Goal: Task Accomplishment & Management: Manage account settings

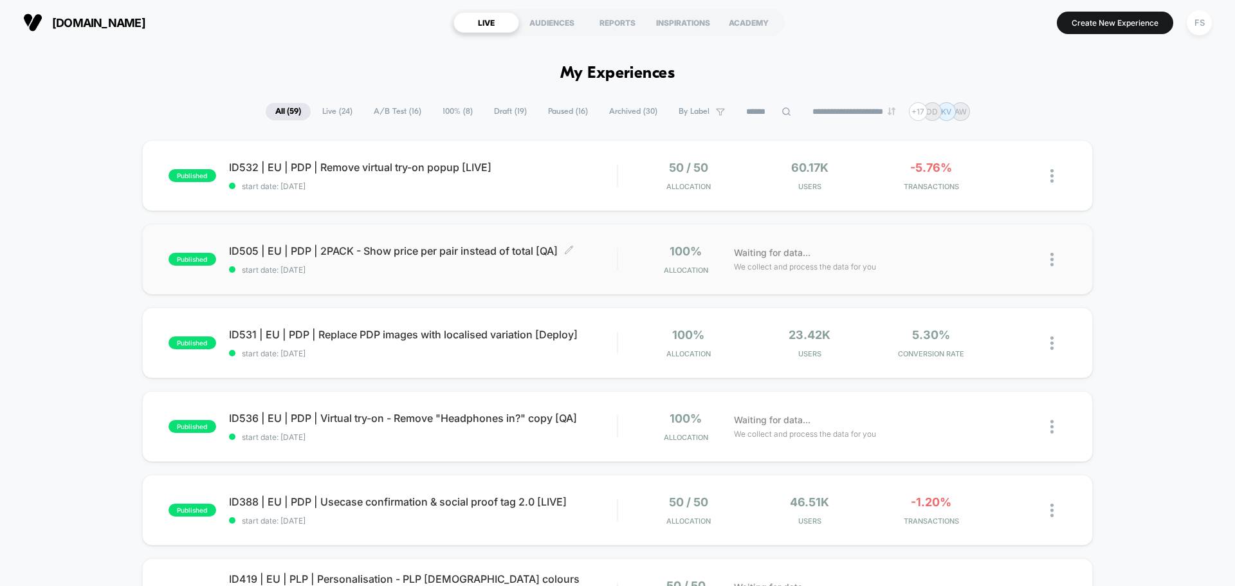
click at [419, 268] on span "start date: [DATE]" at bounding box center [423, 270] width 388 height 10
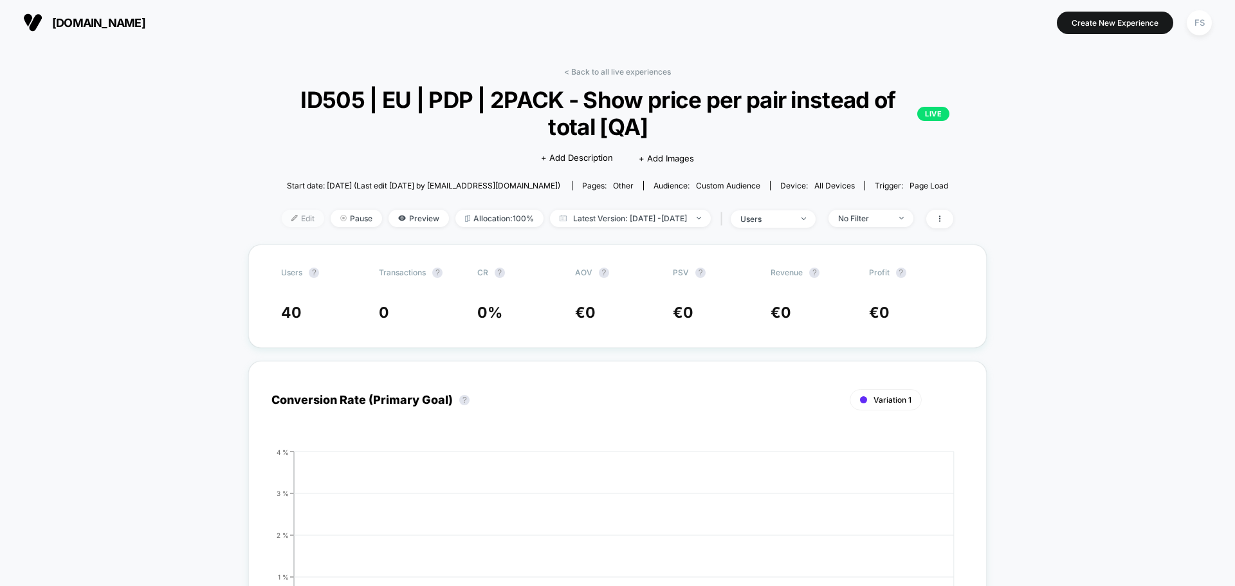
click at [293, 219] on span "Edit" at bounding box center [303, 218] width 42 height 17
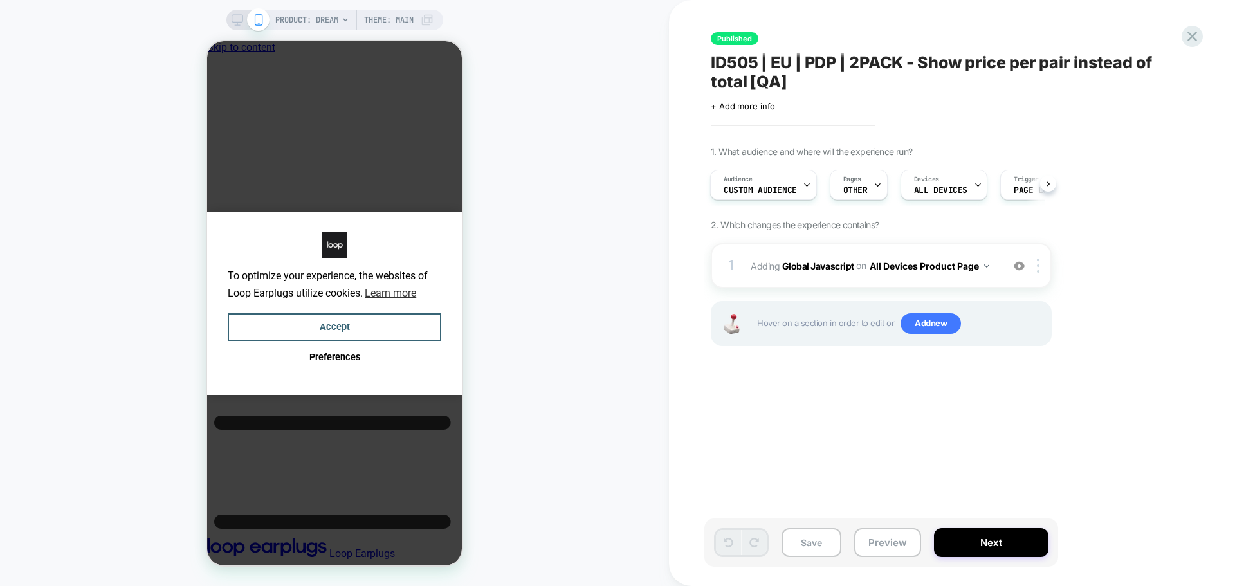
scroll to position [0, 10]
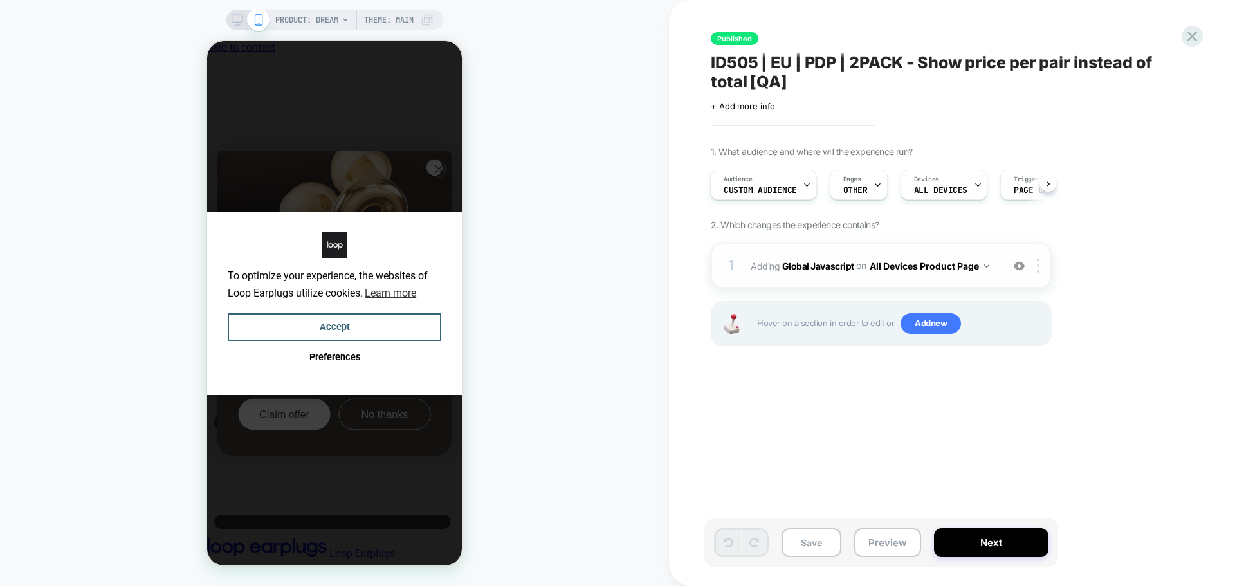
click at [797, 259] on span "Adding Global Javascript on All Devices Product Page" at bounding box center [873, 266] width 245 height 19
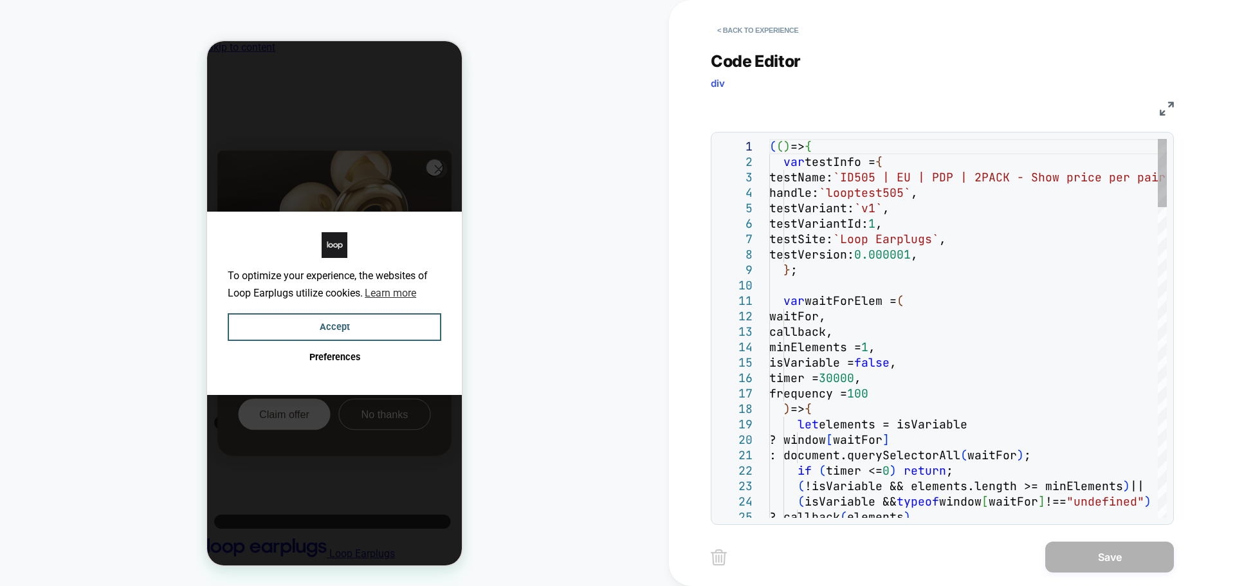
scroll to position [0, 0]
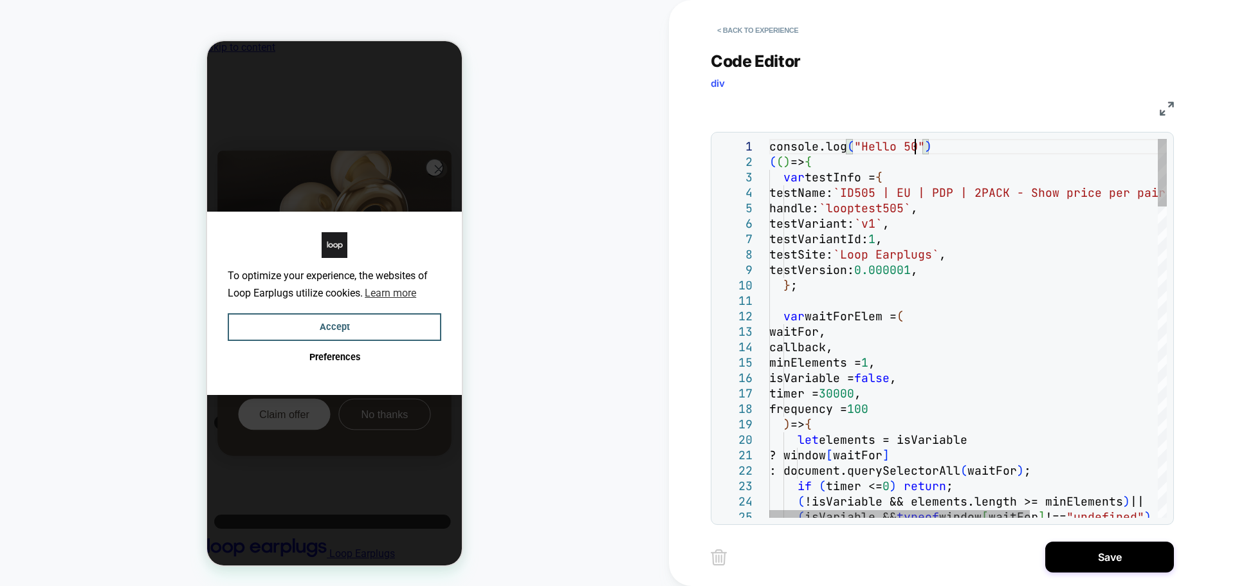
scroll to position [14, 152]
type textarea "**********"
click at [1121, 564] on button "Save" at bounding box center [1109, 557] width 129 height 31
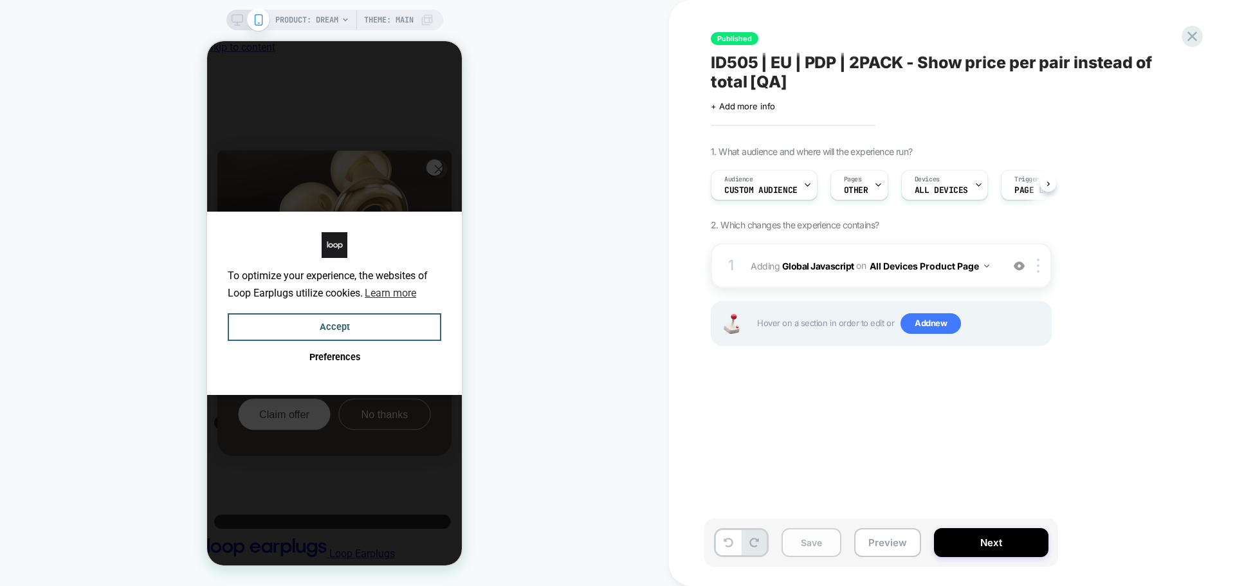
click at [800, 556] on button "Save" at bounding box center [812, 542] width 60 height 29
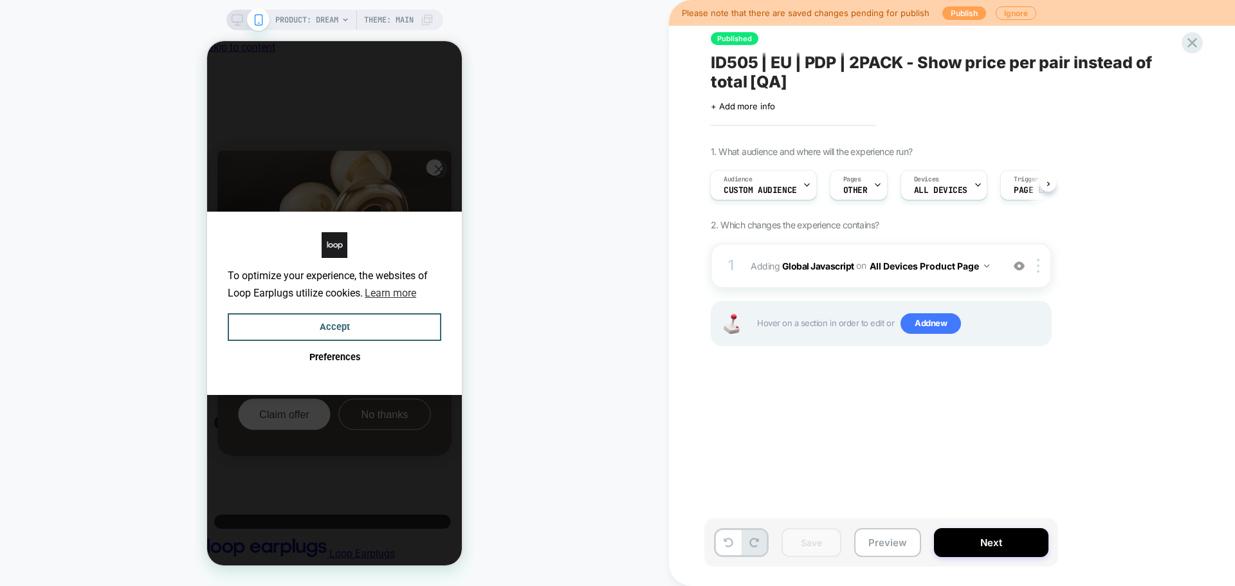
click at [950, 12] on button "Publish" at bounding box center [964, 13] width 44 height 14
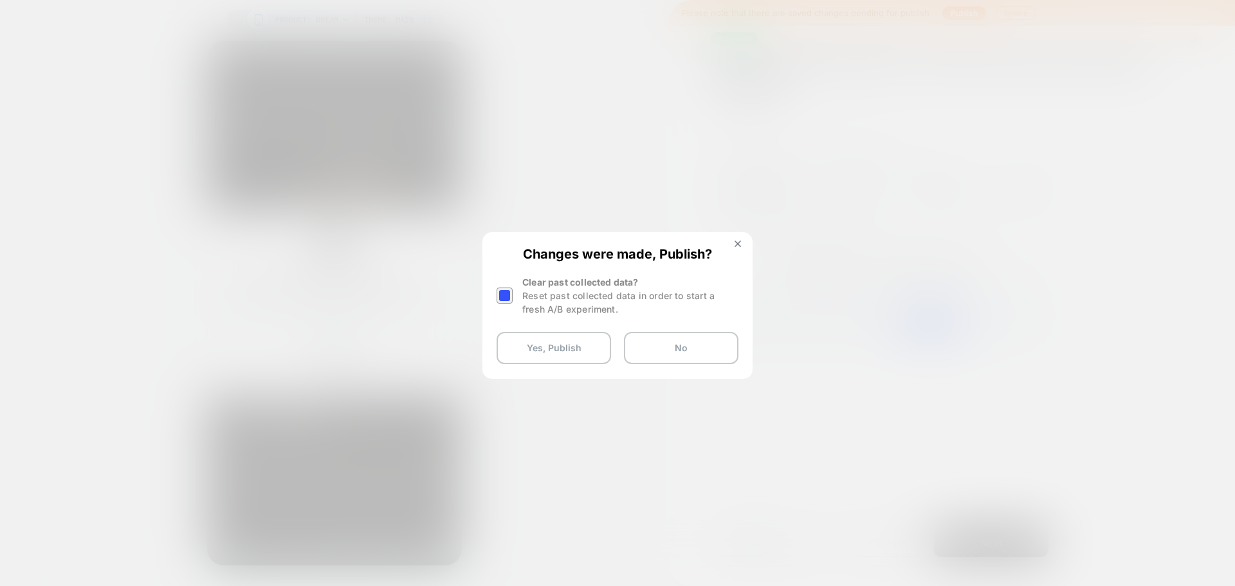
click at [508, 299] on div at bounding box center [505, 296] width 16 height 16
click at [542, 351] on button "Yes, Publish" at bounding box center [554, 348] width 115 height 32
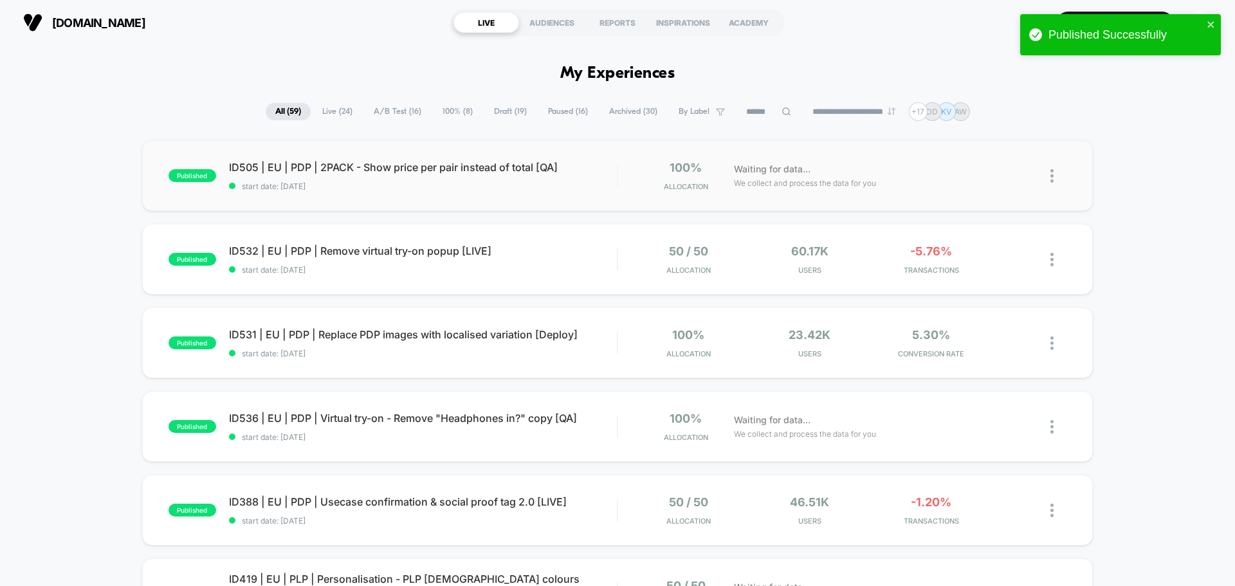
click at [464, 191] on div "published ID505 | EU | PDP | 2PACK - Show price per pair instead of total [QA] …" at bounding box center [617, 175] width 951 height 71
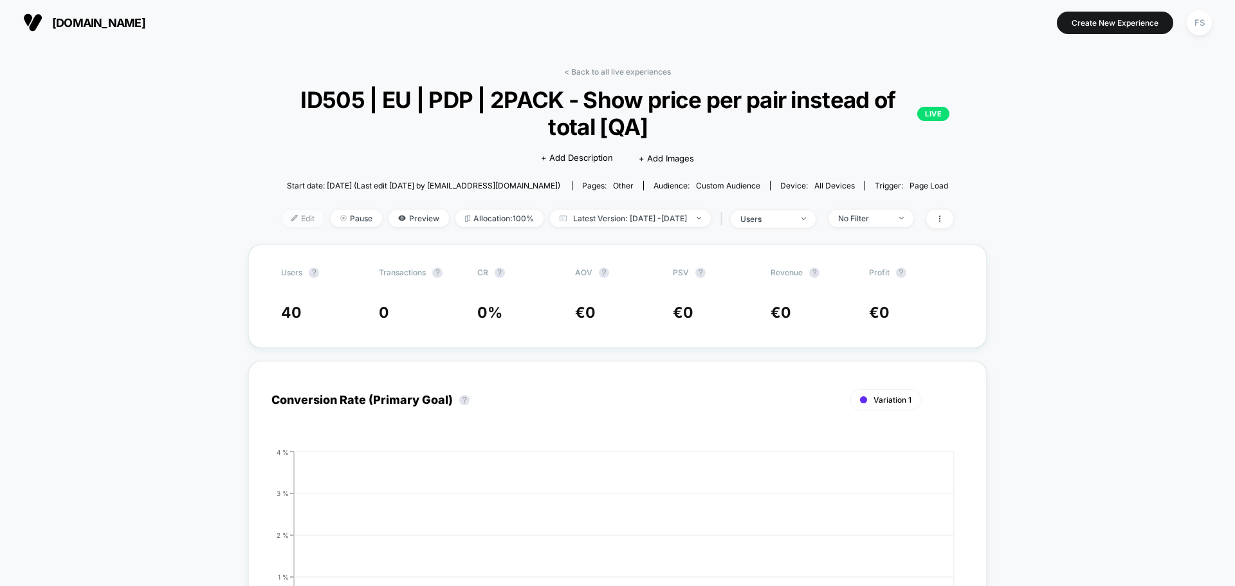
click at [291, 218] on span "Edit" at bounding box center [303, 218] width 42 height 17
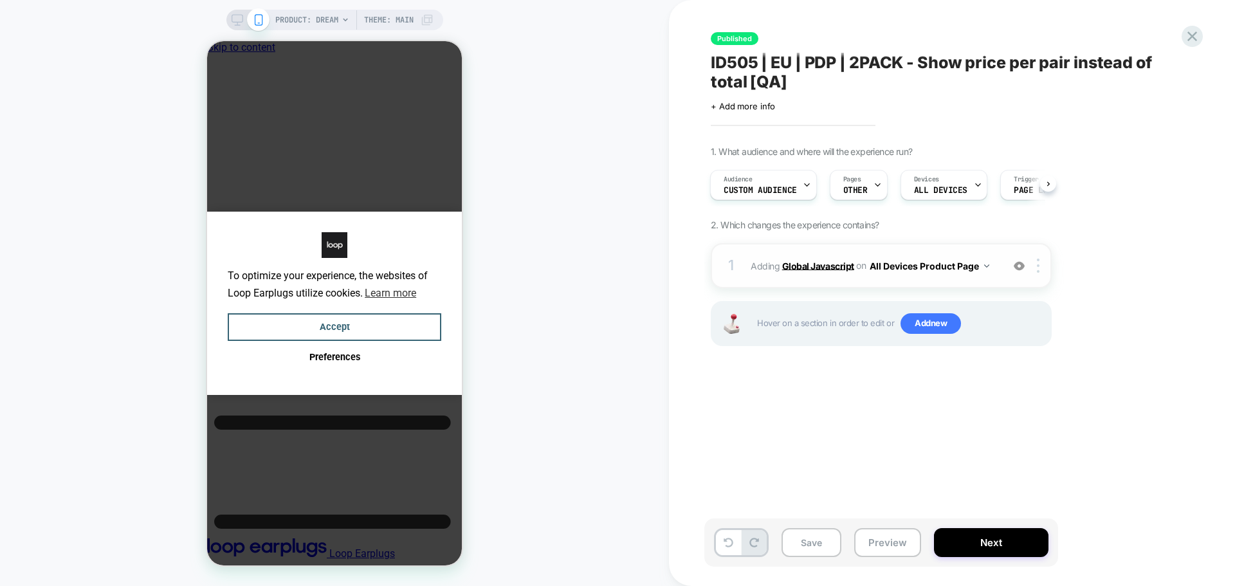
click at [805, 268] on b "Global Javascript" at bounding box center [818, 265] width 72 height 11
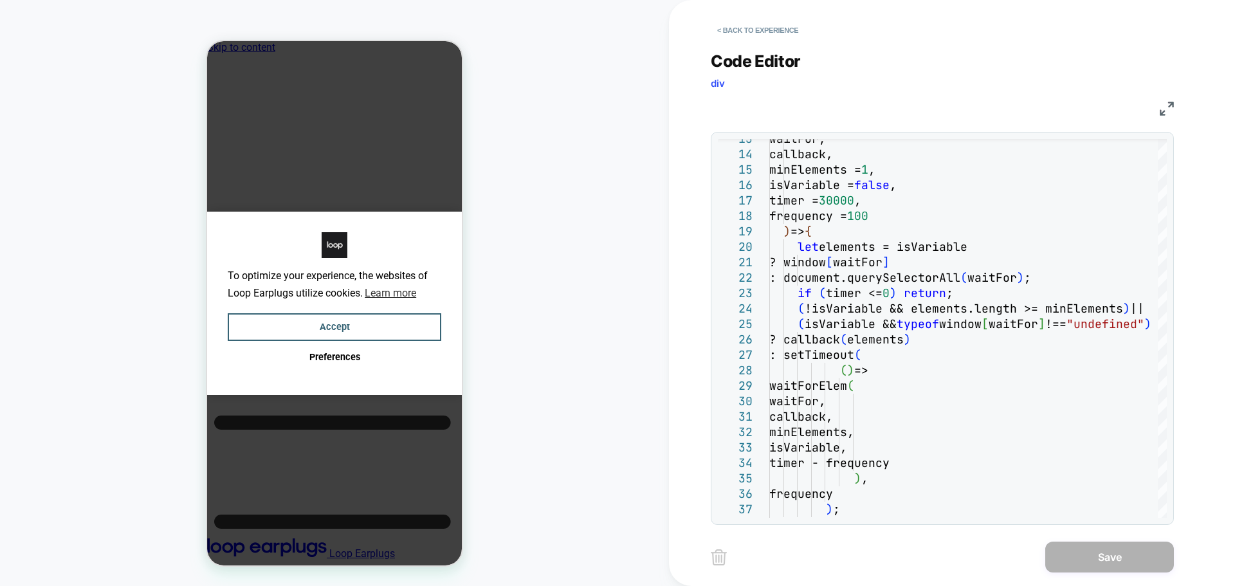
click at [1157, 104] on div "JS" at bounding box center [942, 107] width 463 height 22
click at [1162, 106] on img at bounding box center [1167, 109] width 14 height 14
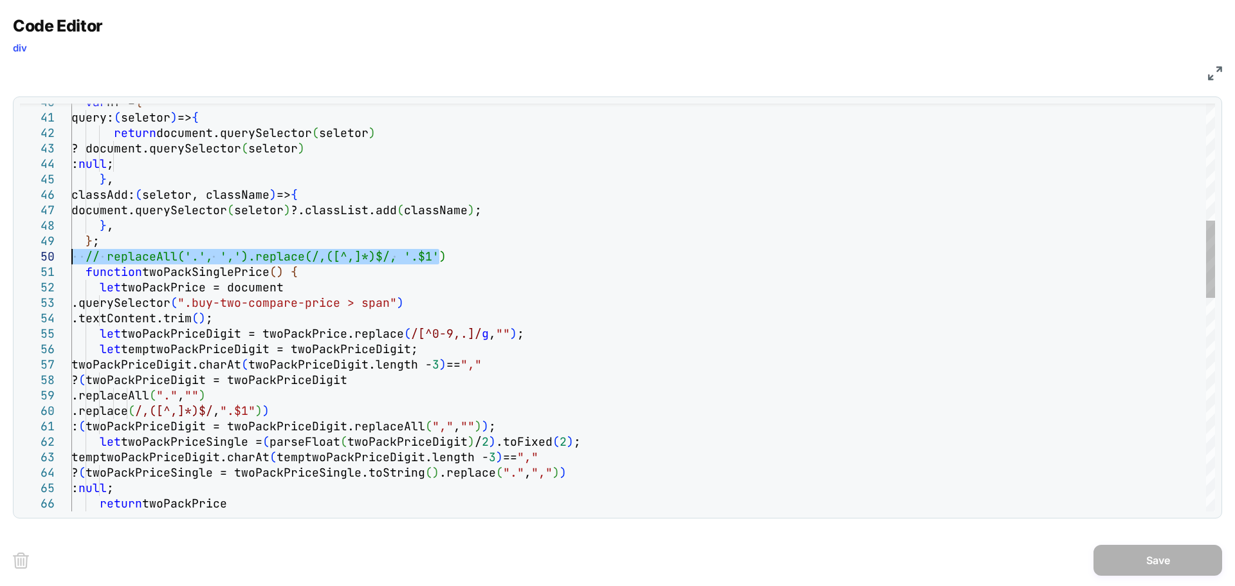
drag, startPoint x: 495, startPoint y: 255, endPoint x: 69, endPoint y: 255, distance: 425.9
click at [71, 255] on div "var hf = { query: ( seletor ) => { return document.querySelector ( seletor ) ? …" at bounding box center [643, 560] width 1144 height 2137
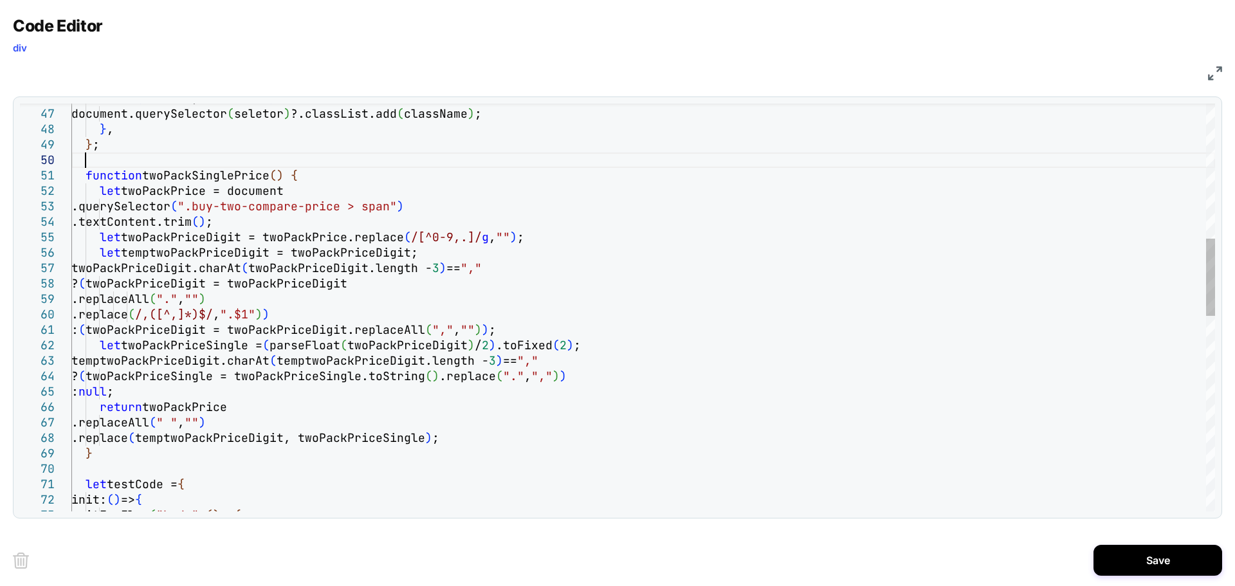
scroll to position [139, 13]
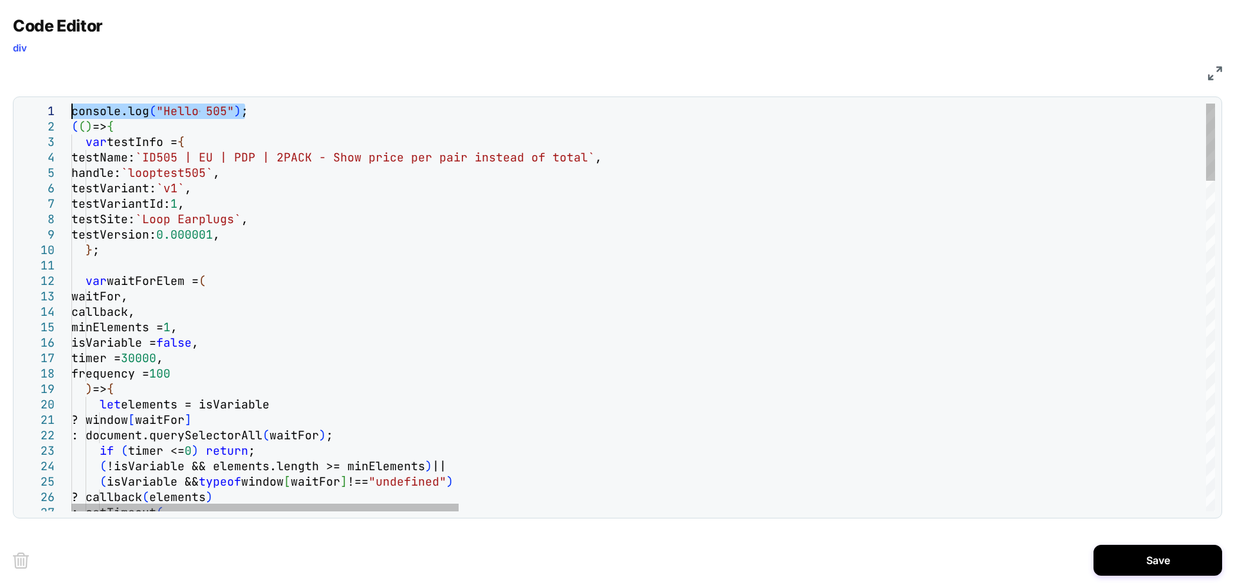
drag, startPoint x: 291, startPoint y: 108, endPoint x: 68, endPoint y: 99, distance: 223.4
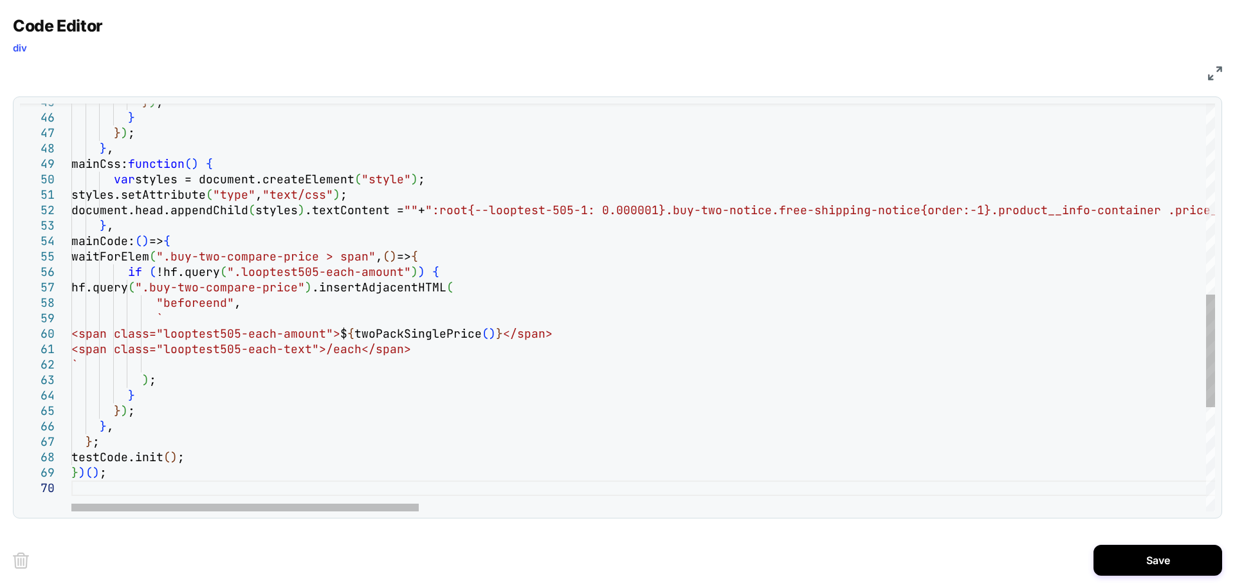
type textarea "**********"
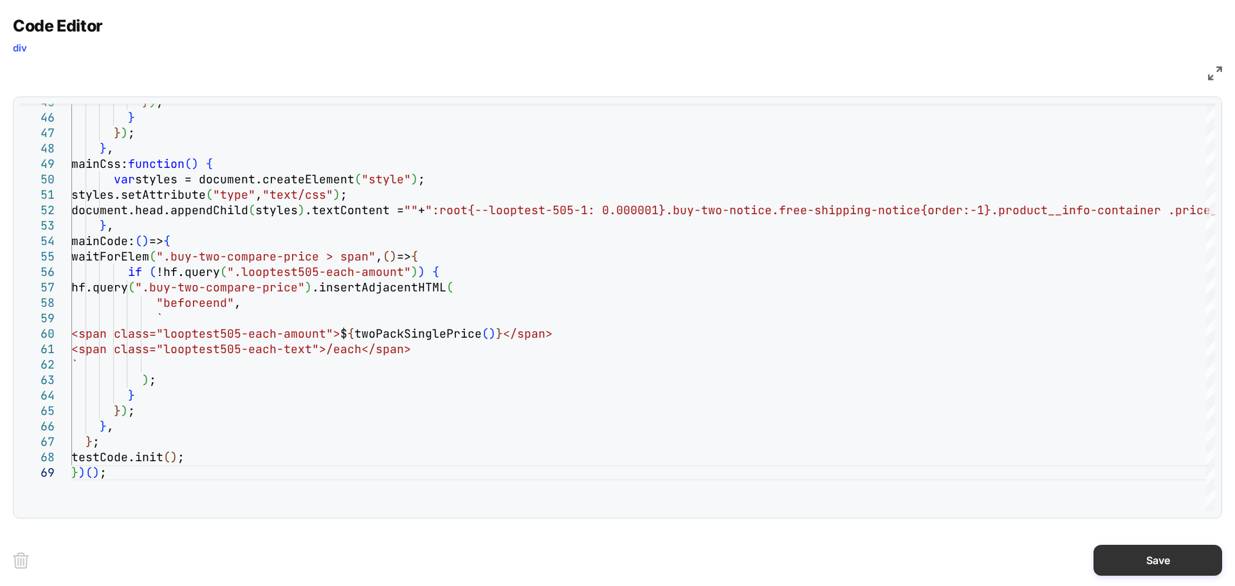
click at [1116, 562] on button "Save" at bounding box center [1158, 560] width 129 height 31
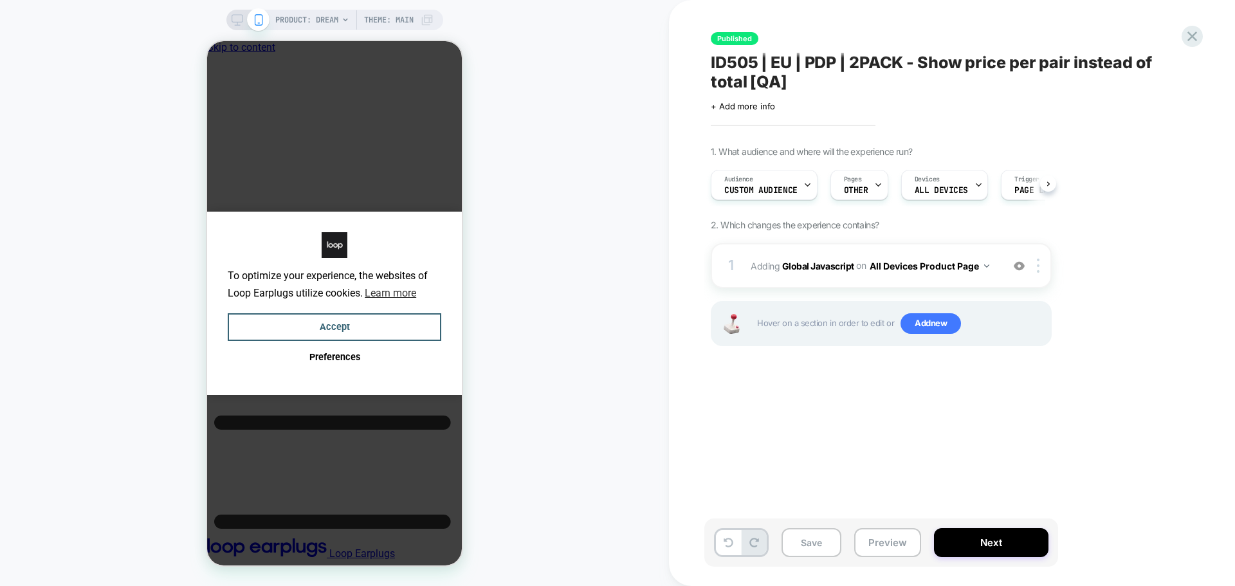
scroll to position [0, 1]
click at [762, 106] on span "+ Add more info" at bounding box center [743, 106] width 64 height 10
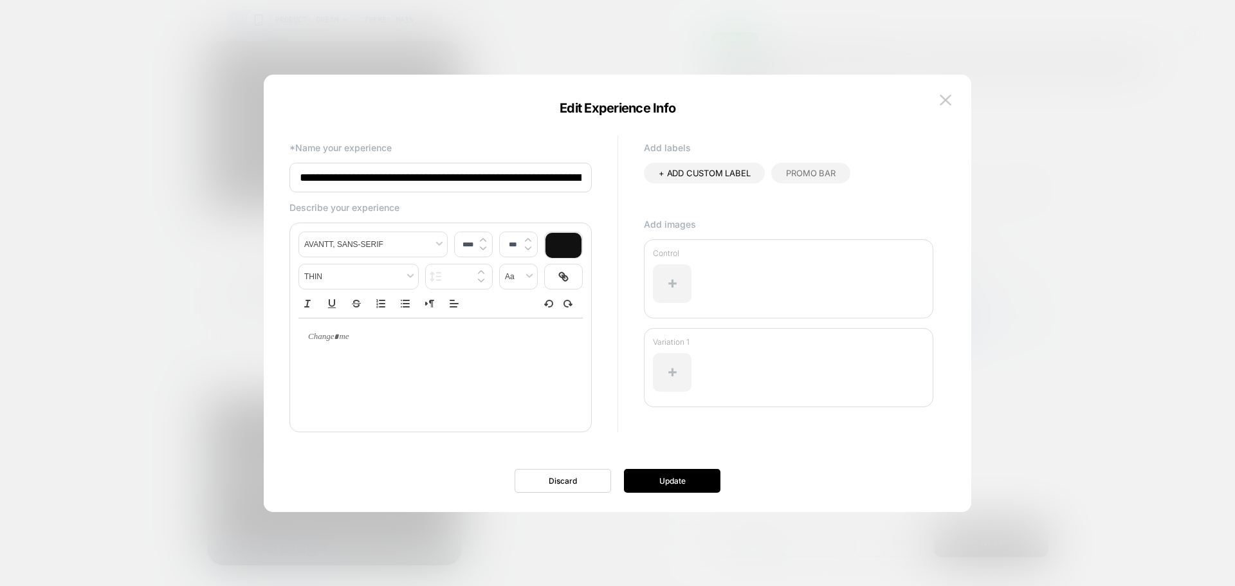
click at [549, 174] on input "**********" at bounding box center [440, 178] width 302 height 30
click at [570, 183] on input "**********" at bounding box center [440, 178] width 302 height 30
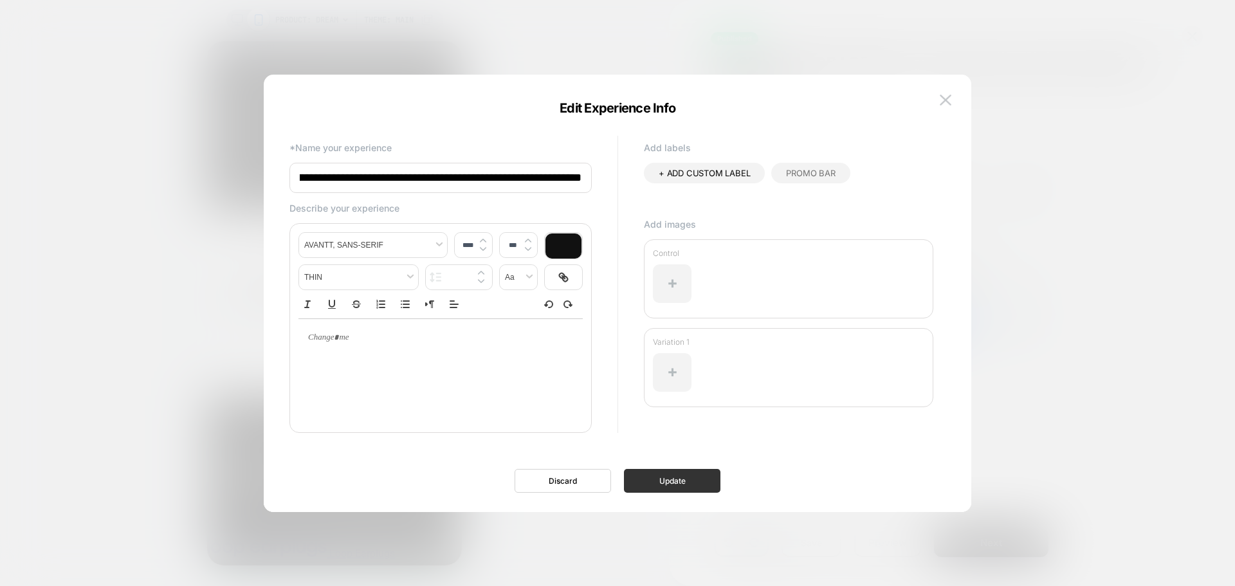
type input "**********"
click at [694, 475] on button "Update" at bounding box center [672, 481] width 96 height 24
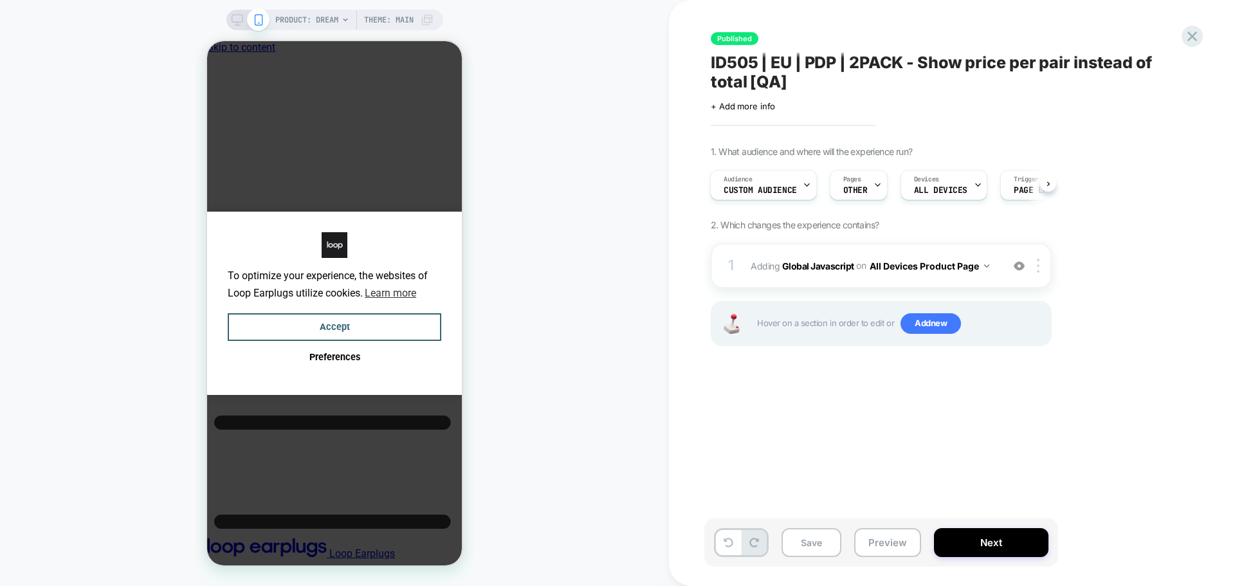
click at [772, 203] on div "Audience Custom Audience Pages OTHER Devices ALL DEVICES Trigger Page Load" at bounding box center [874, 184] width 341 height 43
click at [775, 188] on span "Custom Audience" at bounding box center [760, 190] width 73 height 9
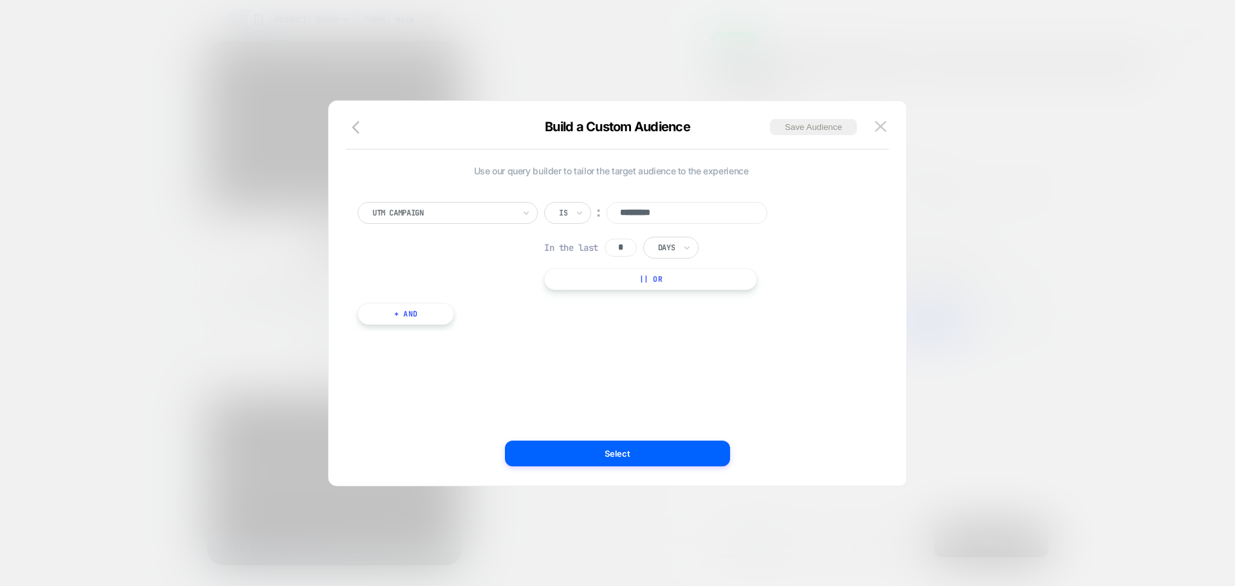
click at [358, 124] on icon "button" at bounding box center [359, 127] width 15 height 15
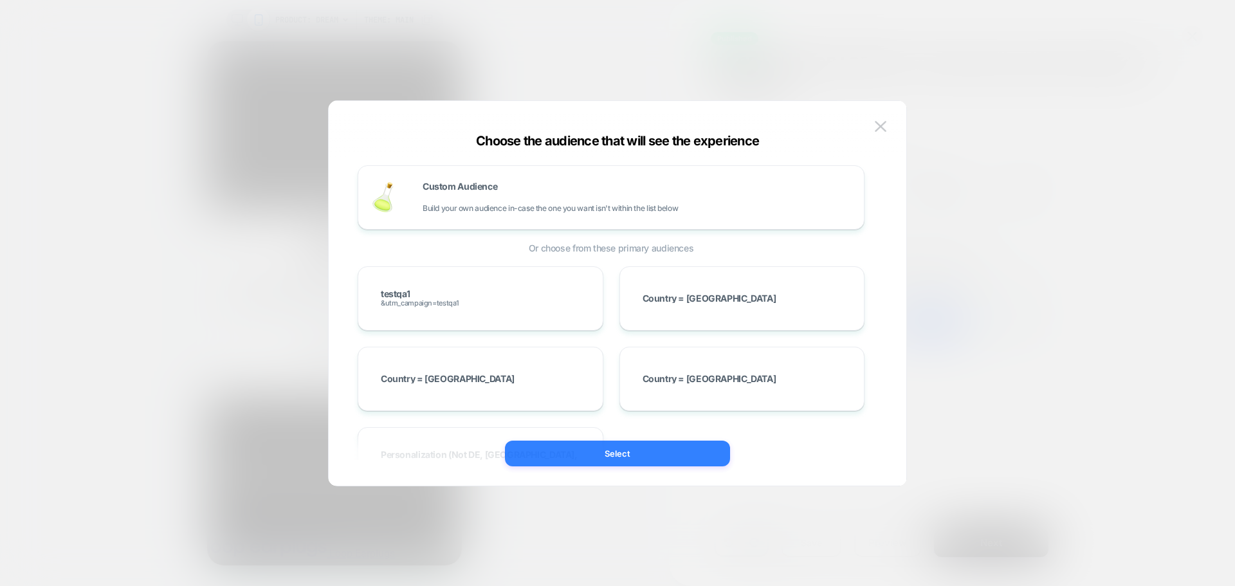
click at [569, 448] on button "Select" at bounding box center [617, 454] width 225 height 26
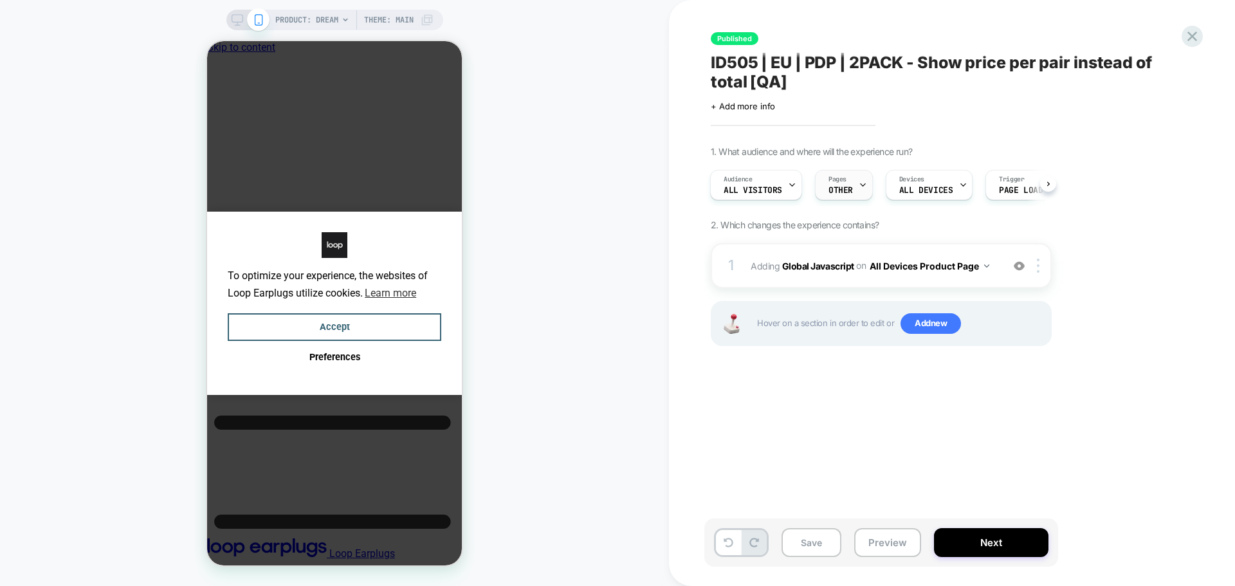
click at [854, 188] on div "Pages OTHER" at bounding box center [841, 184] width 50 height 29
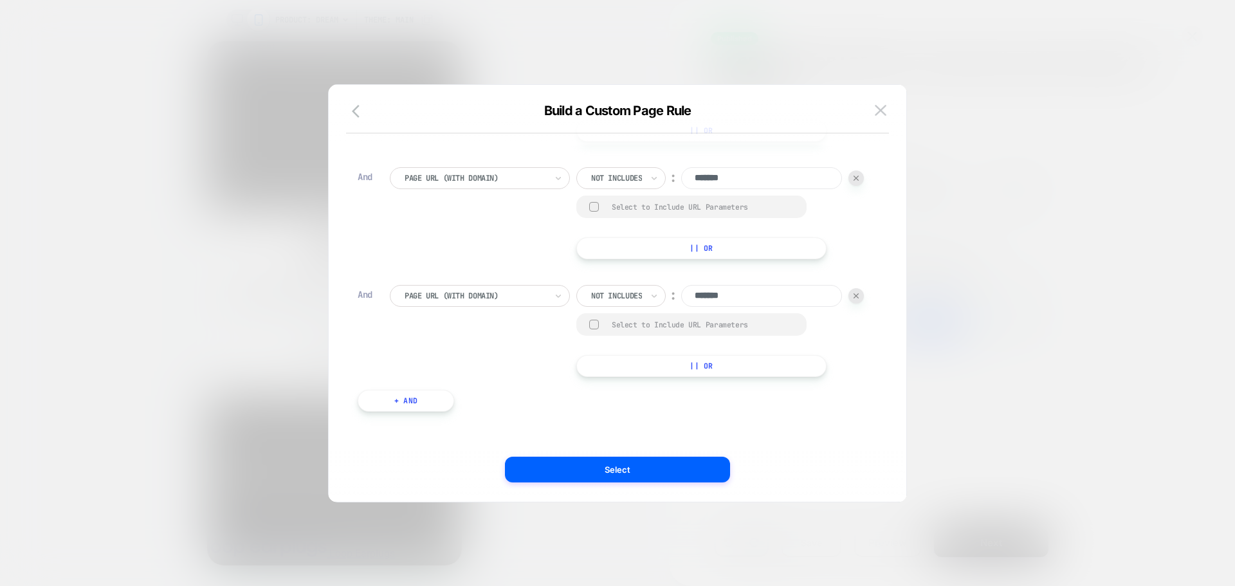
scroll to position [1052, 0]
click at [883, 107] on img at bounding box center [881, 110] width 12 height 11
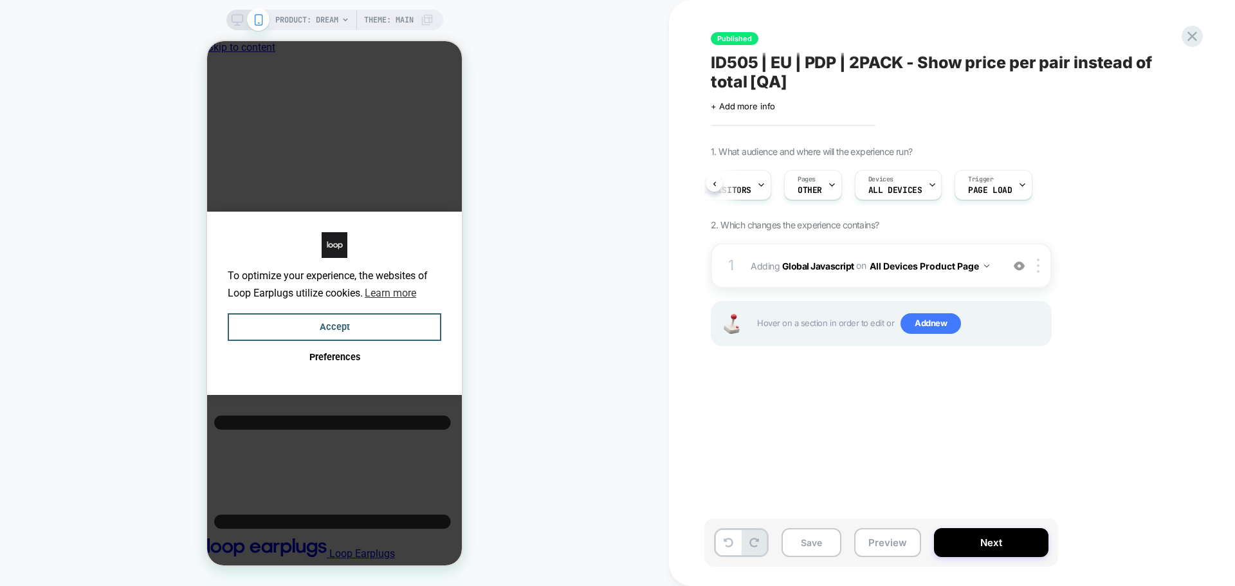
scroll to position [0, 46]
click at [966, 547] on button "Next" at bounding box center [991, 542] width 115 height 29
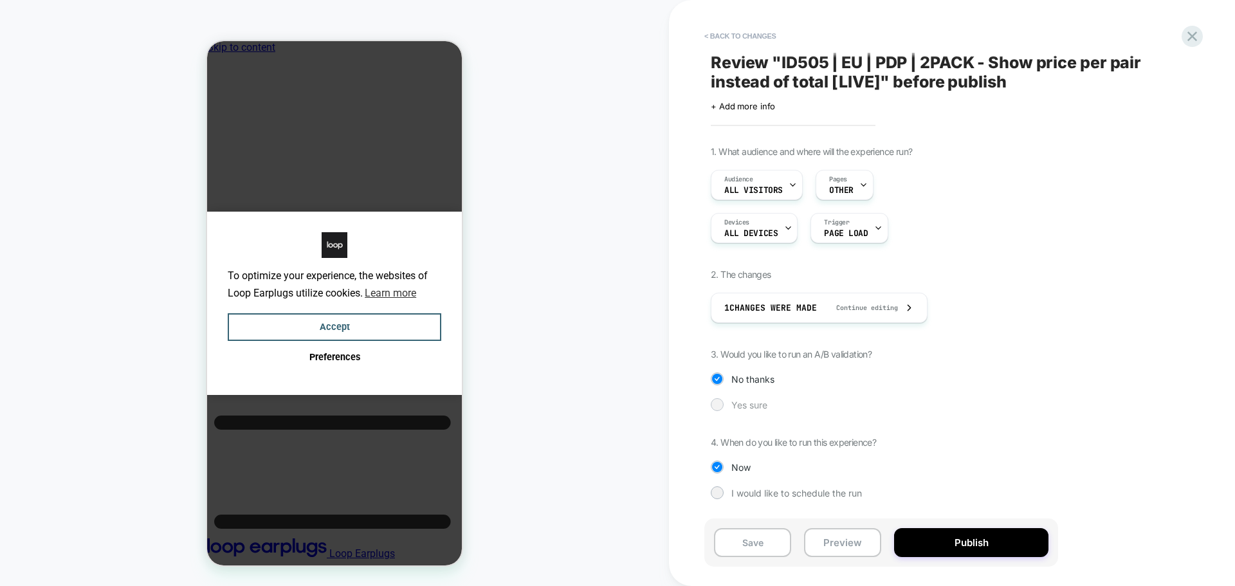
click at [715, 400] on div at bounding box center [717, 405] width 10 height 10
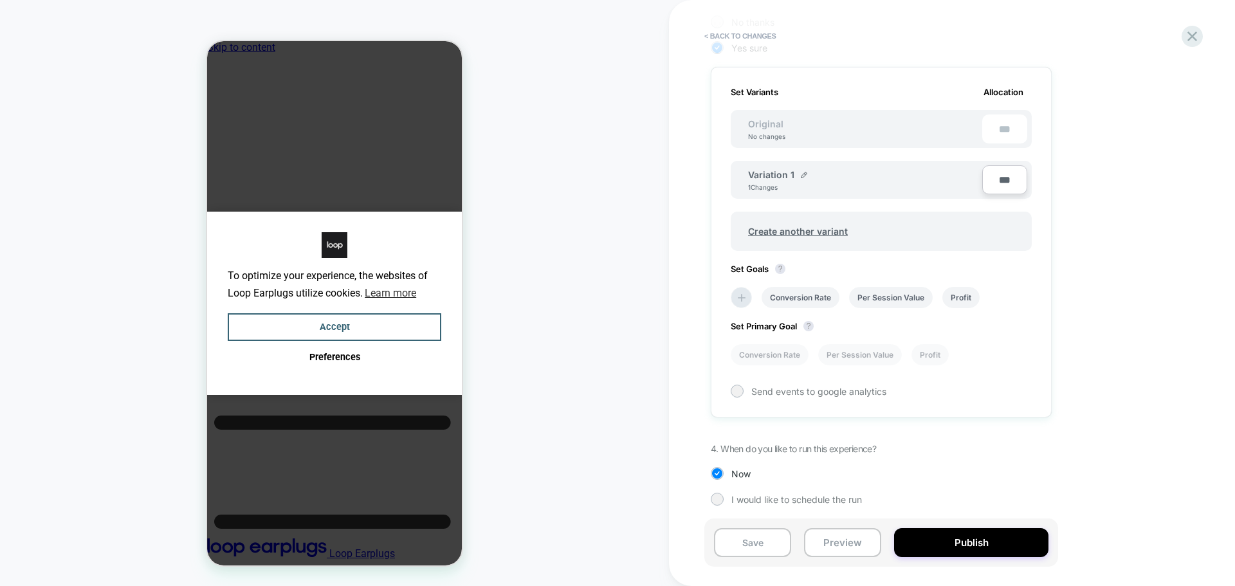
scroll to position [360, 0]
click at [741, 288] on icon at bounding box center [741, 294] width 13 height 13
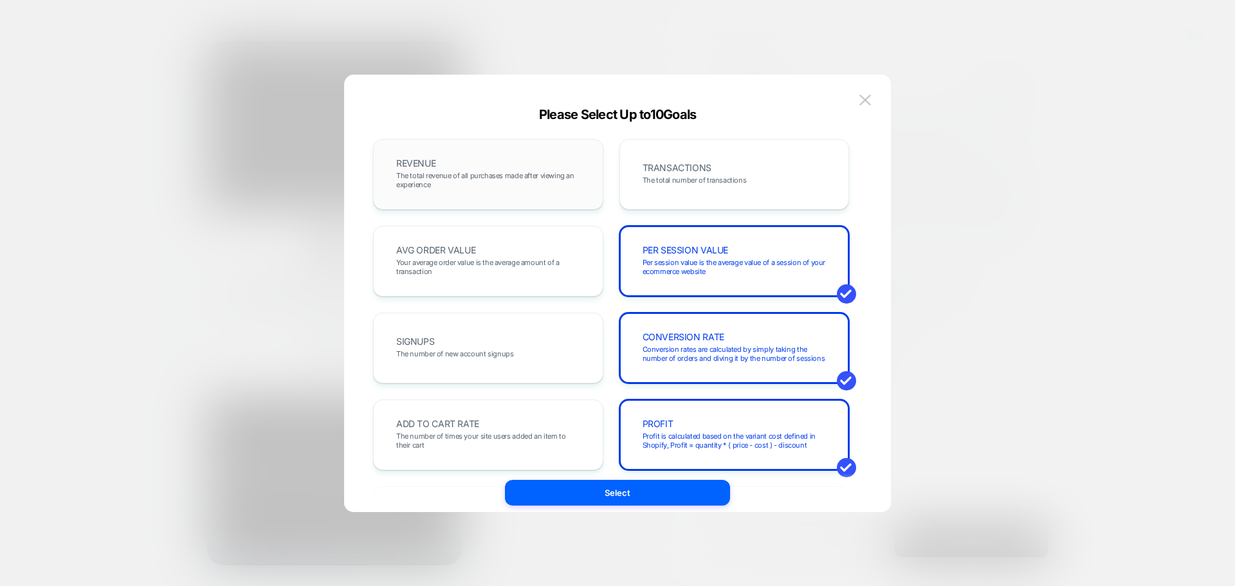
click at [448, 199] on div "REVENUE The total revenue of all purchases made after viewing an experience" at bounding box center [488, 174] width 230 height 71
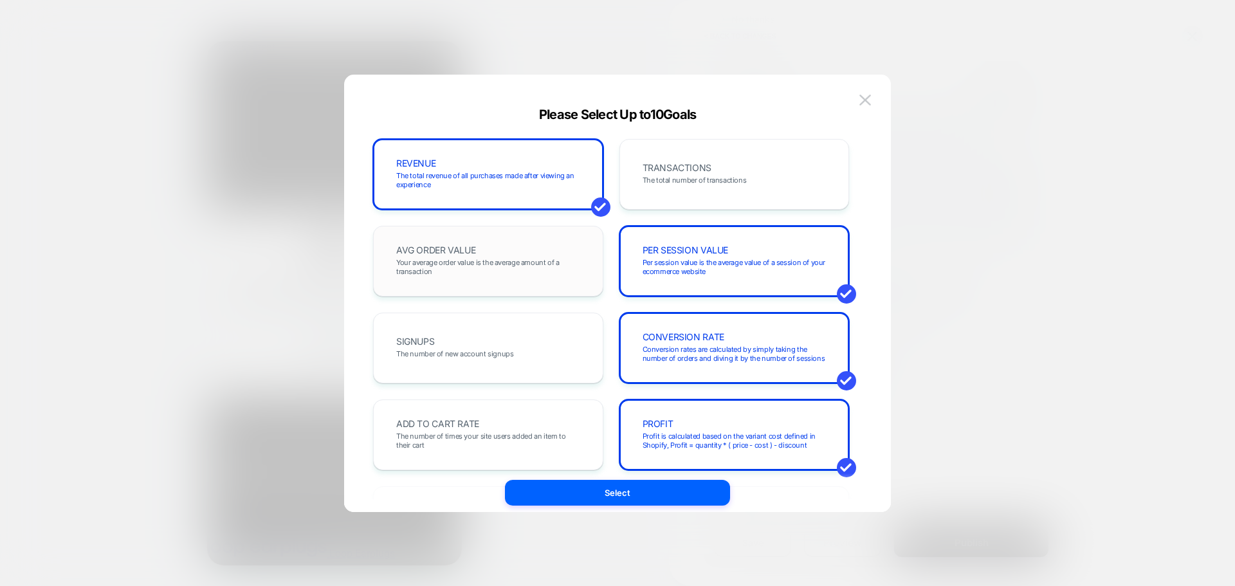
click at [450, 279] on div "AVG ORDER VALUE Your average order value is the average amount of a transaction" at bounding box center [488, 261] width 203 height 44
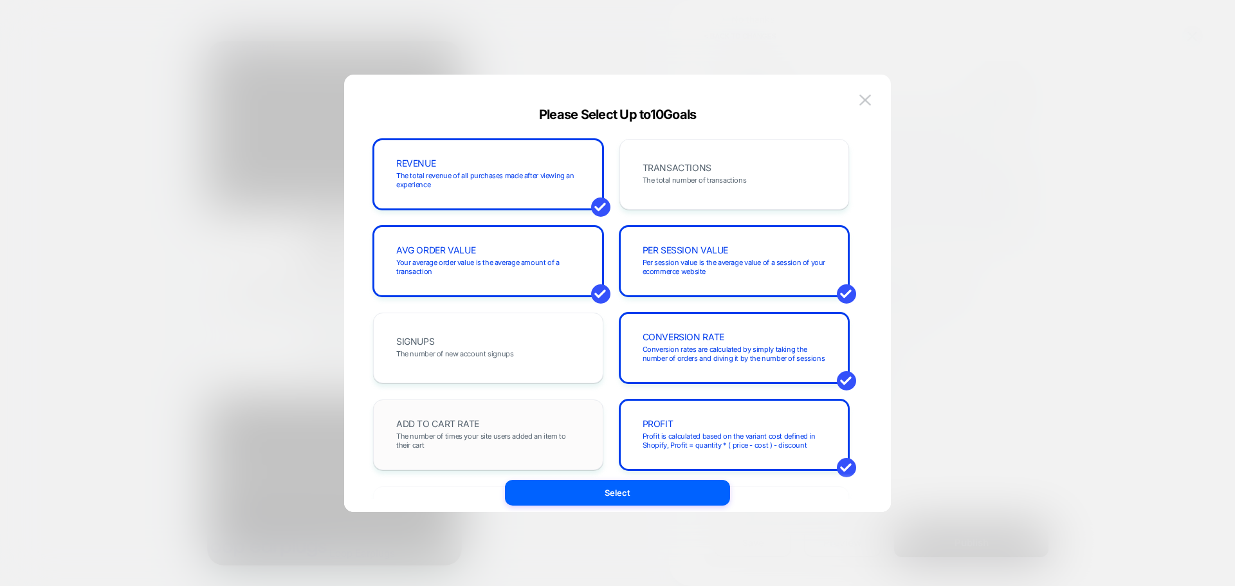
click at [448, 433] on span "The number of times your site users added an item to their cart" at bounding box center [488, 441] width 184 height 18
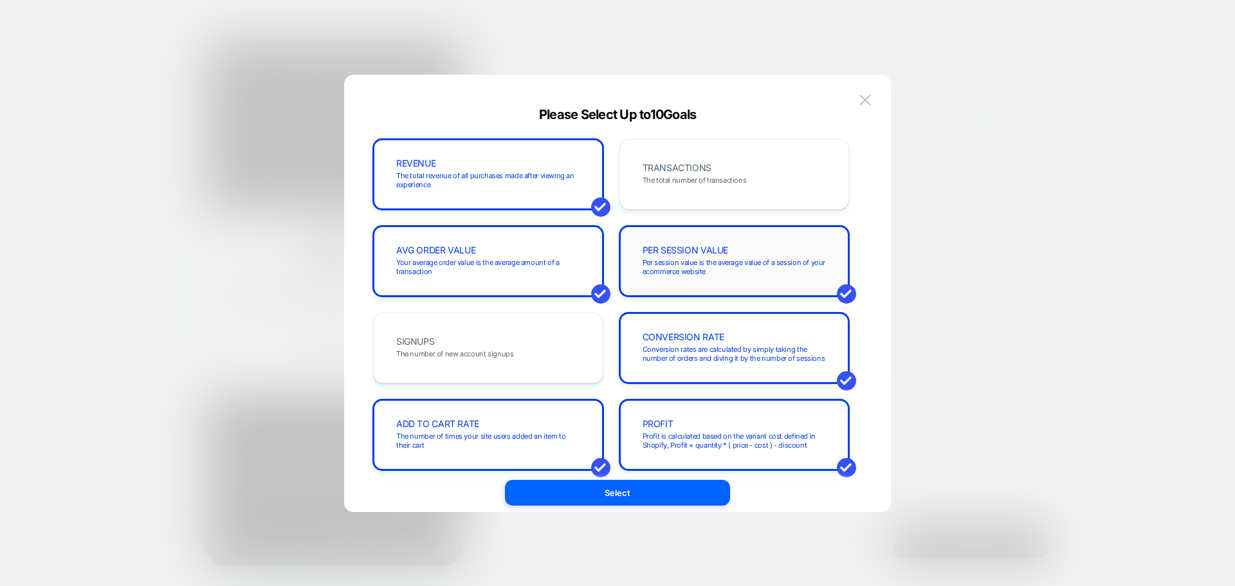
click at [732, 273] on span "Per session value is the average value of a session of your ecommerce website" at bounding box center [735, 267] width 184 height 18
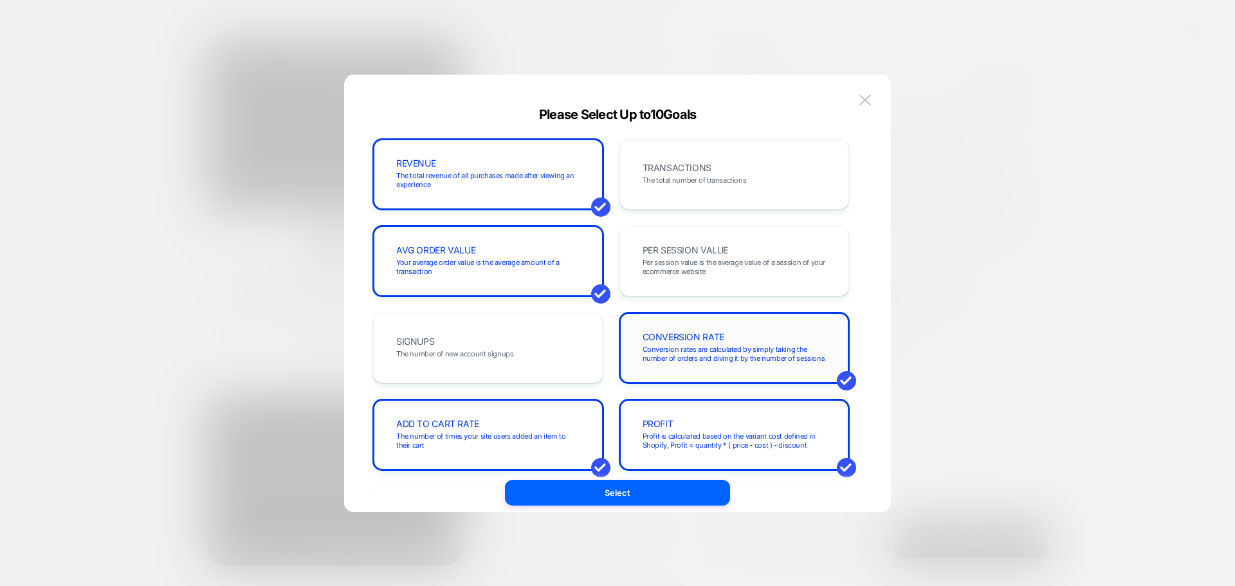
click at [713, 352] on span "Conversion rates are calculated by simply taking the number of orders and divin…" at bounding box center [735, 354] width 184 height 18
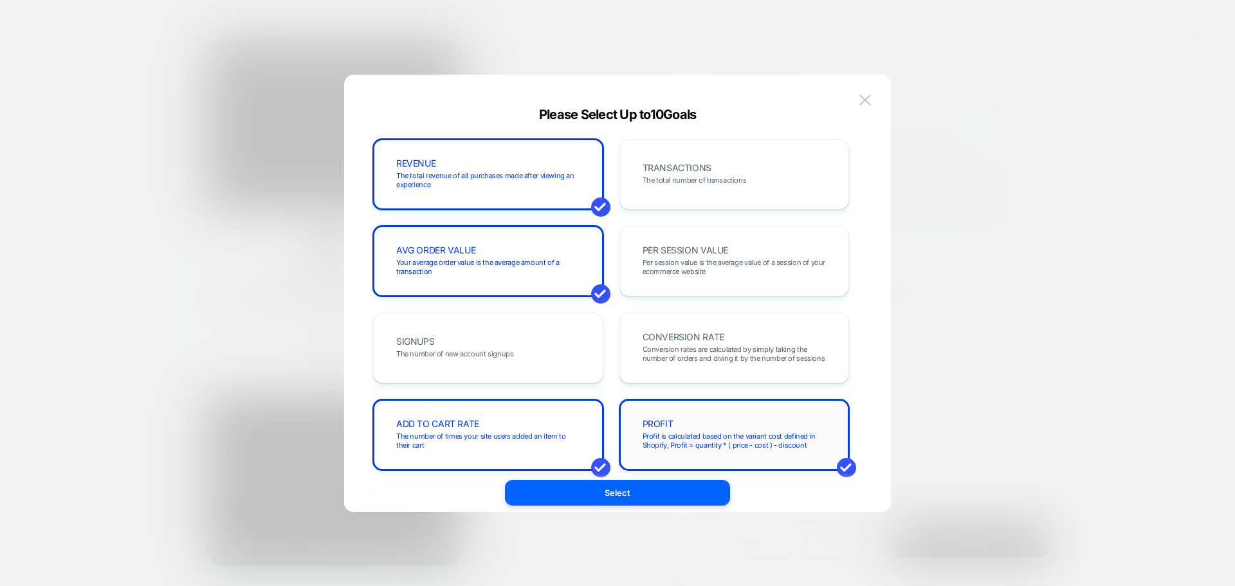
click at [696, 423] on div "PROFIT Profit is calculated based on the variant cost defined in Shopify, Profi…" at bounding box center [734, 435] width 203 height 44
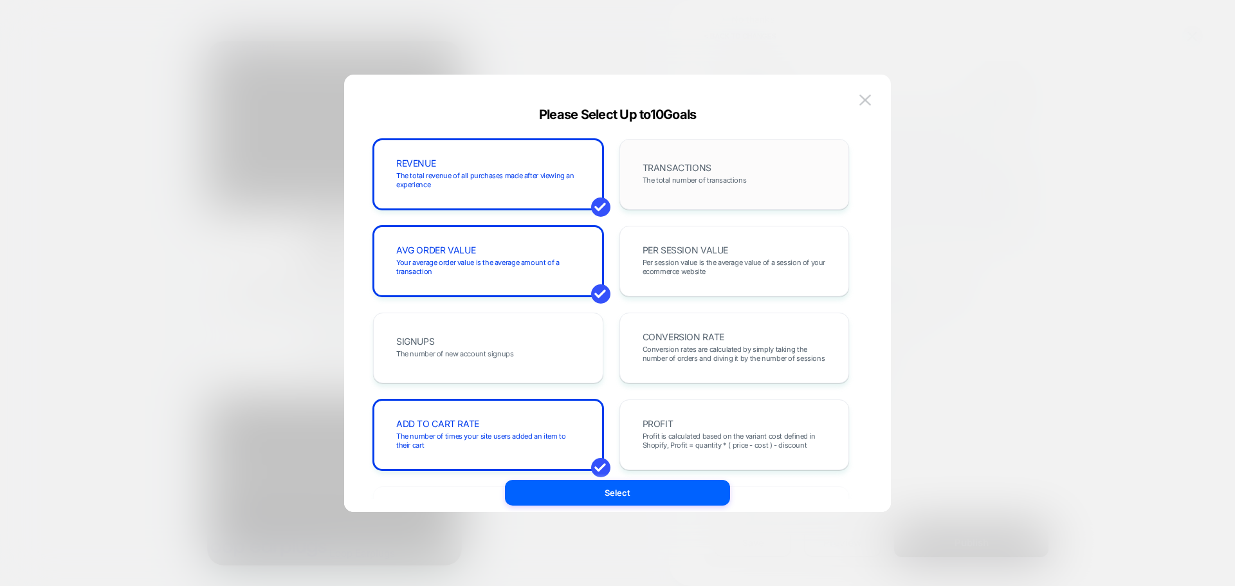
click at [733, 177] on span "The total number of transactions" at bounding box center [695, 180] width 104 height 9
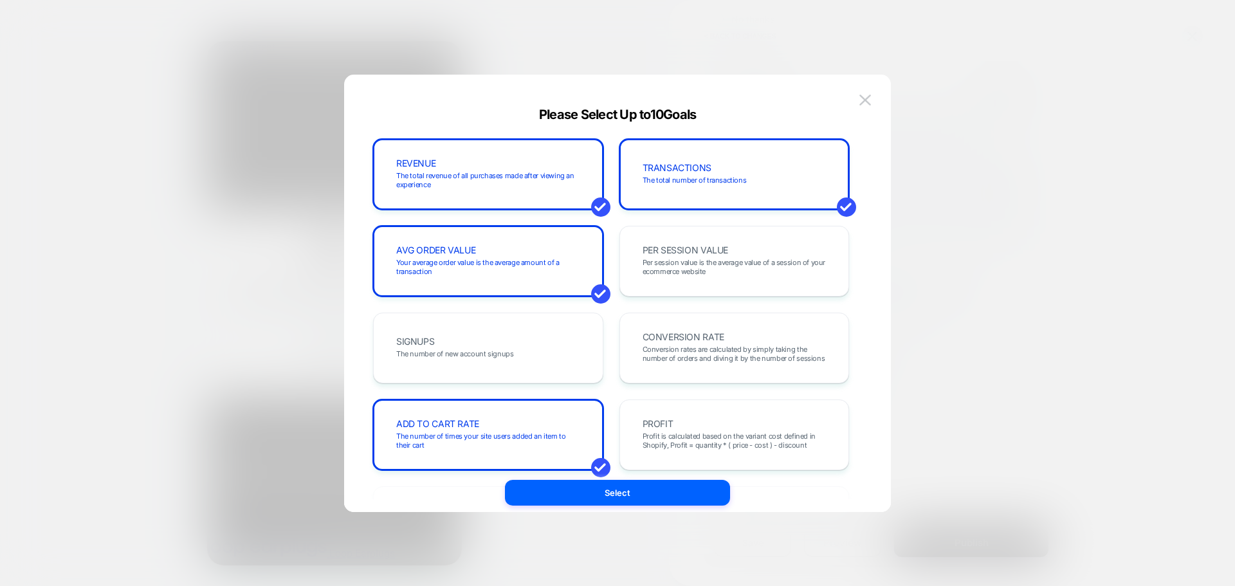
click at [718, 279] on div "PER SESSION VALUE Per session value is the average value of a session of your e…" at bounding box center [734, 261] width 203 height 44
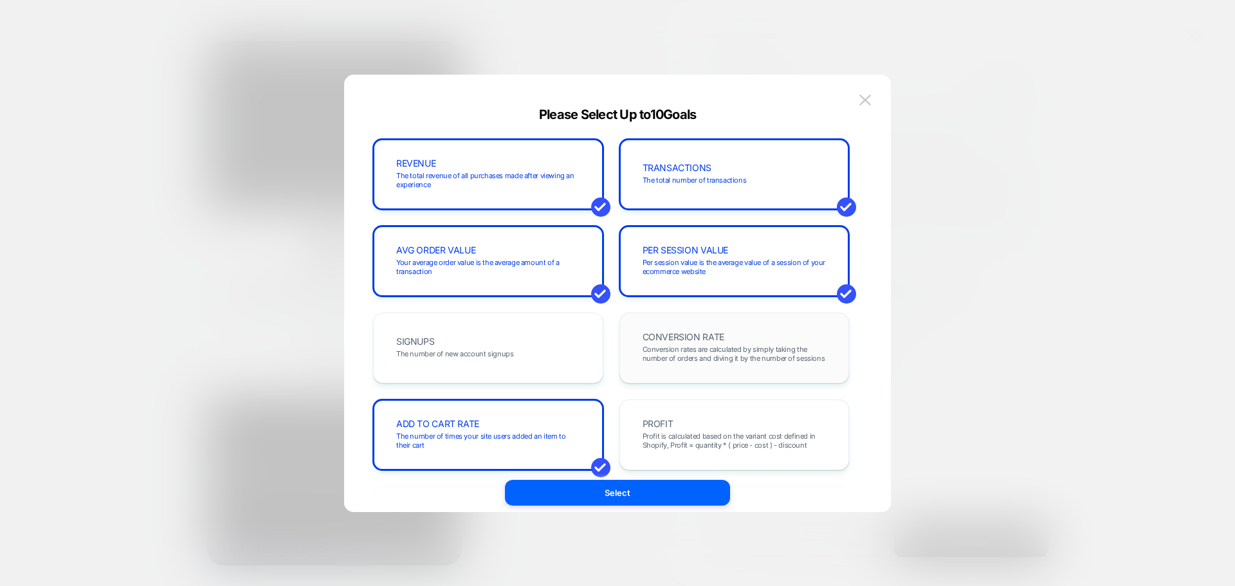
click at [708, 368] on div "CONVERSION RATE Conversion rates are calculated by simply taking the number of …" at bounding box center [734, 348] width 203 height 44
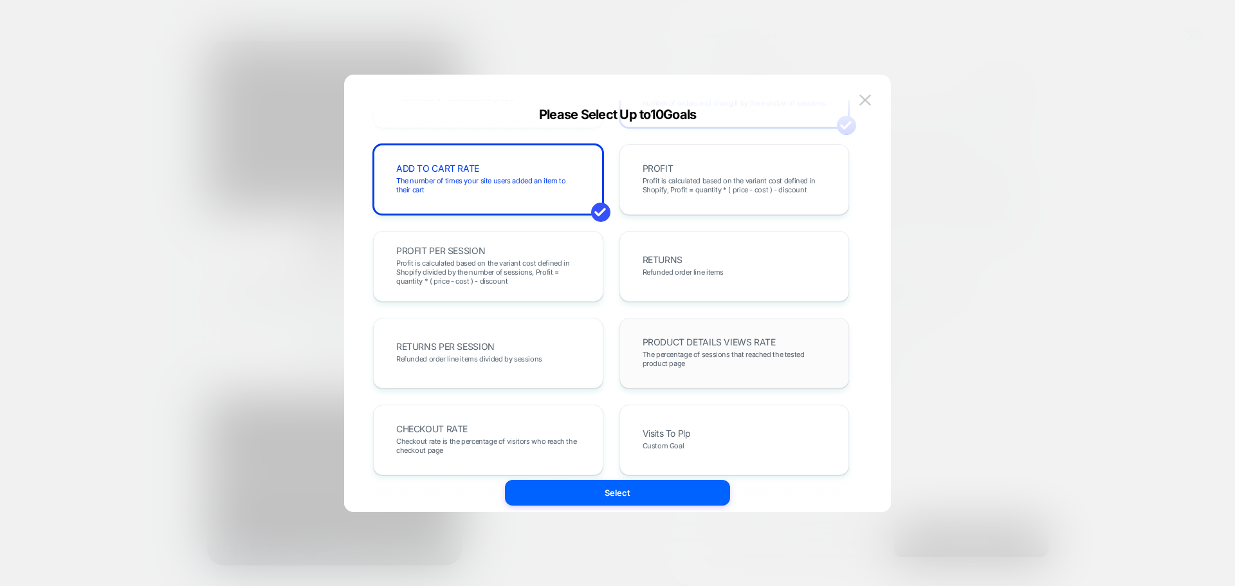
scroll to position [257, 0]
click at [705, 349] on span "The percentage of sessions that reached the tested product page" at bounding box center [735, 357] width 184 height 18
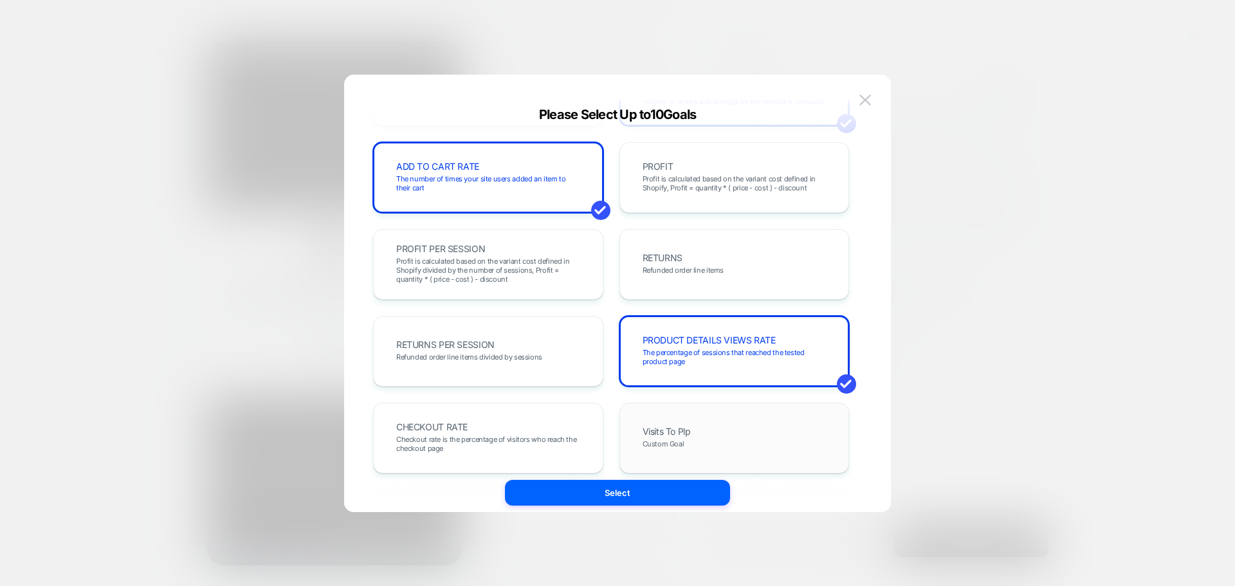
click at [690, 426] on div "Visits To Plp Custom Goal" at bounding box center [734, 438] width 203 height 44
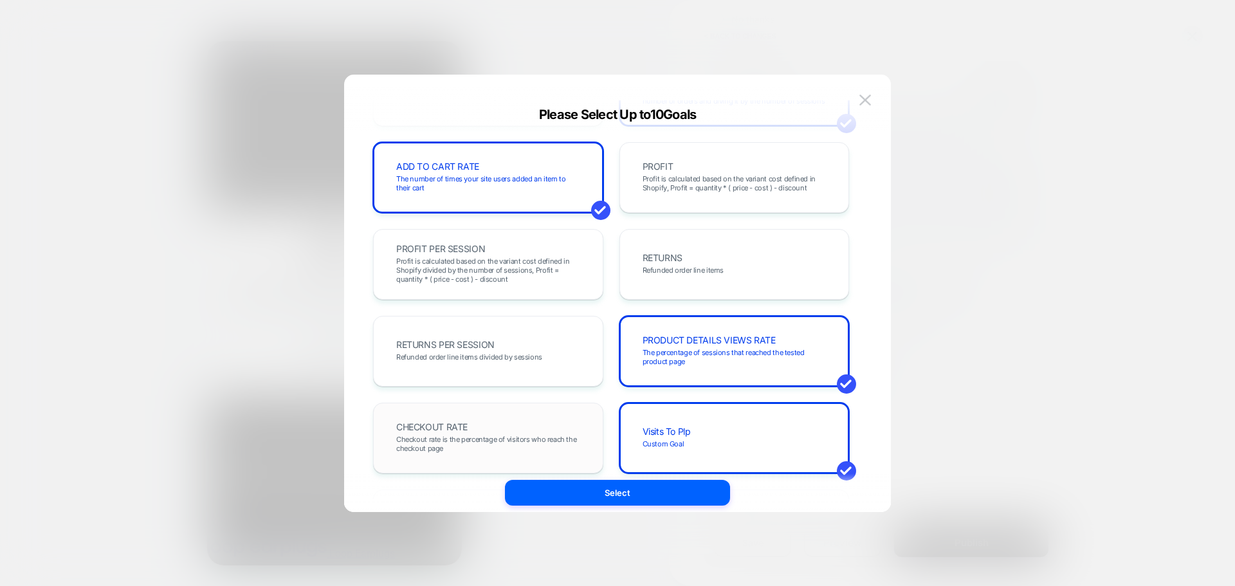
click at [485, 413] on div "CHECKOUT RATE Checkout rate is the percentage of visitors who reach the checkou…" at bounding box center [488, 438] width 230 height 71
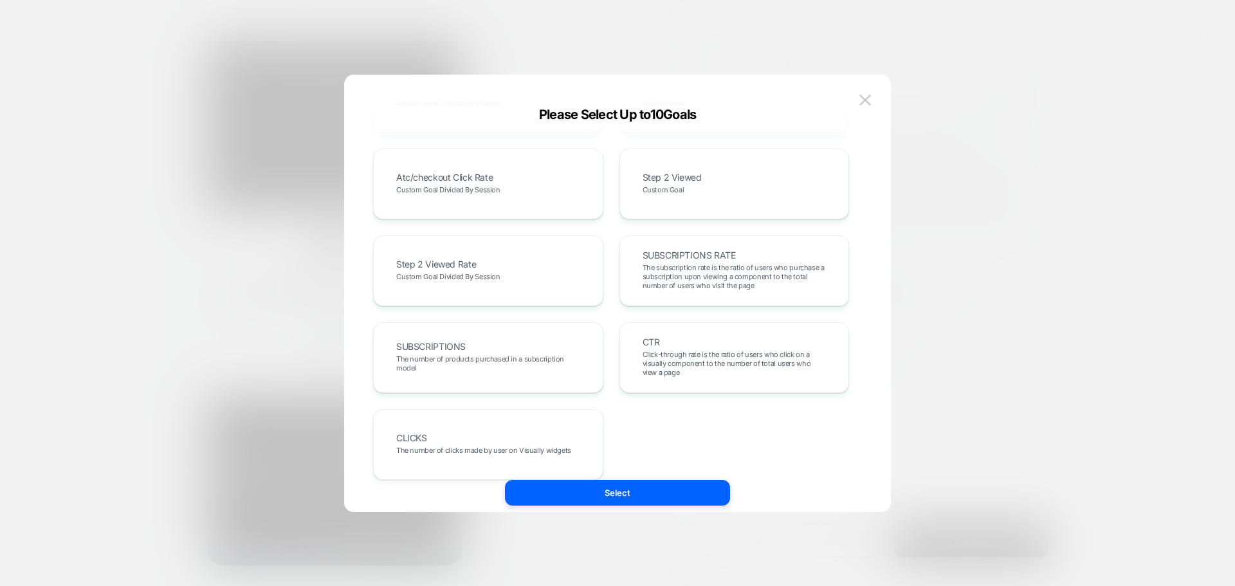
scroll to position [704, 0]
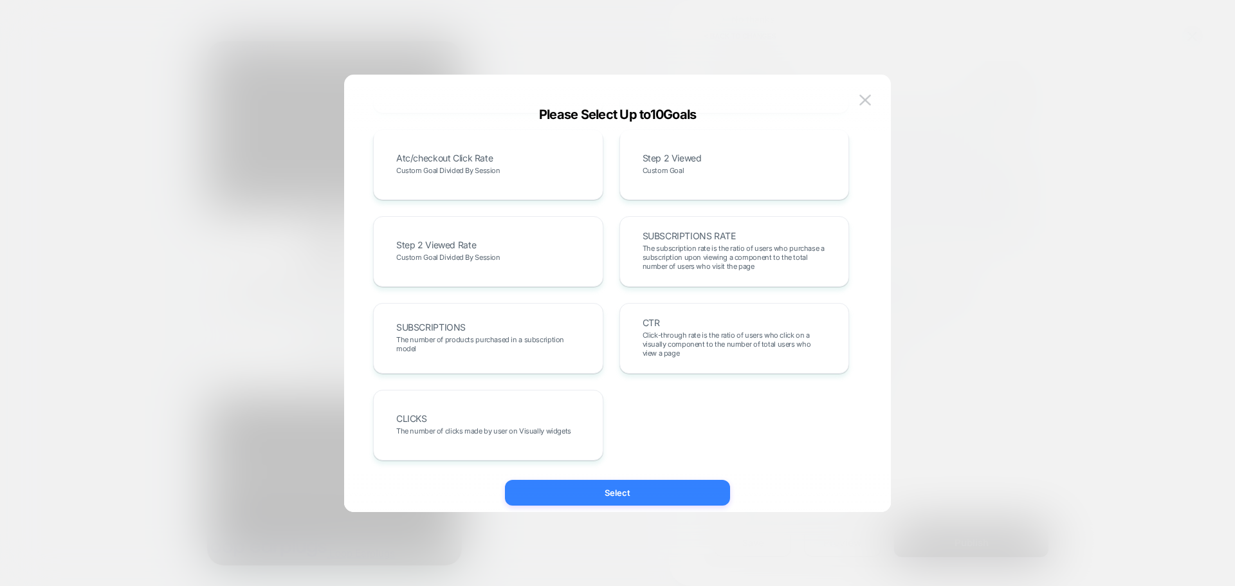
click at [628, 486] on button "Select" at bounding box center [617, 493] width 225 height 26
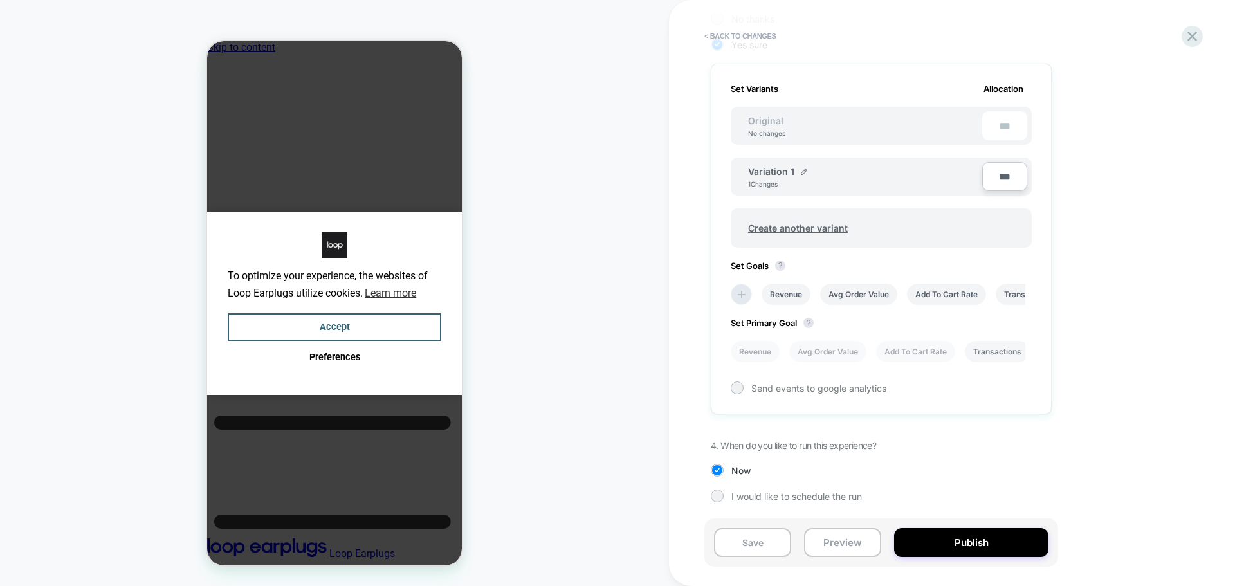
click at [998, 345] on li "Transactions" at bounding box center [997, 351] width 65 height 21
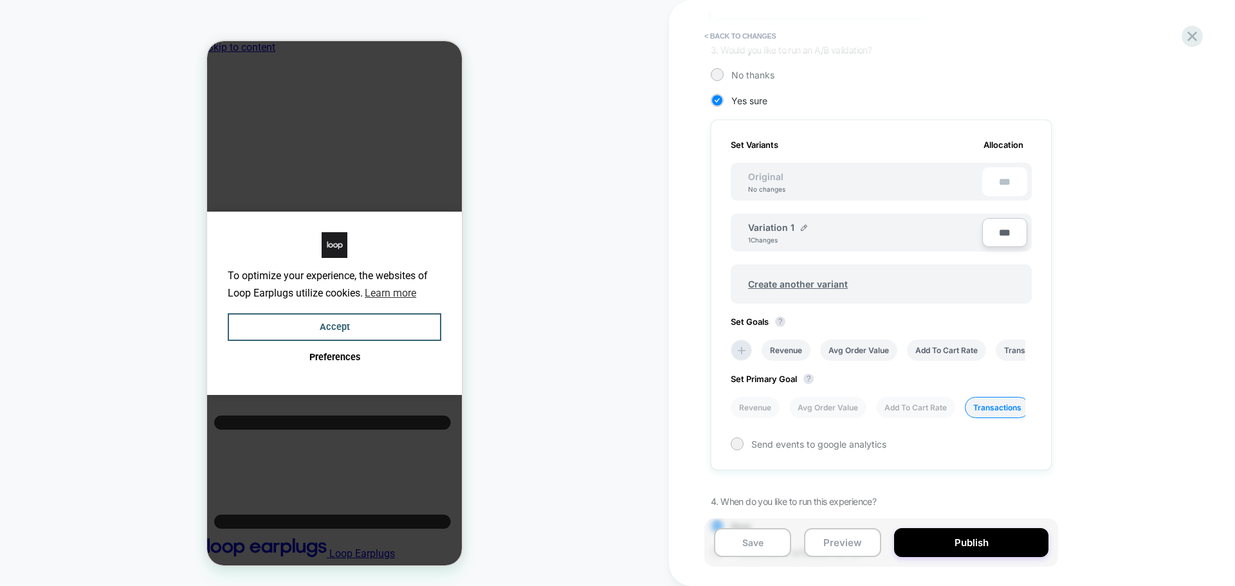
scroll to position [360, 0]
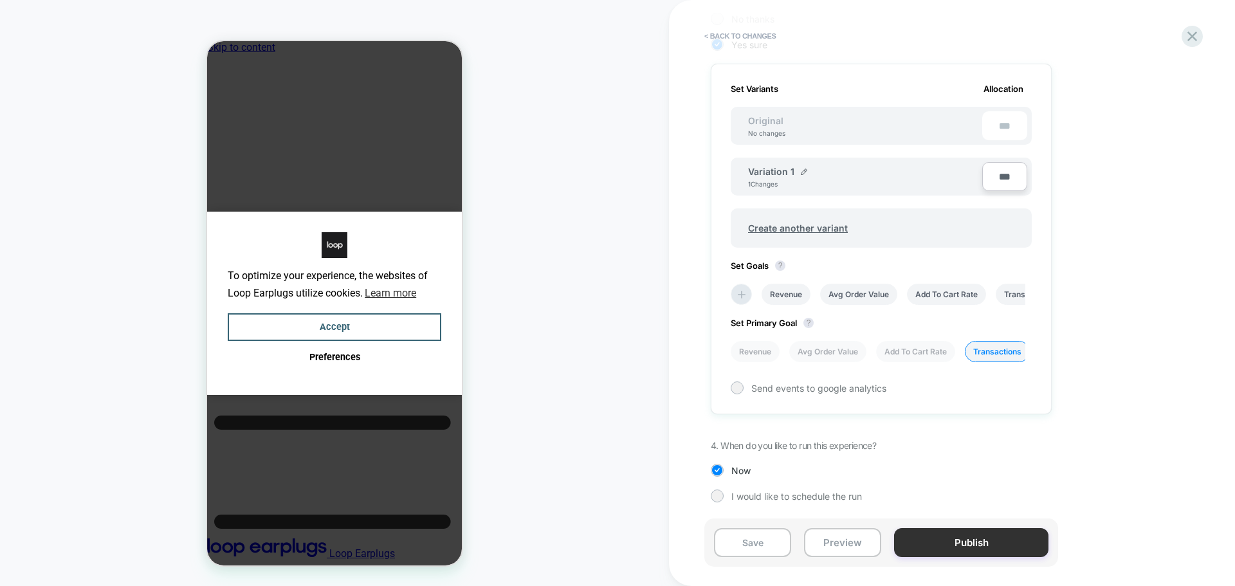
click at [977, 554] on button "Publish" at bounding box center [971, 542] width 154 height 29
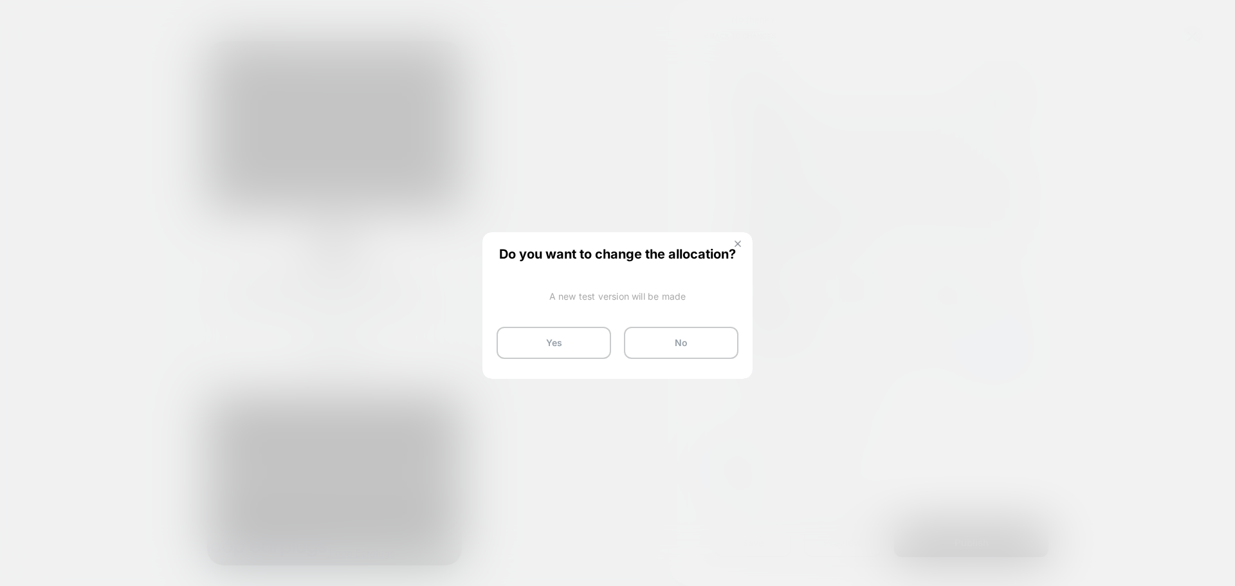
click at [738, 244] on img at bounding box center [738, 244] width 6 height 6
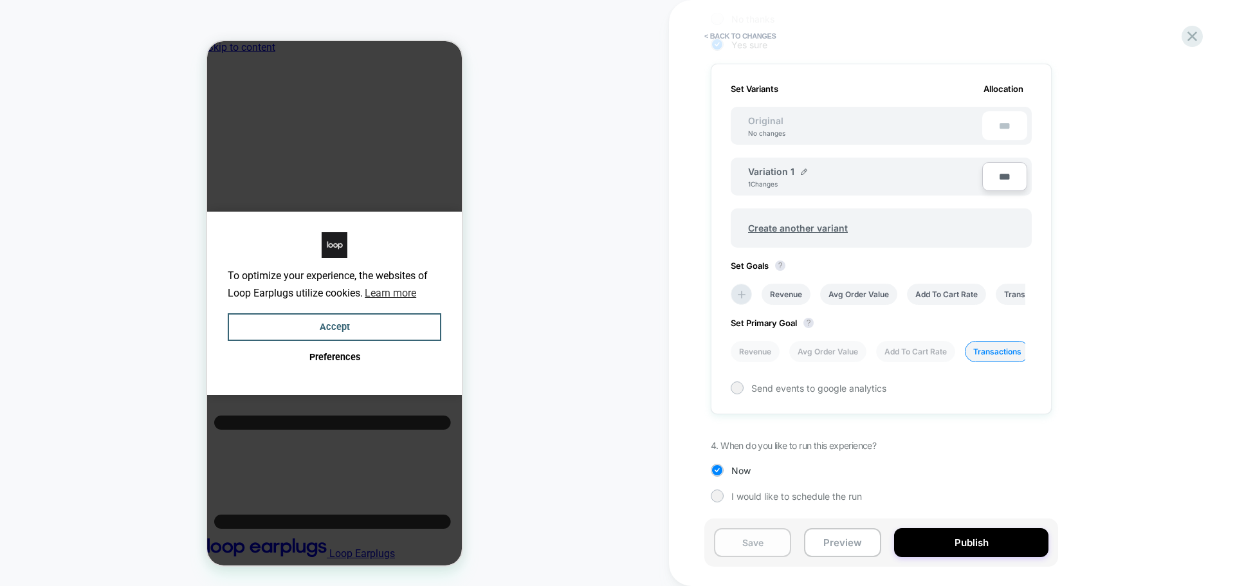
click at [749, 538] on button "Save" at bounding box center [752, 542] width 77 height 29
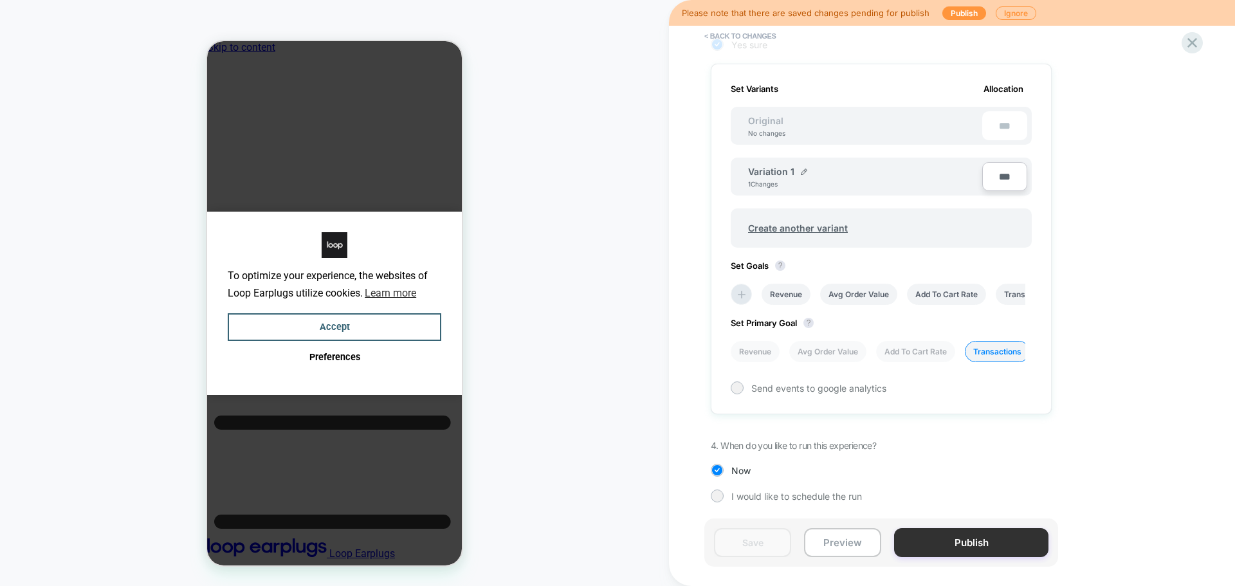
click at [949, 548] on button "Publish" at bounding box center [971, 542] width 154 height 29
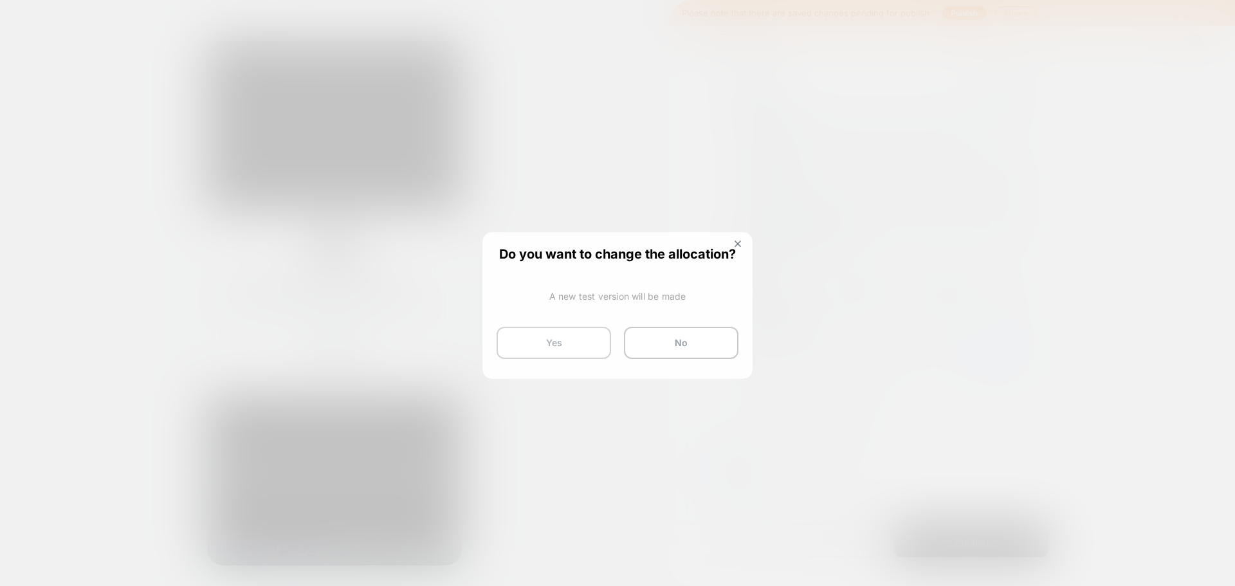
click at [527, 339] on button "Yes" at bounding box center [554, 343] width 115 height 32
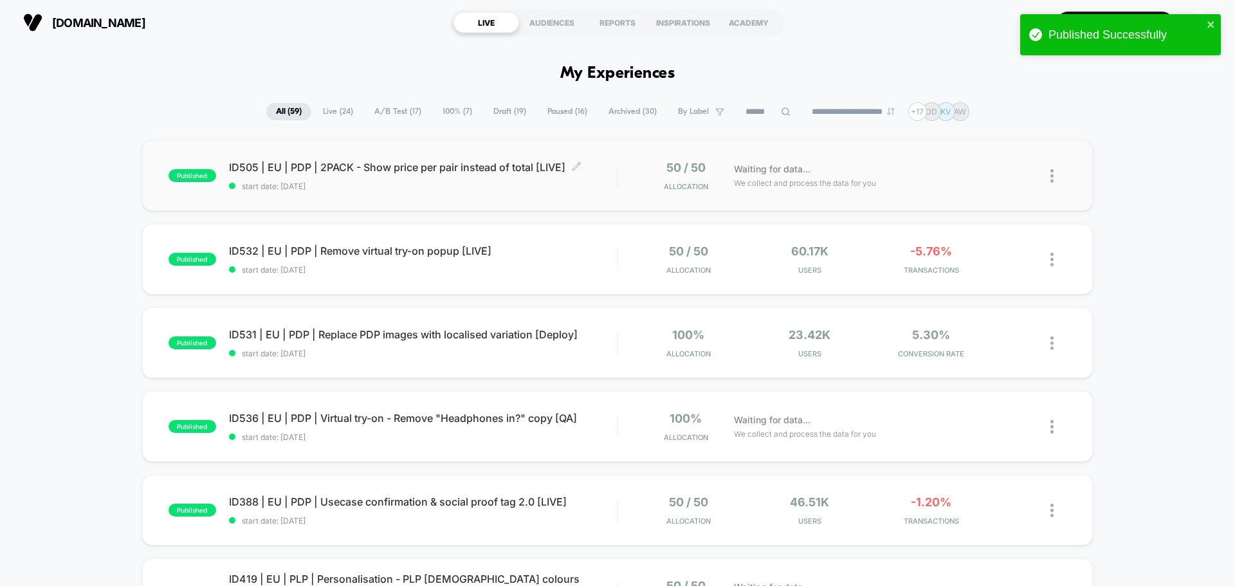
click at [446, 172] on span "ID505 | EU | PDP | 2PACK - Show price per pair instead of total [LIVE] Click to…" at bounding box center [423, 167] width 388 height 13
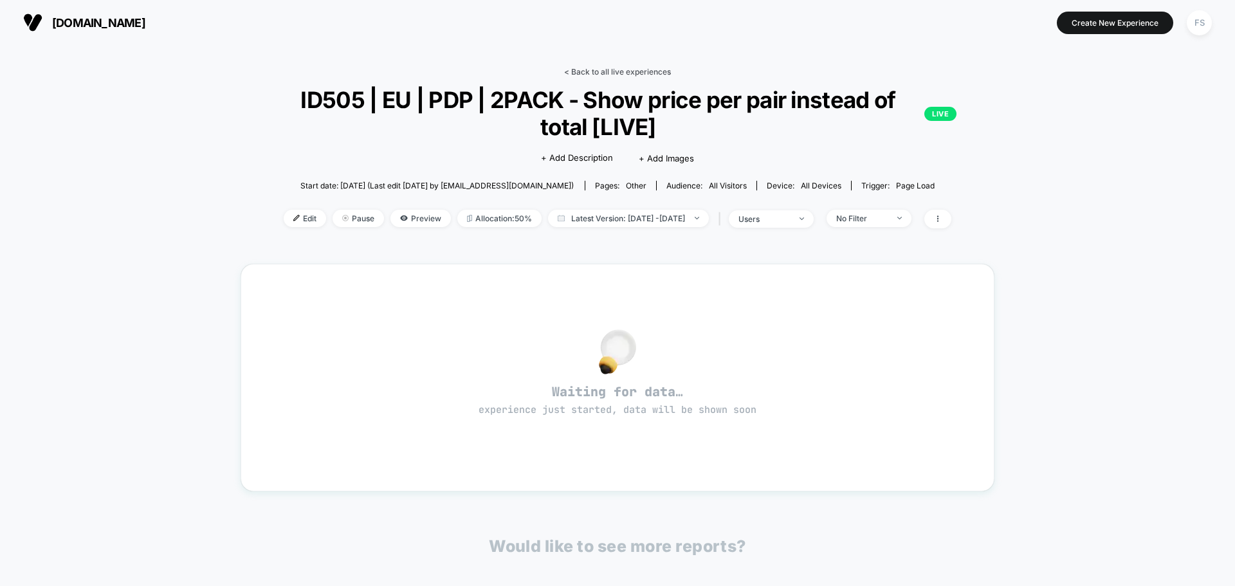
click at [602, 73] on link "< Back to all live experiences" at bounding box center [617, 72] width 107 height 10
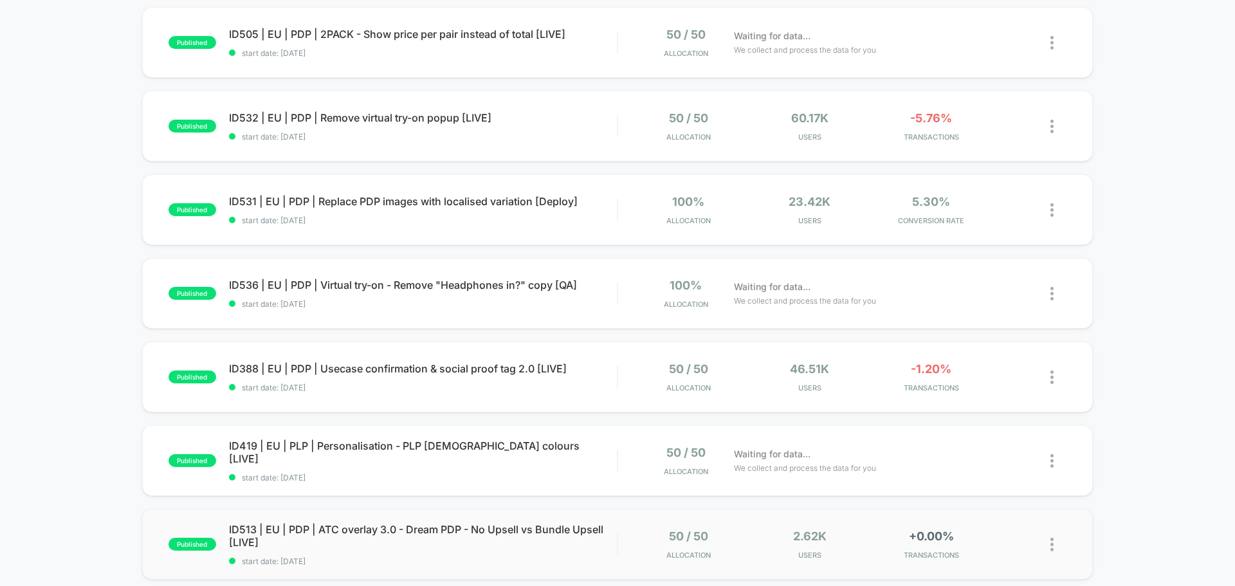
scroll to position [257, 0]
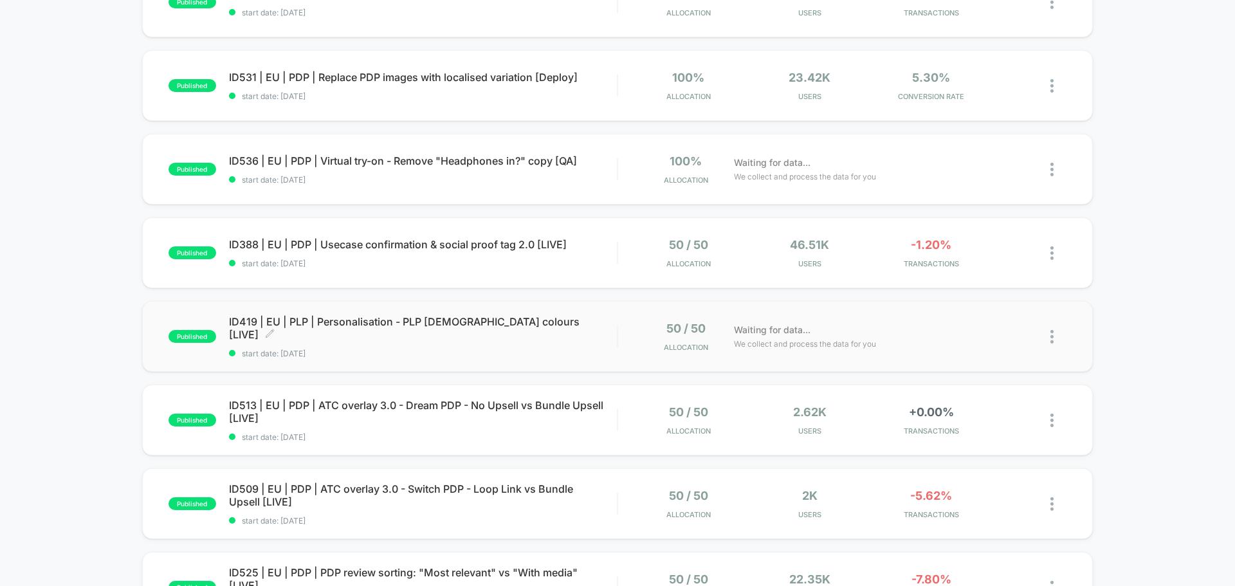
click at [268, 333] on span "ID419 | EU | PLP | Personalisation - PLP [DEMOGRAPHIC_DATA] colours [LIVE] Clic…" at bounding box center [423, 328] width 388 height 26
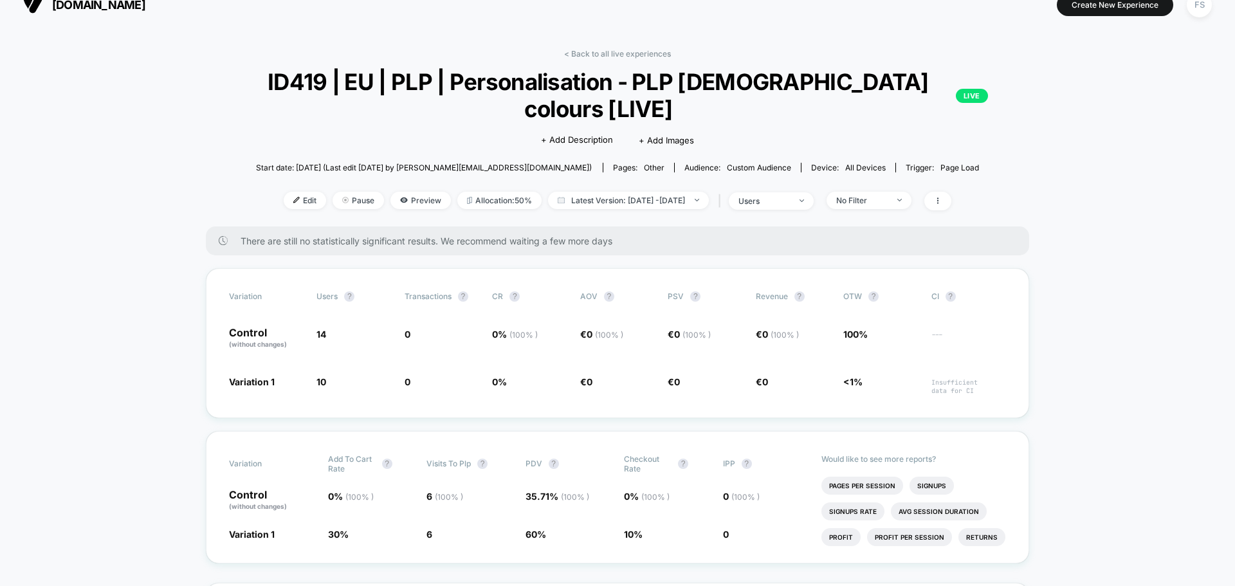
scroll to position [1, 0]
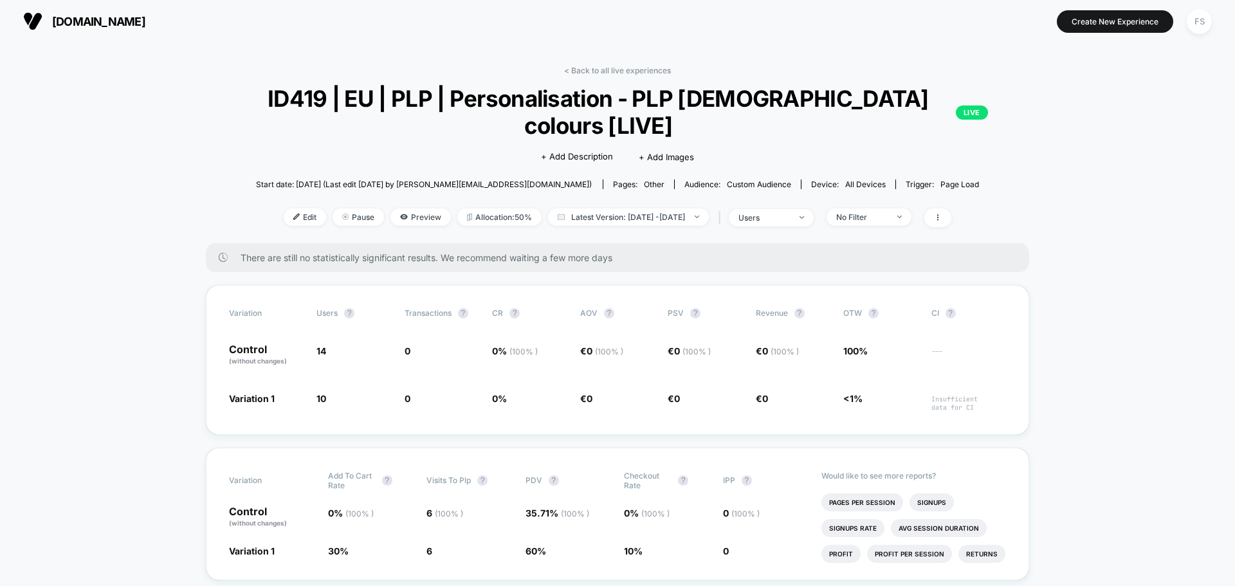
click at [576, 74] on link "< Back to all live experiences" at bounding box center [617, 71] width 107 height 10
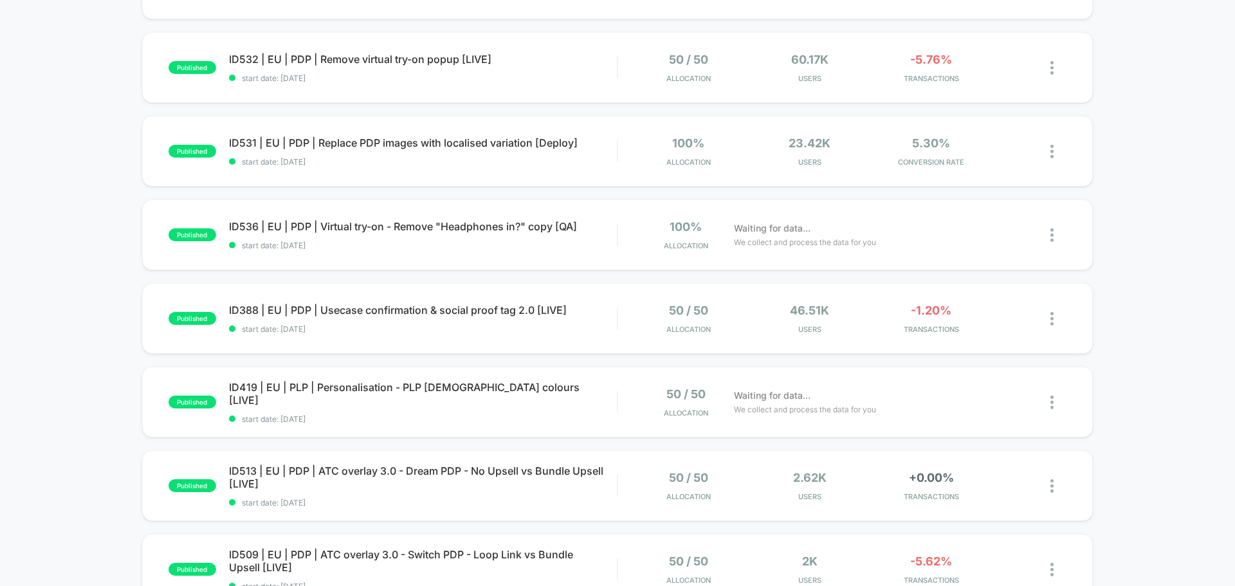
scroll to position [193, 0]
click at [392, 331] on span "start date: [DATE]" at bounding box center [423, 328] width 388 height 10
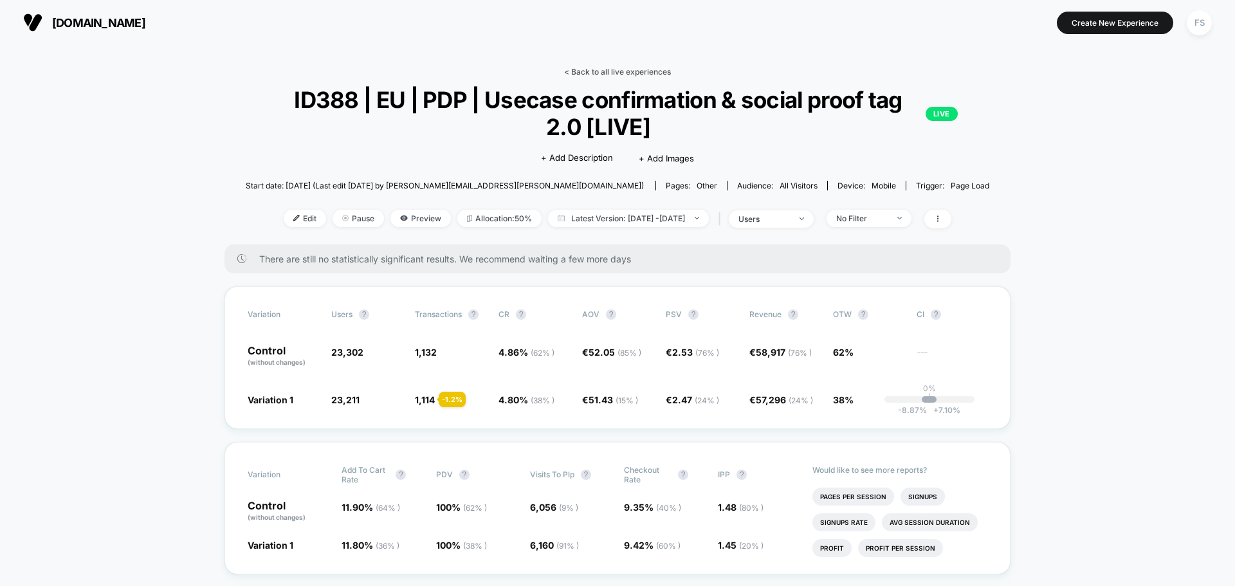
click at [630, 69] on link "< Back to all live experiences" at bounding box center [617, 72] width 107 height 10
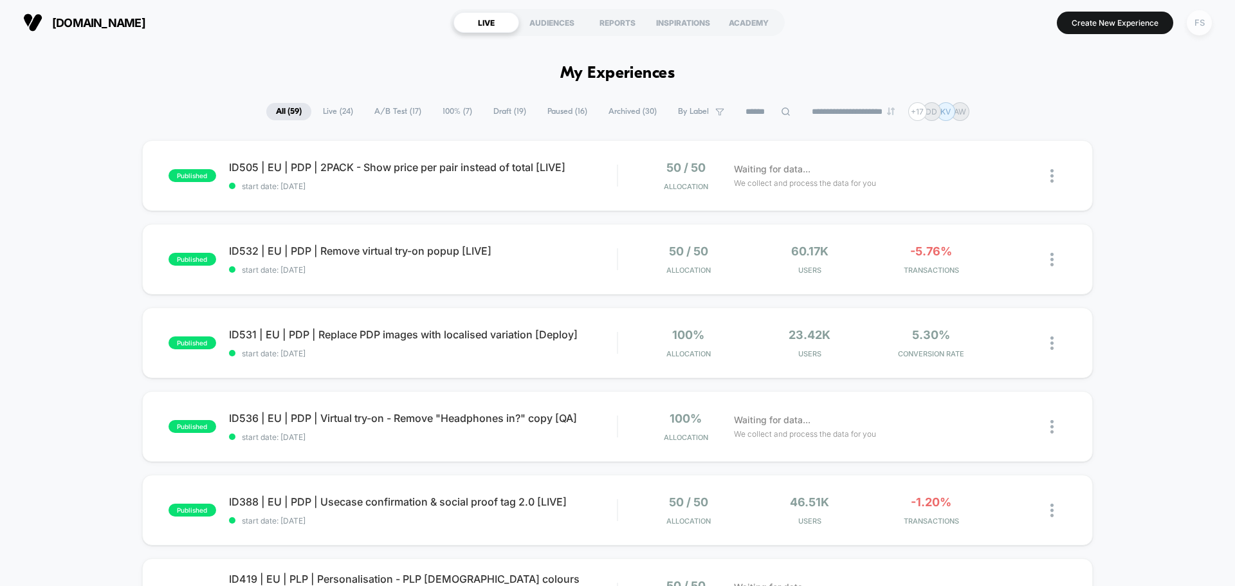
click at [1196, 20] on div "FS" at bounding box center [1199, 22] width 25 height 25
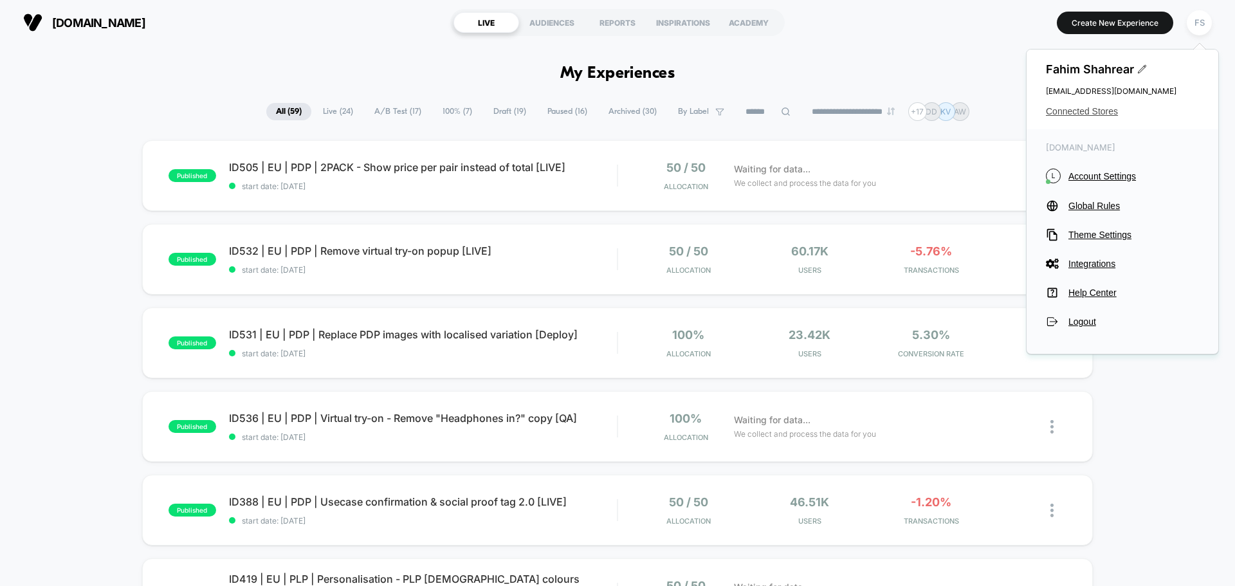
click at [1111, 115] on span "Connected Stores" at bounding box center [1122, 111] width 153 height 10
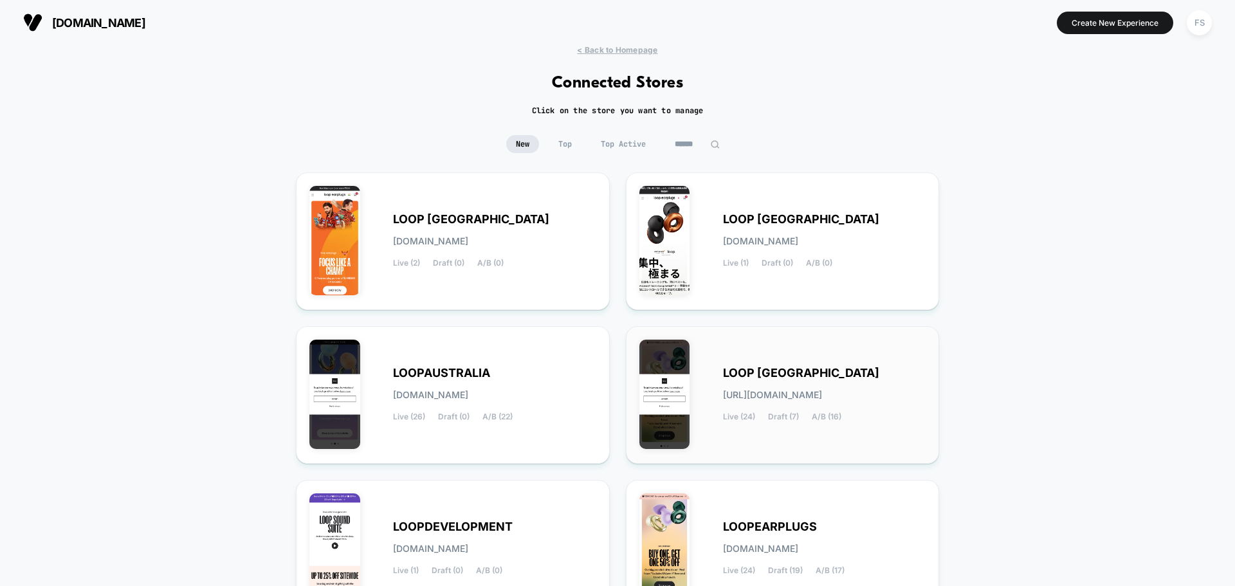
click at [809, 365] on div "LOOP [GEOGRAPHIC_DATA] [URL][DOMAIN_NAME] Live (24) Draft (7) A/B (16)" at bounding box center [782, 395] width 287 height 111
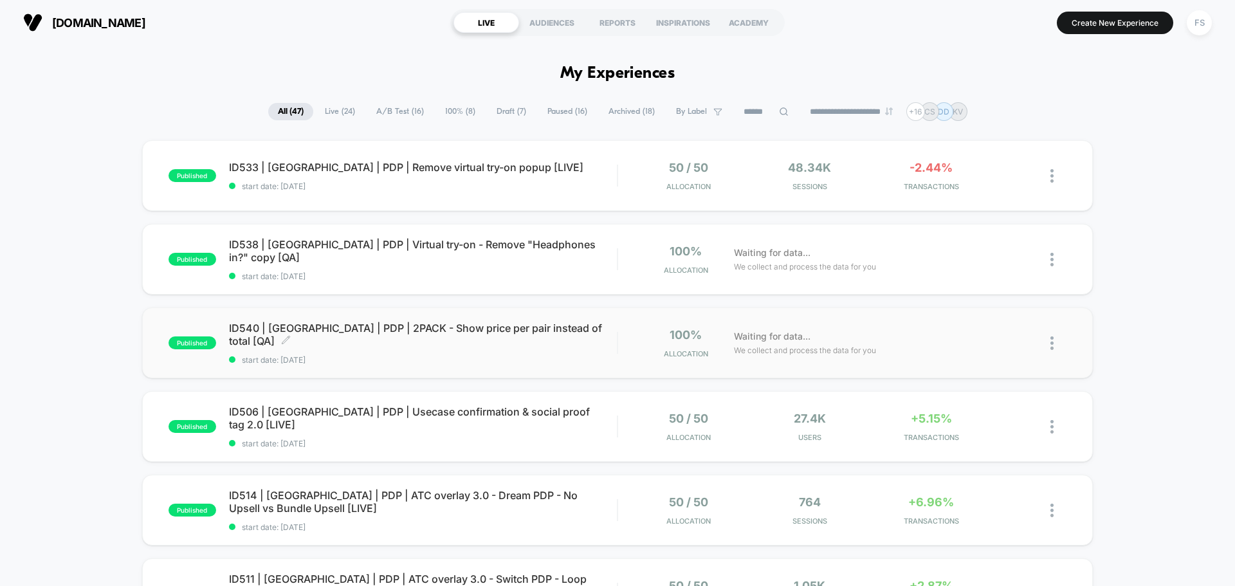
click at [341, 355] on span "start date: [DATE]" at bounding box center [423, 360] width 388 height 10
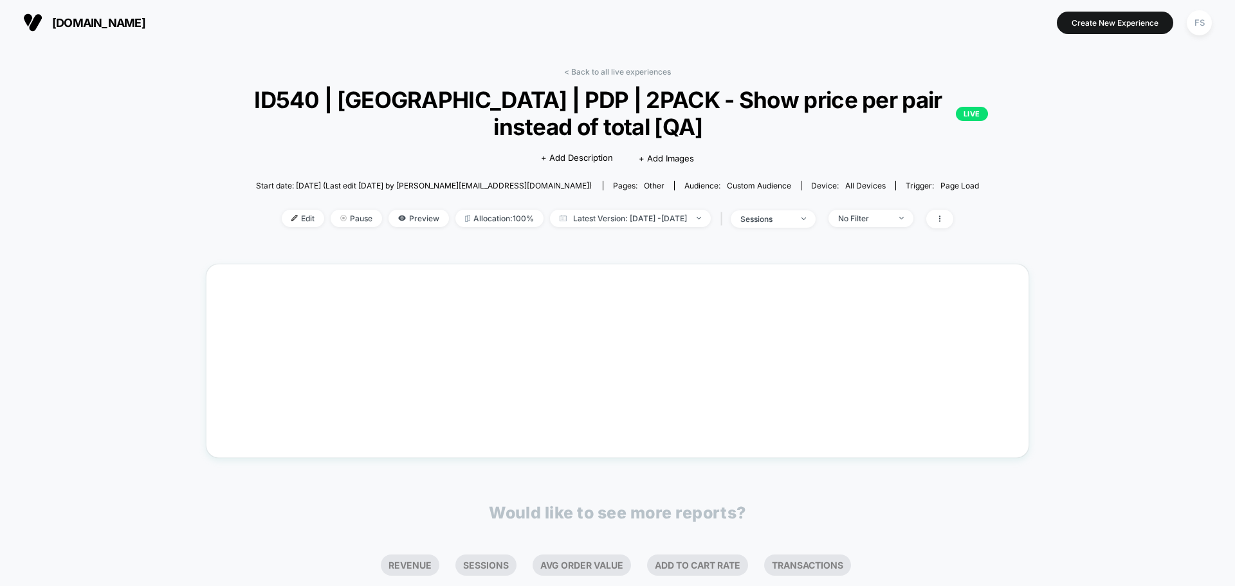
click at [335, 229] on div "< Back to all live experiences ID540 | [GEOGRAPHIC_DATA] | PDP | 2PACK - Show p…" at bounding box center [617, 156] width 823 height 178
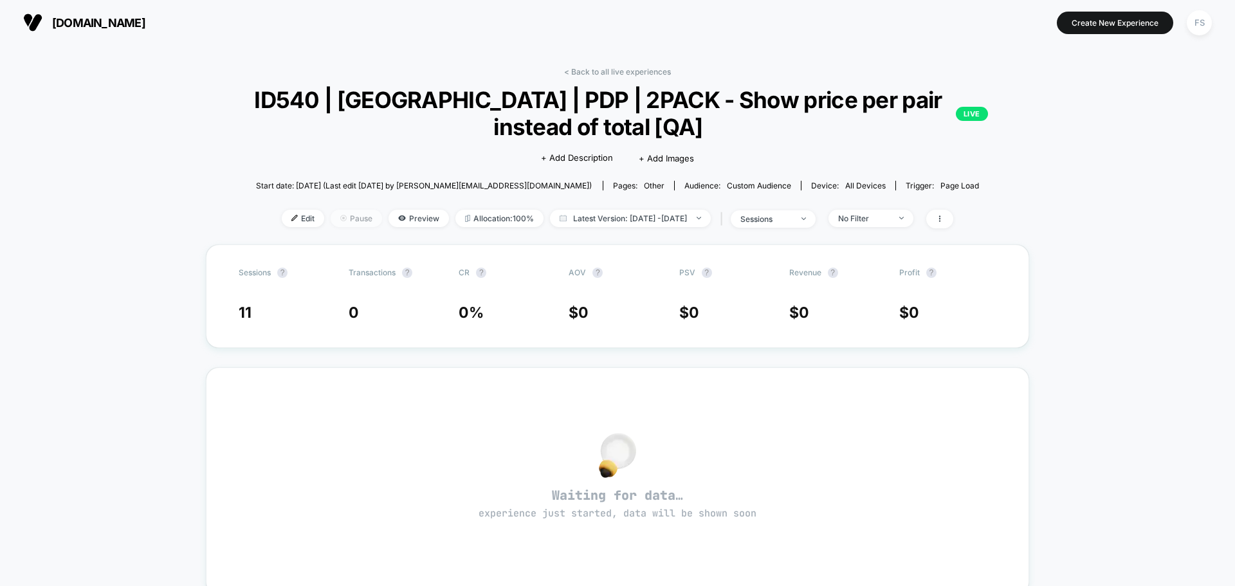
click at [336, 223] on span "Pause" at bounding box center [356, 218] width 51 height 17
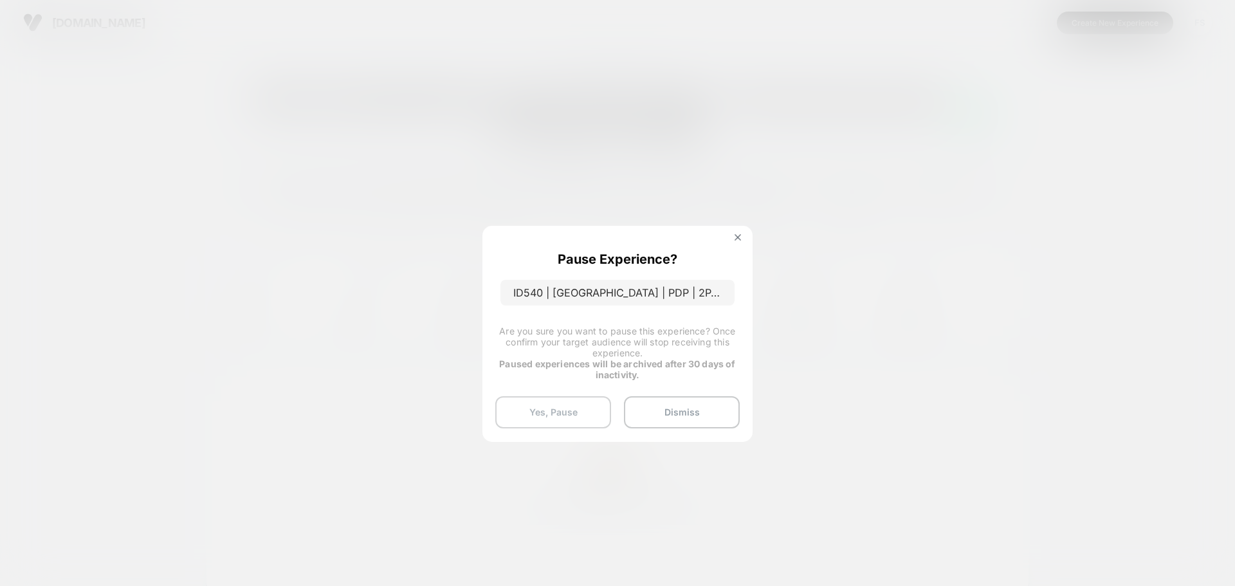
click at [564, 408] on button "Yes, Pause" at bounding box center [553, 412] width 116 height 32
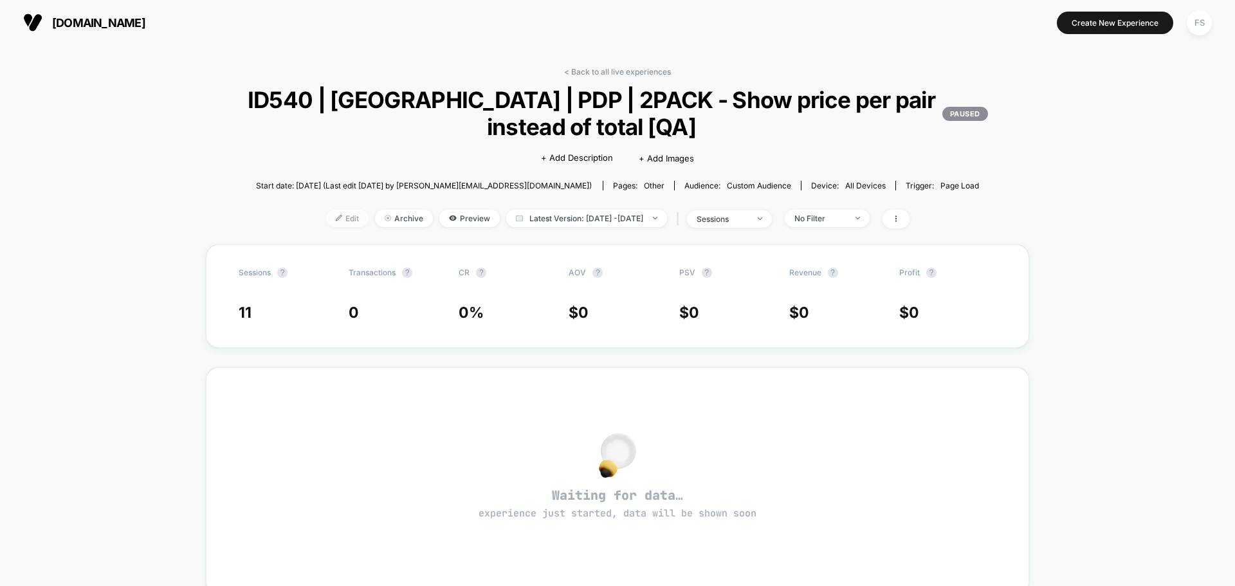
click at [326, 221] on span "Edit" at bounding box center [347, 218] width 42 height 17
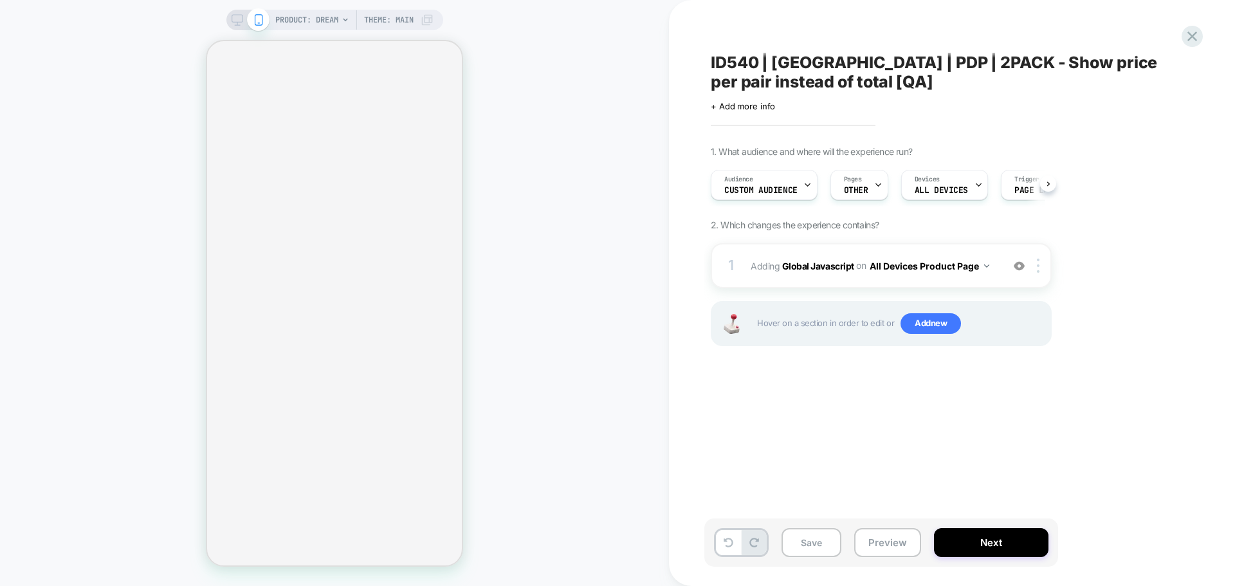
scroll to position [0, 1]
click at [832, 268] on b "Global Javascript" at bounding box center [818, 265] width 72 height 11
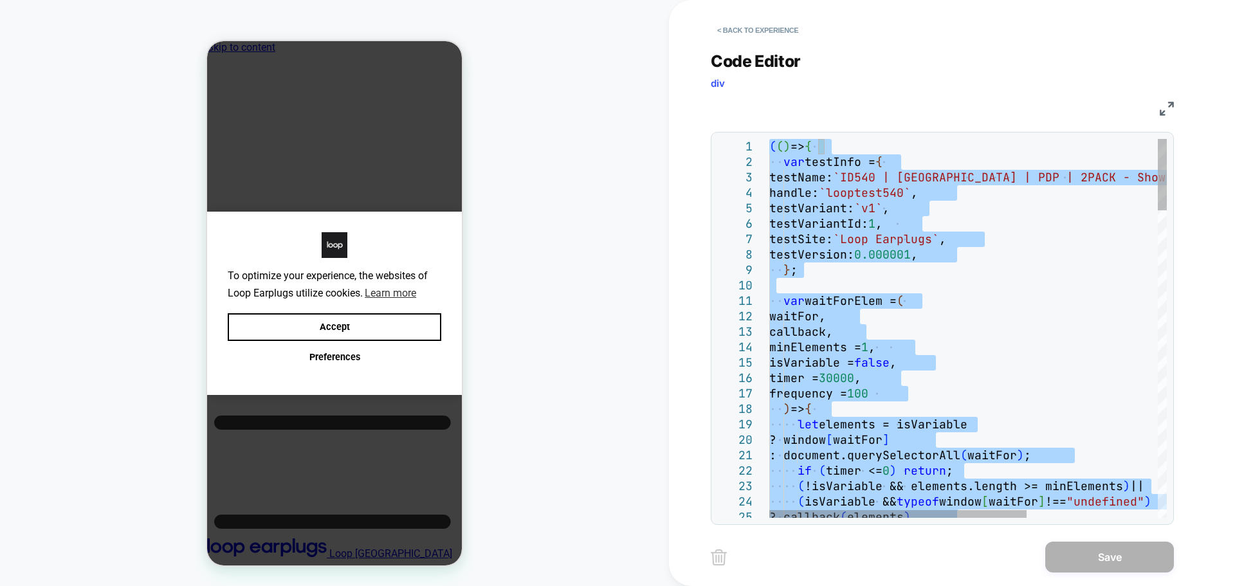
scroll to position [0, 0]
type textarea "**********"
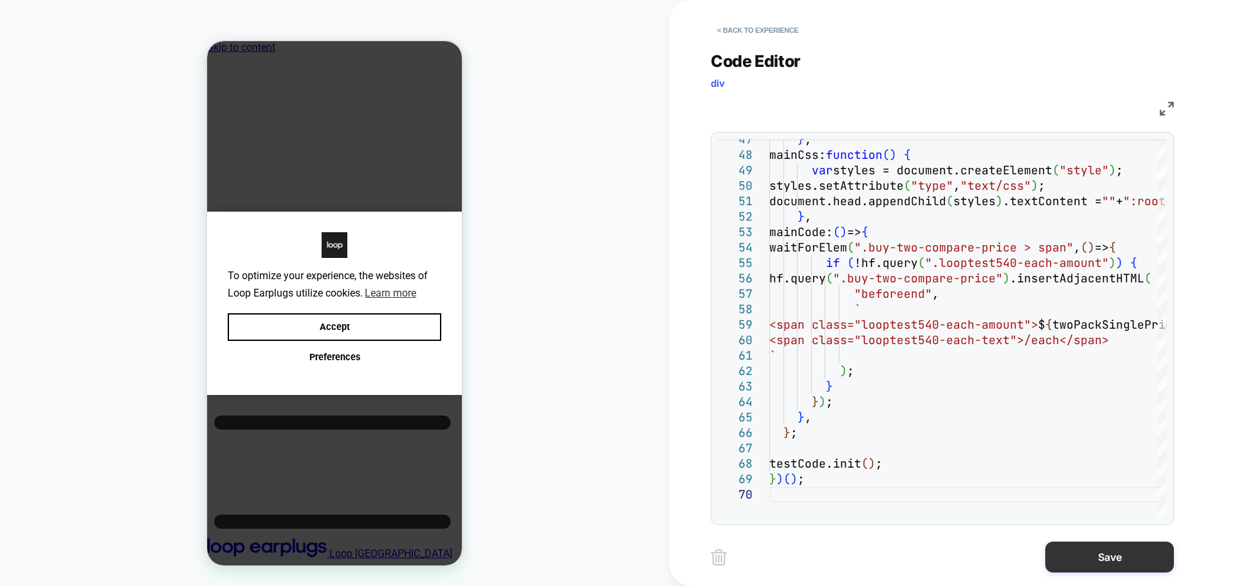
click at [1065, 549] on button "Save" at bounding box center [1109, 557] width 129 height 31
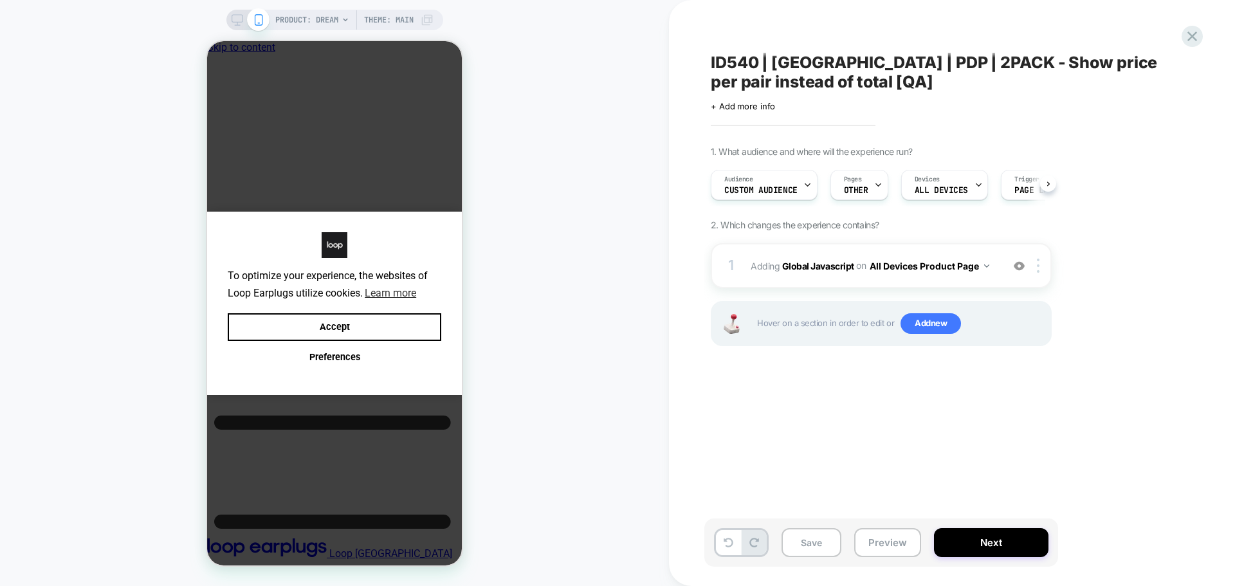
scroll to position [0, 1]
drag, startPoint x: 253, startPoint y: 340, endPoint x: 1074, endPoint y: 339, distance: 821.5
click at [253, 340] on button "Accept" at bounding box center [335, 327] width 214 height 28
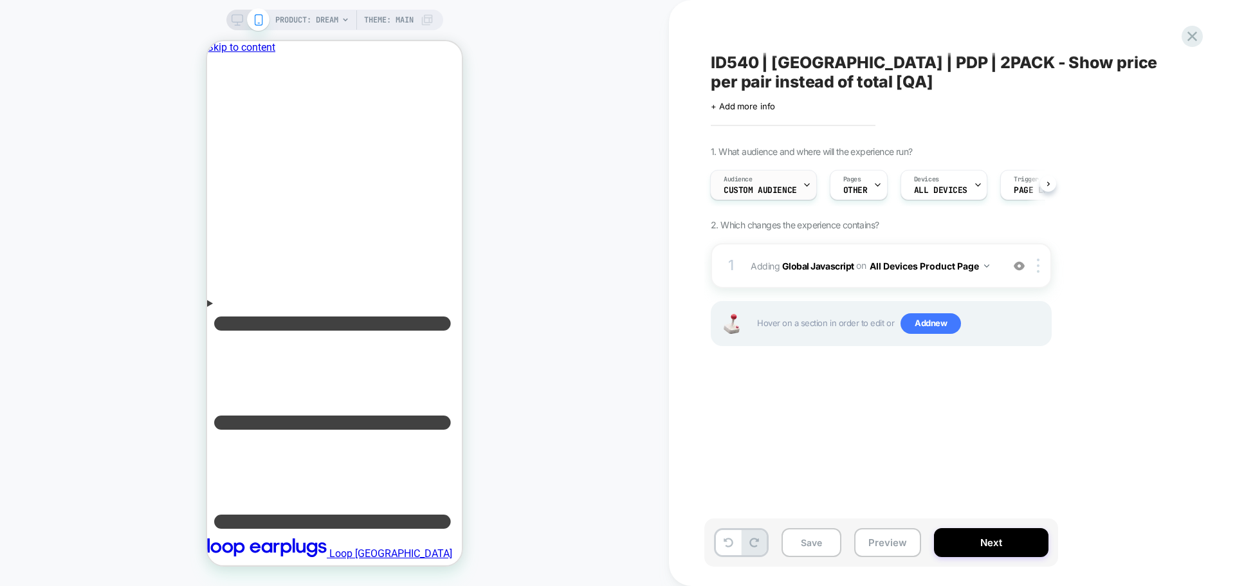
click at [755, 177] on div "Audience Custom Audience" at bounding box center [760, 184] width 99 height 29
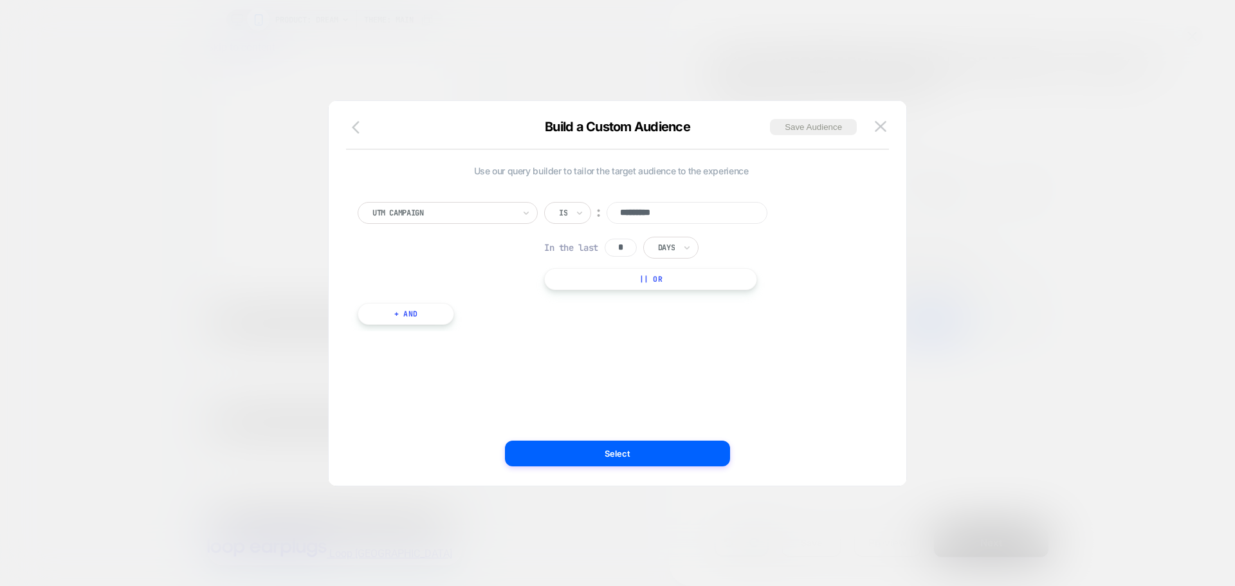
click at [360, 129] on icon "button" at bounding box center [359, 127] width 15 height 15
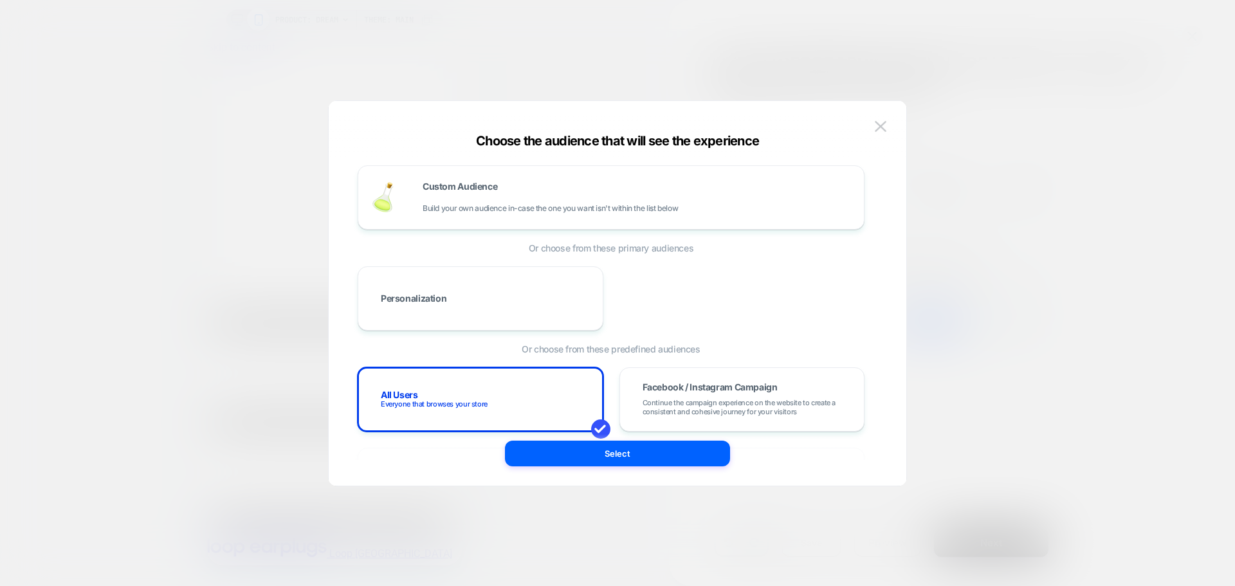
scroll to position [0, 0]
click at [611, 463] on button "Select" at bounding box center [617, 454] width 225 height 26
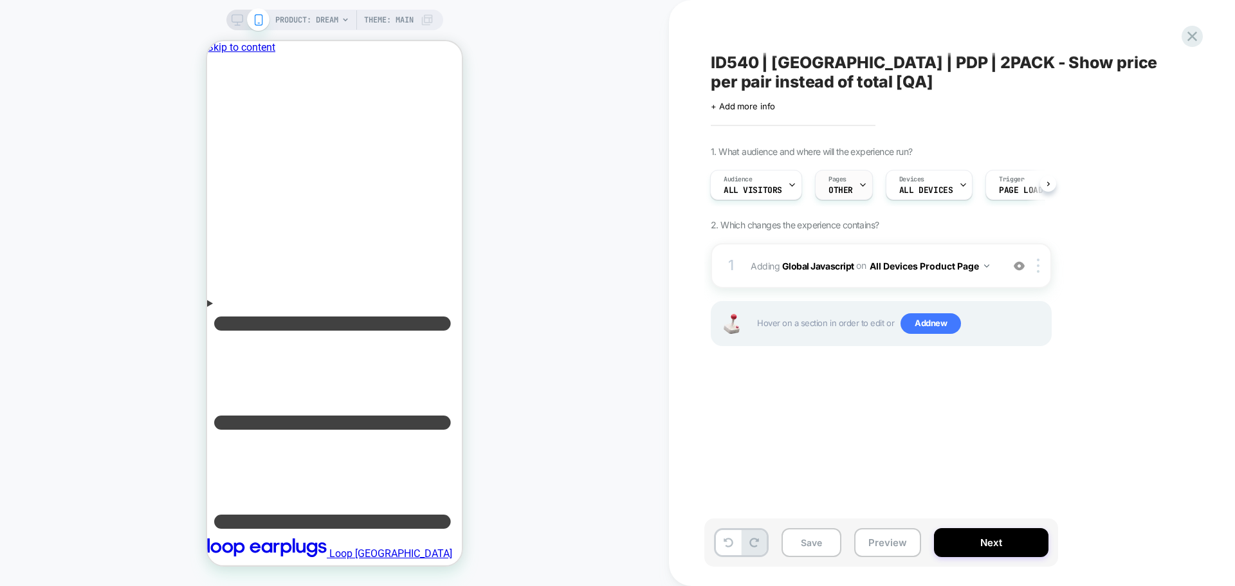
click at [859, 194] on div at bounding box center [863, 184] width 8 height 29
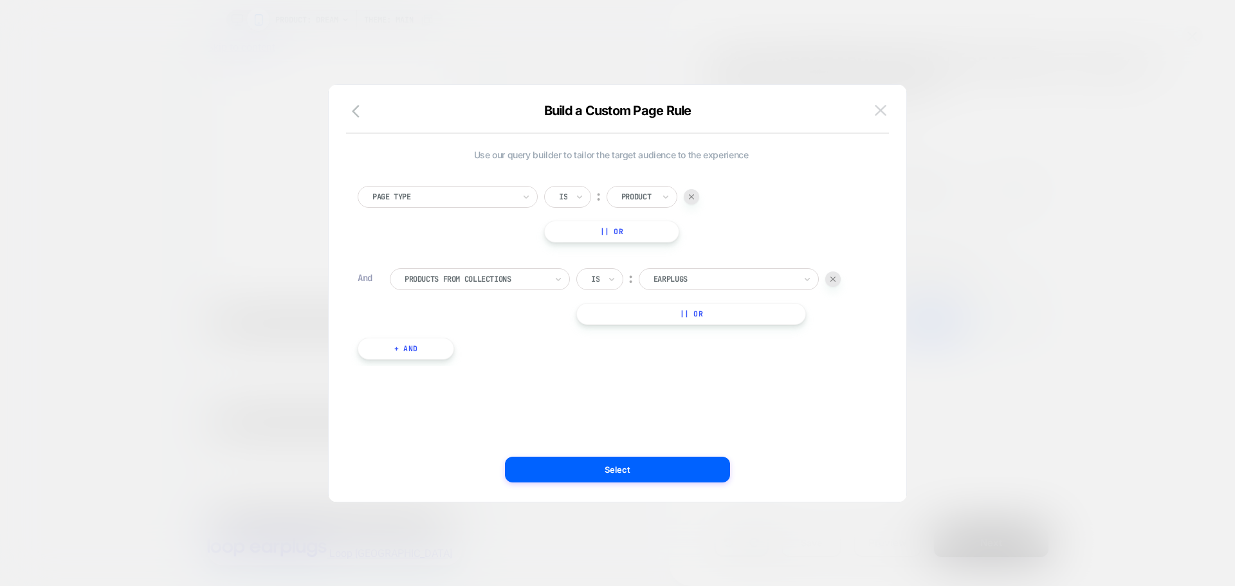
click at [888, 113] on button at bounding box center [880, 110] width 19 height 19
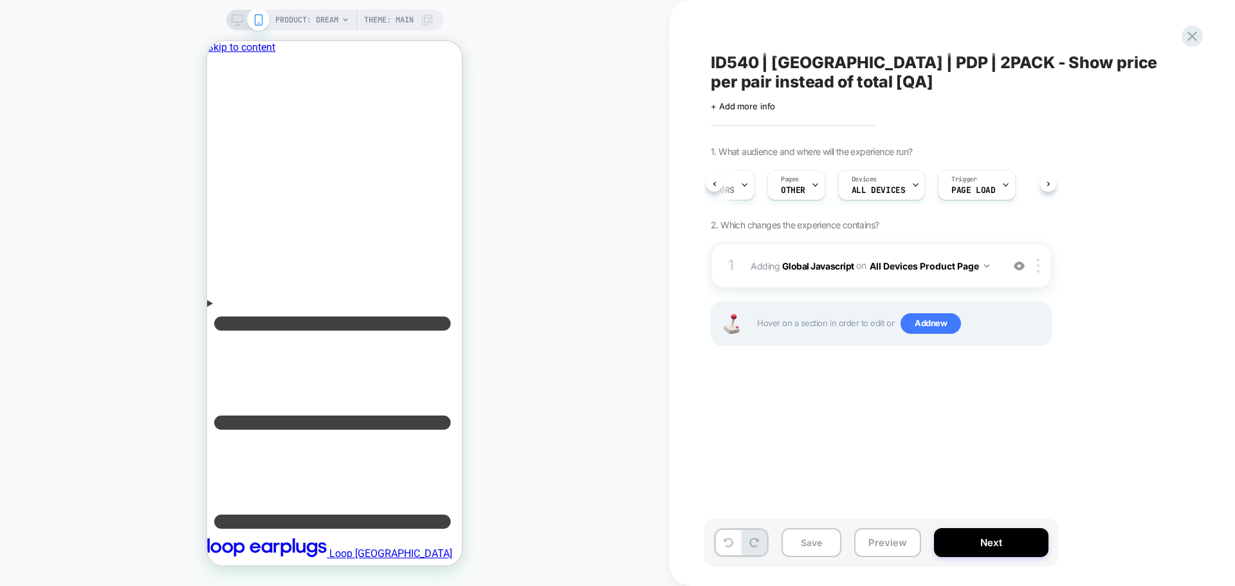
scroll to position [0, 52]
click at [741, 105] on span "+ Add more info" at bounding box center [743, 106] width 64 height 10
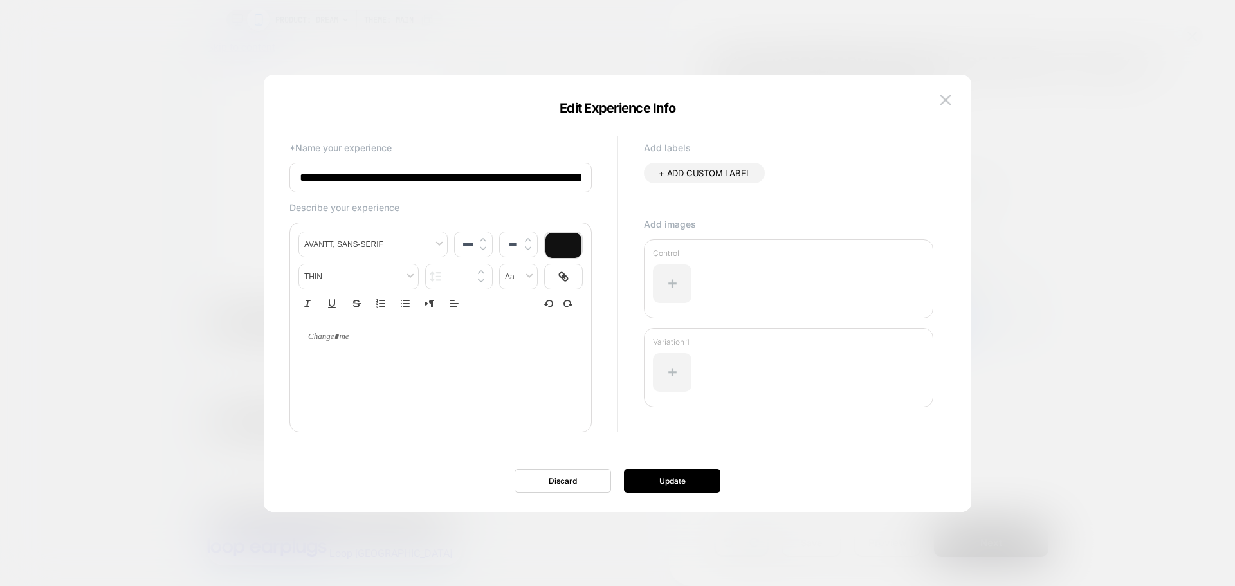
scroll to position [0, 91]
click at [572, 178] on input "**********" at bounding box center [440, 178] width 302 height 30
type input "**********"
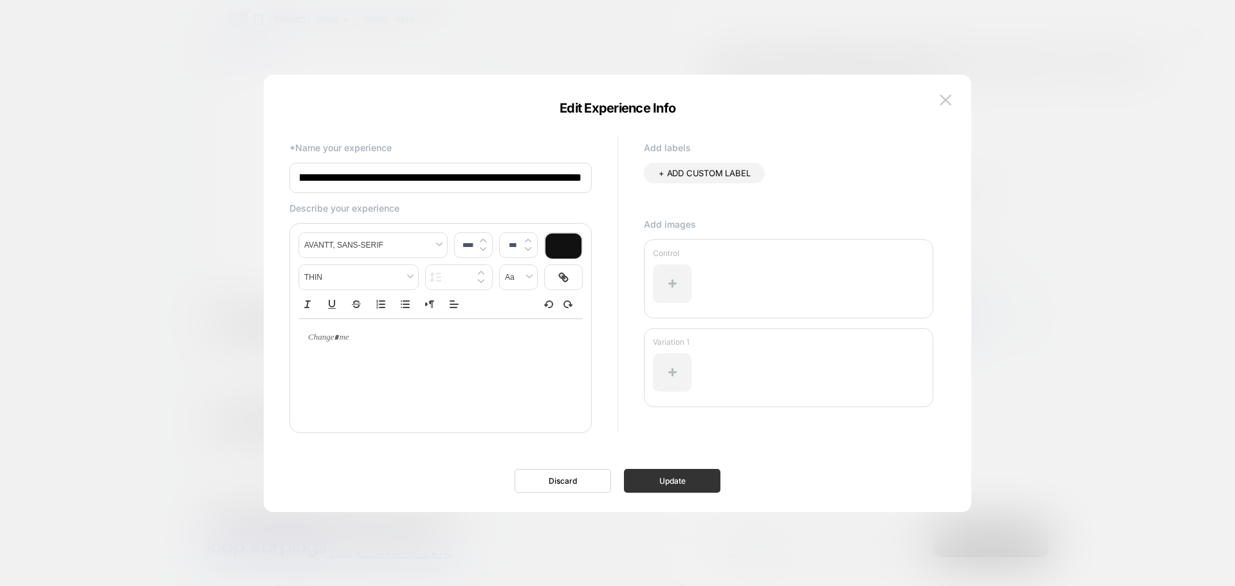
click at [659, 485] on button "Update" at bounding box center [672, 481] width 96 height 24
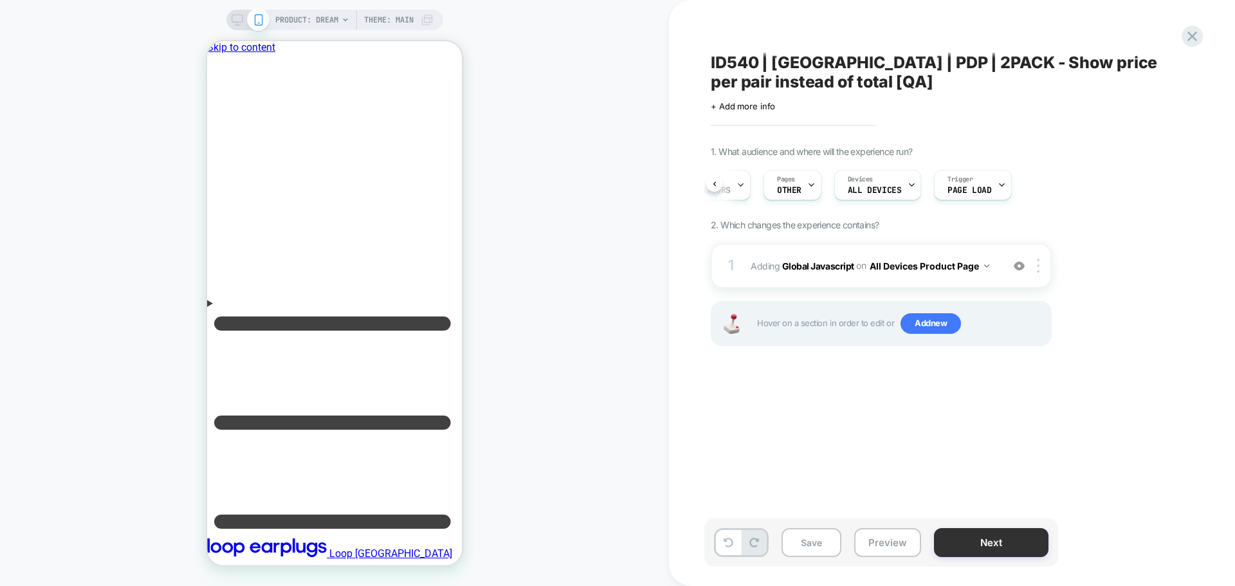
click at [1000, 542] on button "Next" at bounding box center [991, 542] width 115 height 29
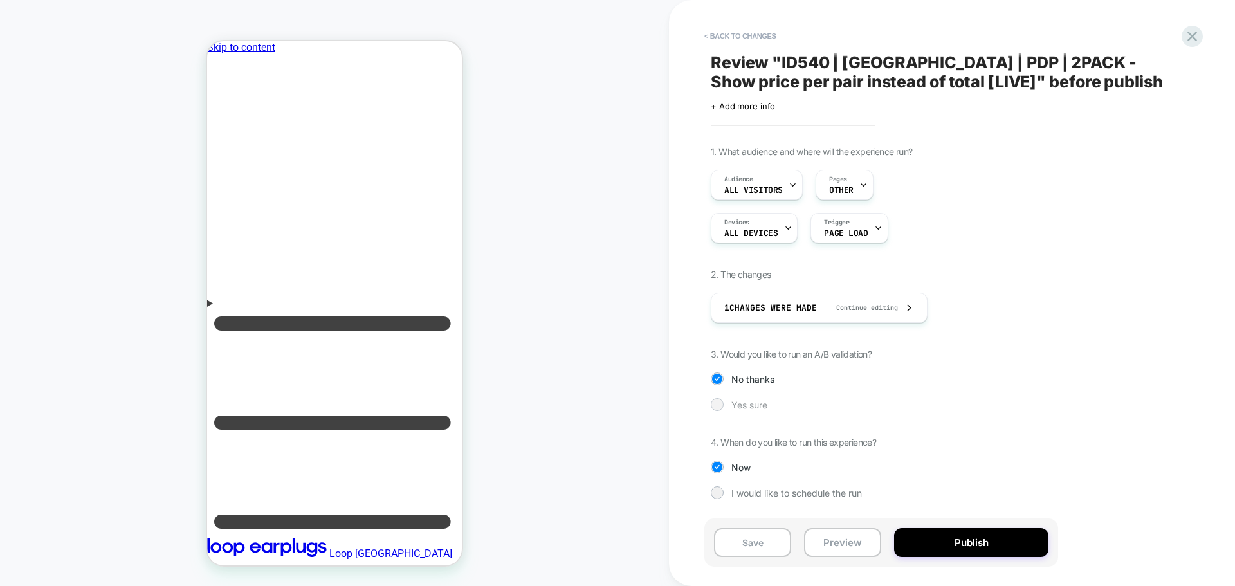
click at [737, 403] on span "Yes sure" at bounding box center [749, 405] width 36 height 11
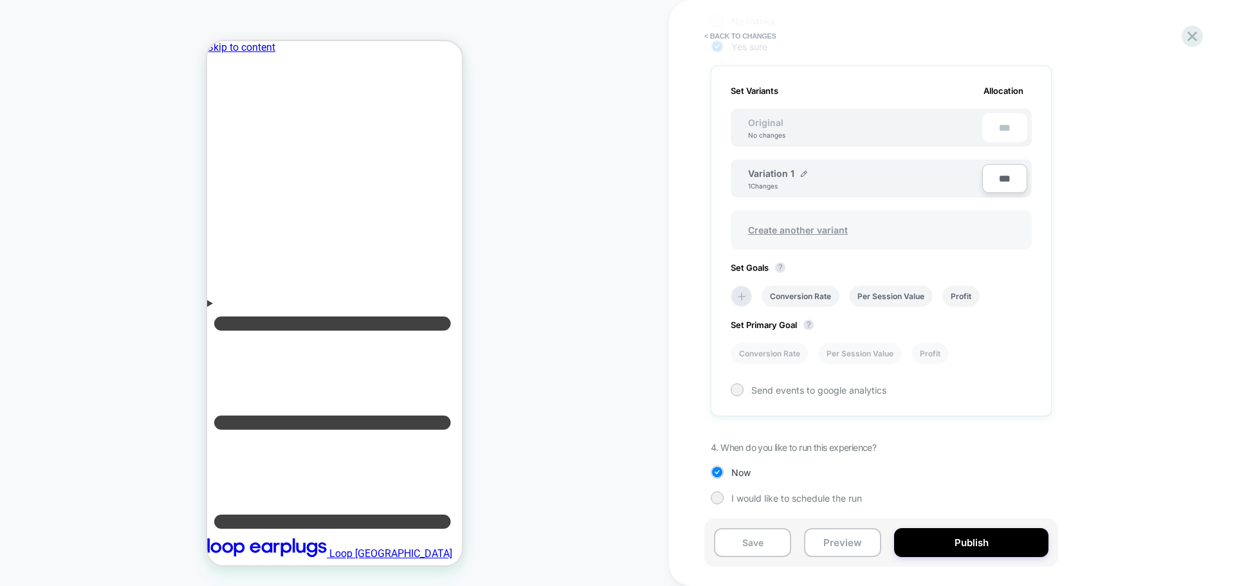
scroll to position [360, 0]
click at [749, 299] on li at bounding box center [741, 294] width 21 height 21
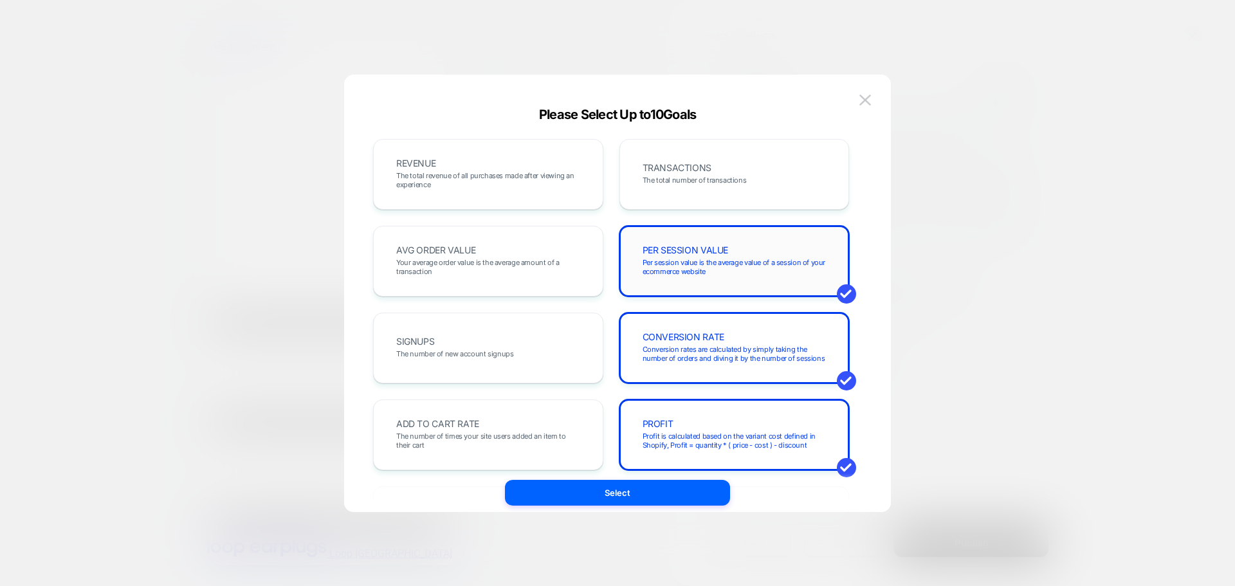
click at [715, 283] on div "PER SESSION VALUE Per session value is the average value of a session of your e…" at bounding box center [735, 261] width 230 height 71
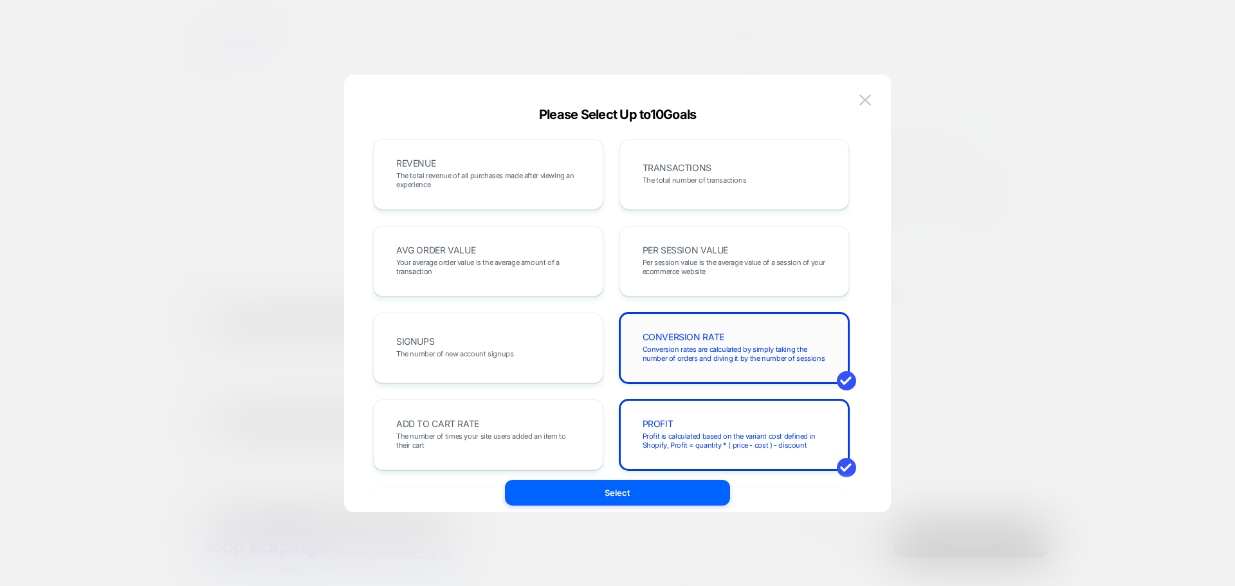
click at [721, 341] on span "CONVERSION RATE" at bounding box center [684, 337] width 82 height 9
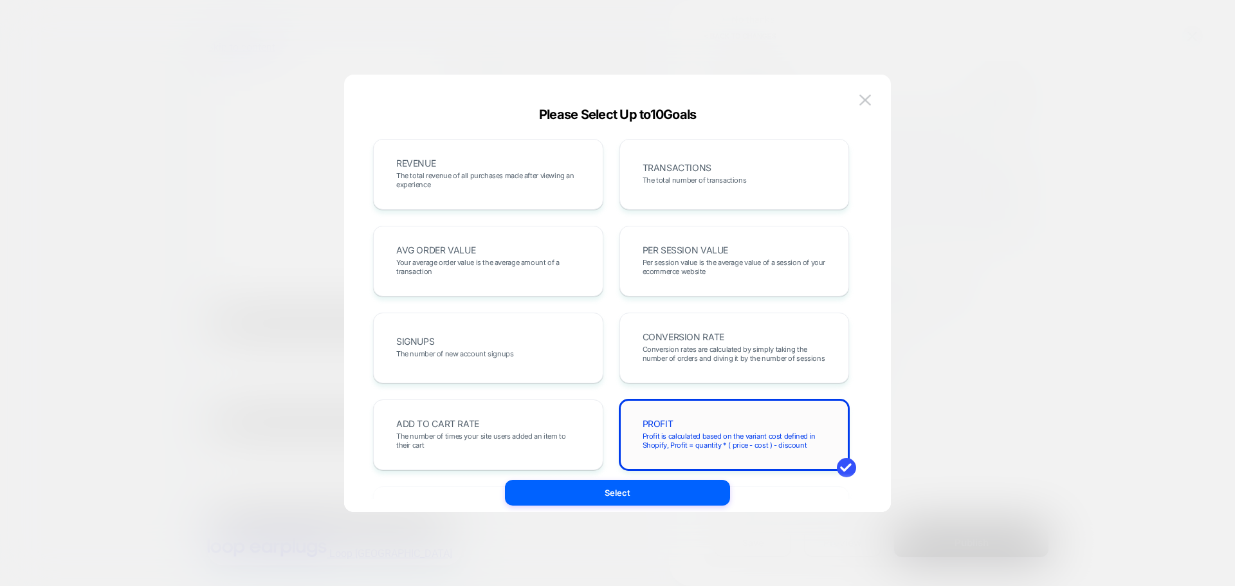
click at [726, 421] on div "PROFIT Profit is calculated based on the variant cost defined in Shopify, Profi…" at bounding box center [734, 435] width 203 height 44
click at [491, 197] on div "REVENUE The total revenue of all purchases made after viewing an experience" at bounding box center [488, 174] width 230 height 71
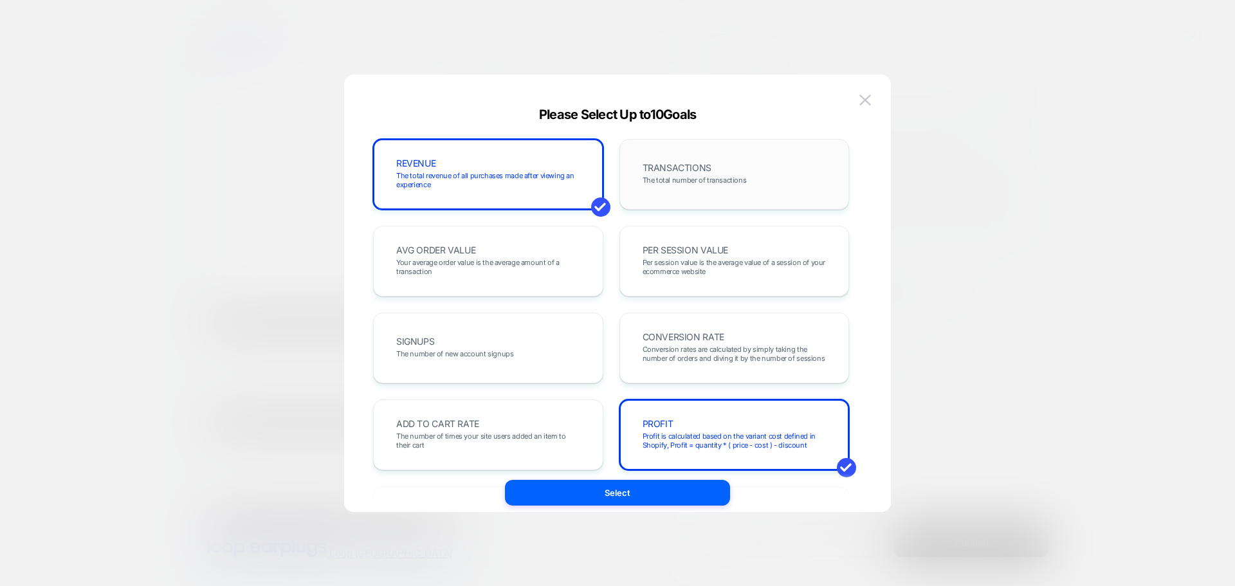
click at [709, 193] on div "TRANSACTIONS The total number of transactions" at bounding box center [734, 174] width 203 height 44
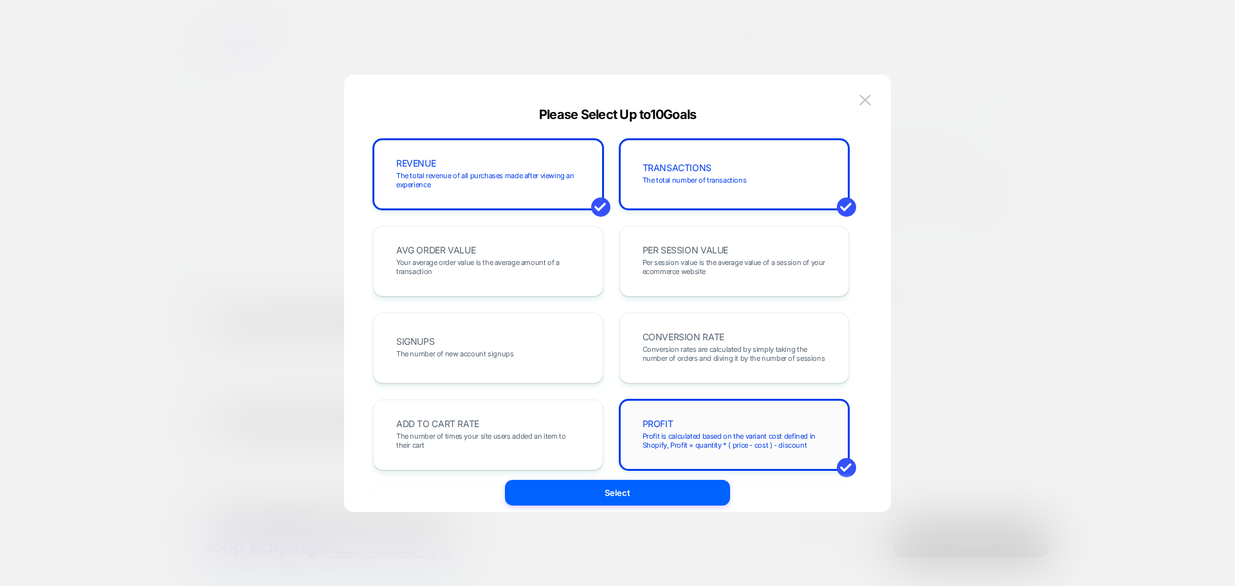
click at [695, 449] on span "Profit is calculated based on the variant cost defined in Shopify, Profit = qua…" at bounding box center [735, 441] width 184 height 18
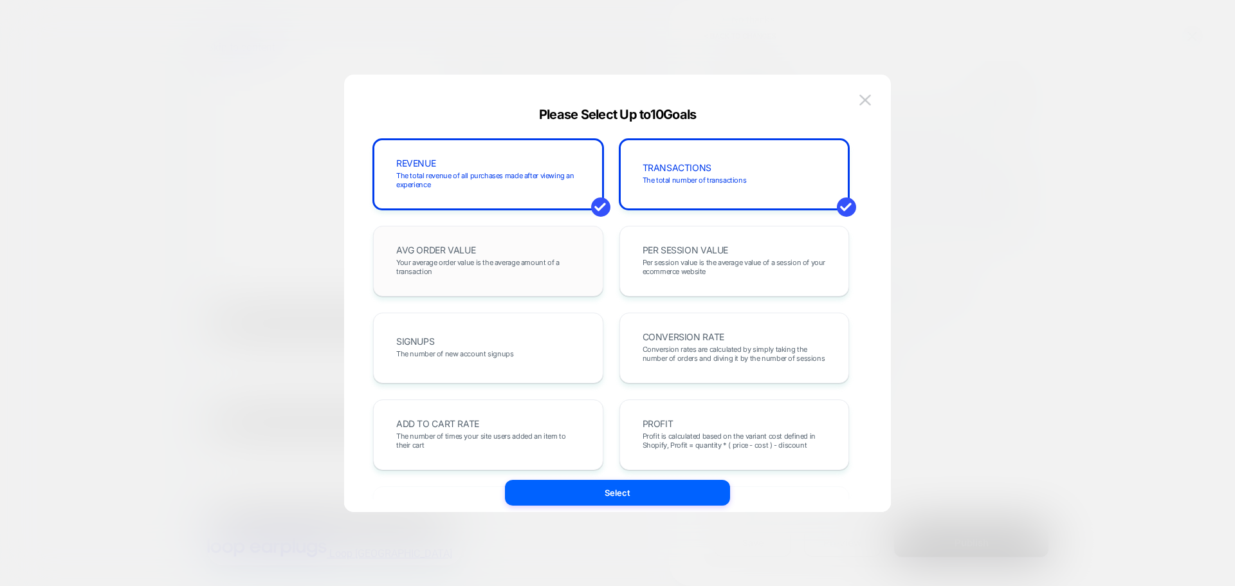
click at [508, 250] on div "AVG ORDER VALUE Your average order value is the average amount of a transaction" at bounding box center [488, 261] width 203 height 44
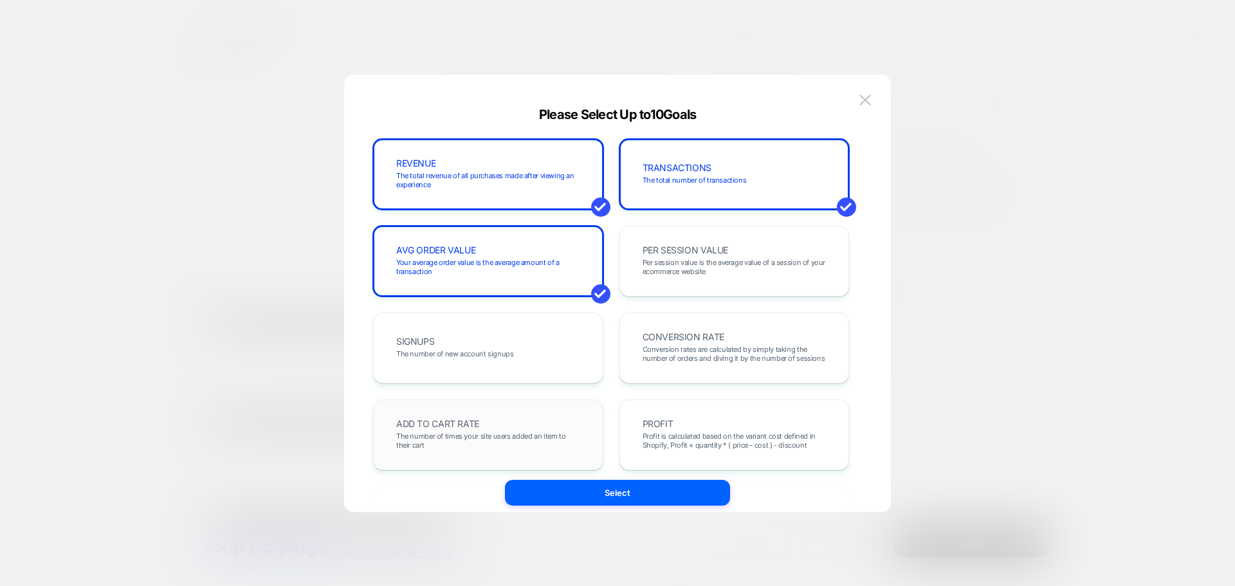
click at [493, 409] on div "ADD TO CART RATE The number of times your site users added an item to their cart" at bounding box center [488, 435] width 230 height 71
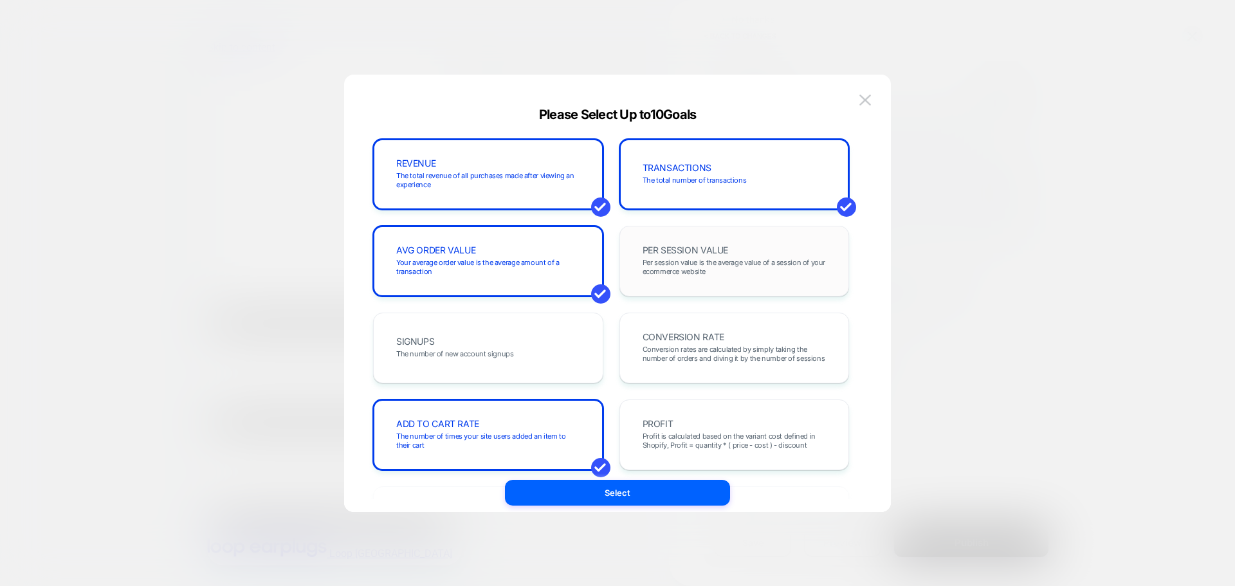
click at [650, 255] on div "PER SESSION VALUE Per session value is the average value of a session of your e…" at bounding box center [734, 261] width 203 height 44
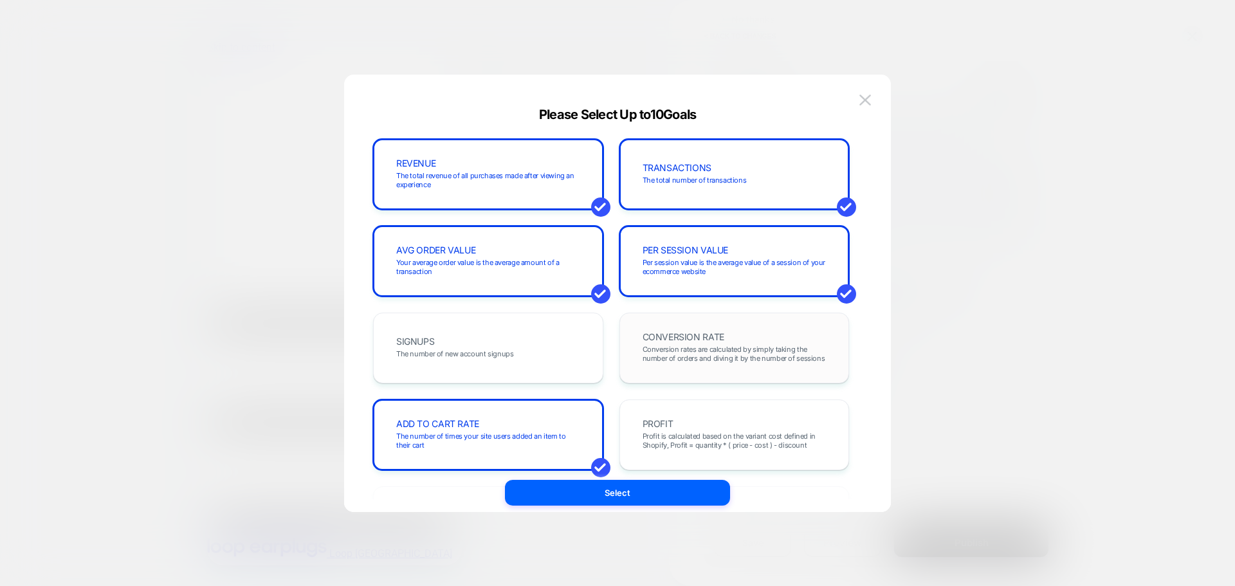
click at [656, 317] on div "CONVERSION RATE Conversion rates are calculated by simply taking the number of …" at bounding box center [735, 348] width 230 height 71
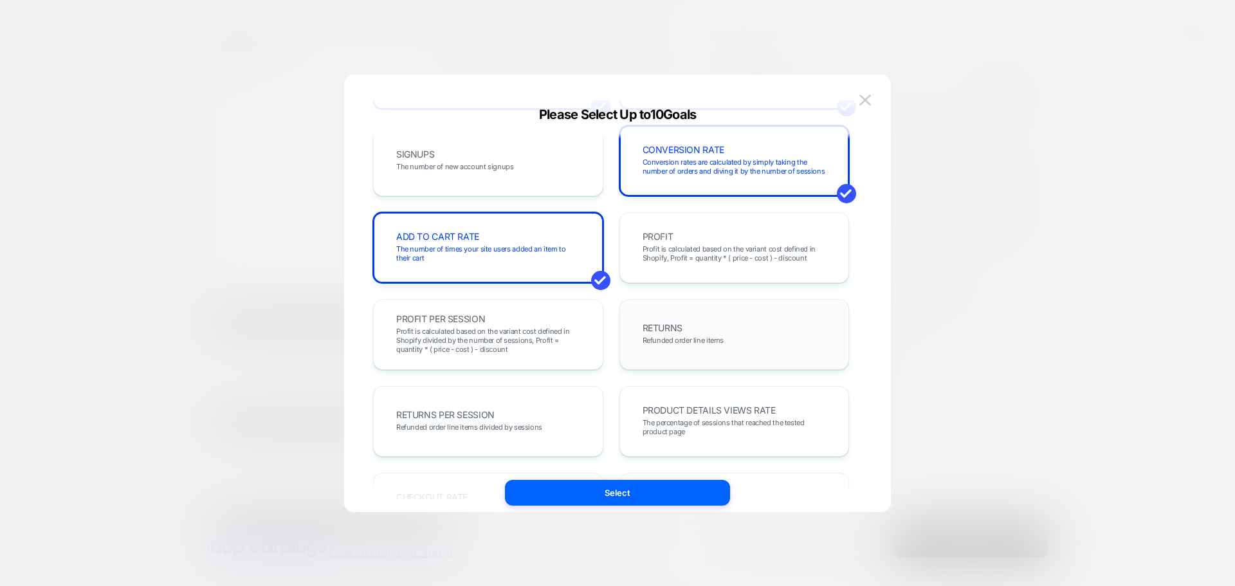
scroll to position [257, 0]
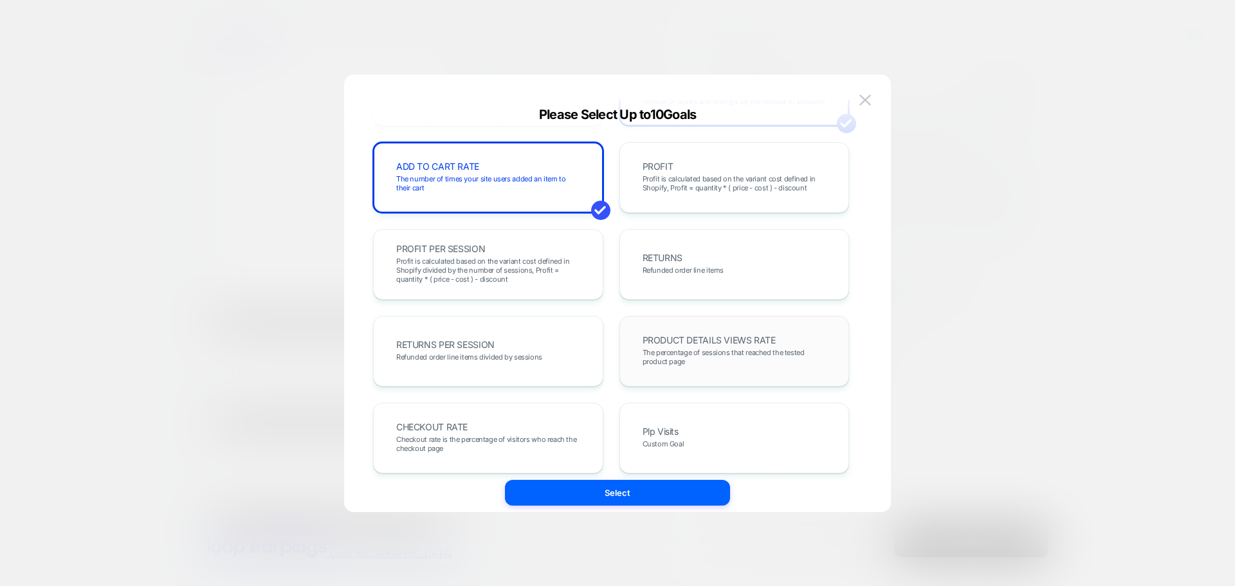
click at [732, 372] on div "PRODUCT DETAILS VIEWS RATE The percentage of sessions that reached the tested p…" at bounding box center [734, 351] width 203 height 44
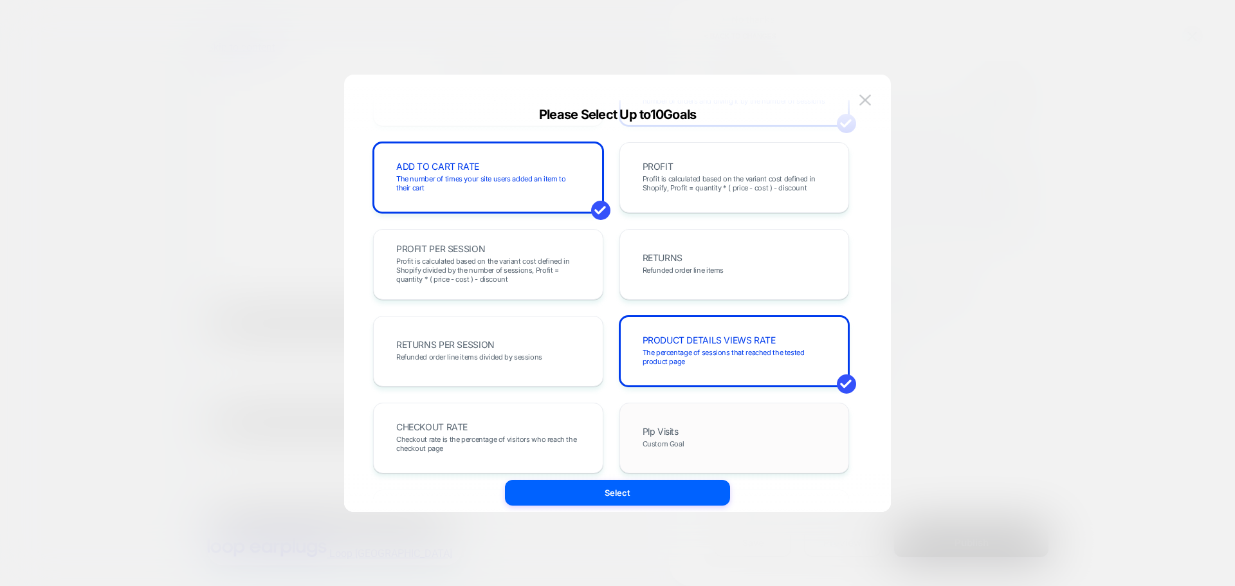
drag, startPoint x: 721, startPoint y: 426, endPoint x: 533, endPoint y: 452, distance: 190.2
click at [721, 427] on div "Plp Visits Custom Goal" at bounding box center [734, 438] width 203 height 44
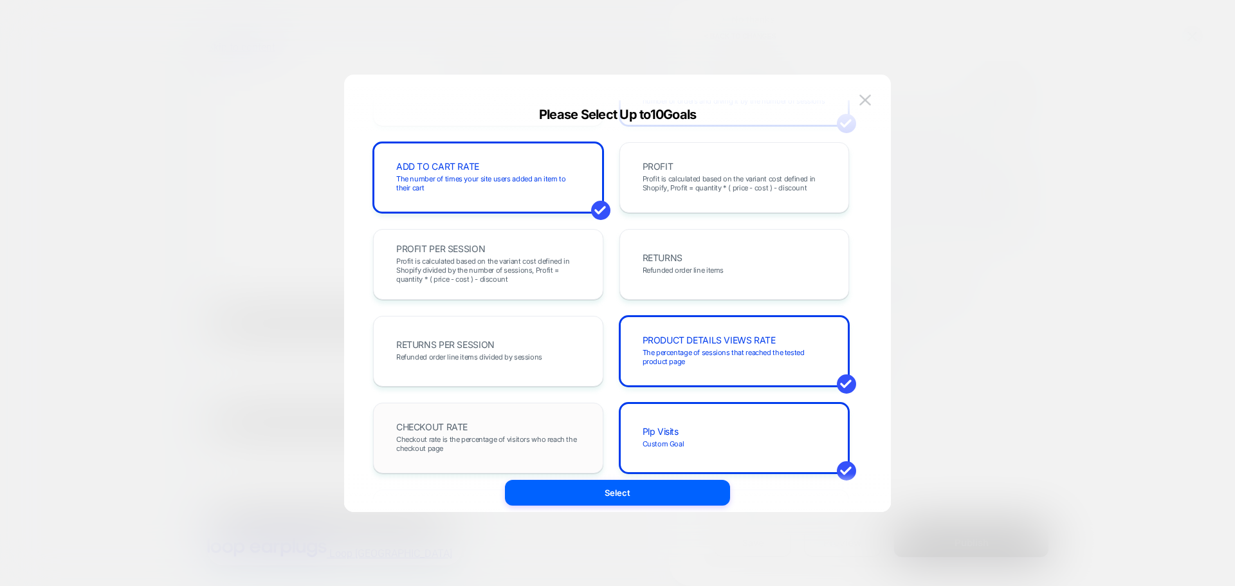
click at [533, 452] on span "Checkout rate is the percentage of visitors who reach the checkout page" at bounding box center [488, 444] width 184 height 18
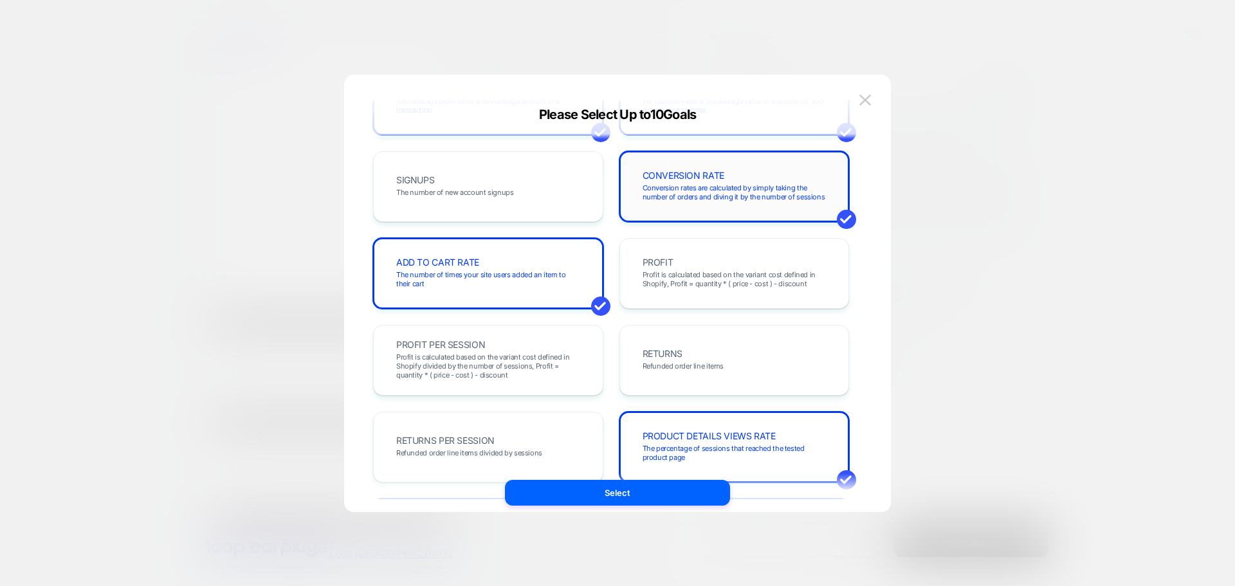
scroll to position [0, 0]
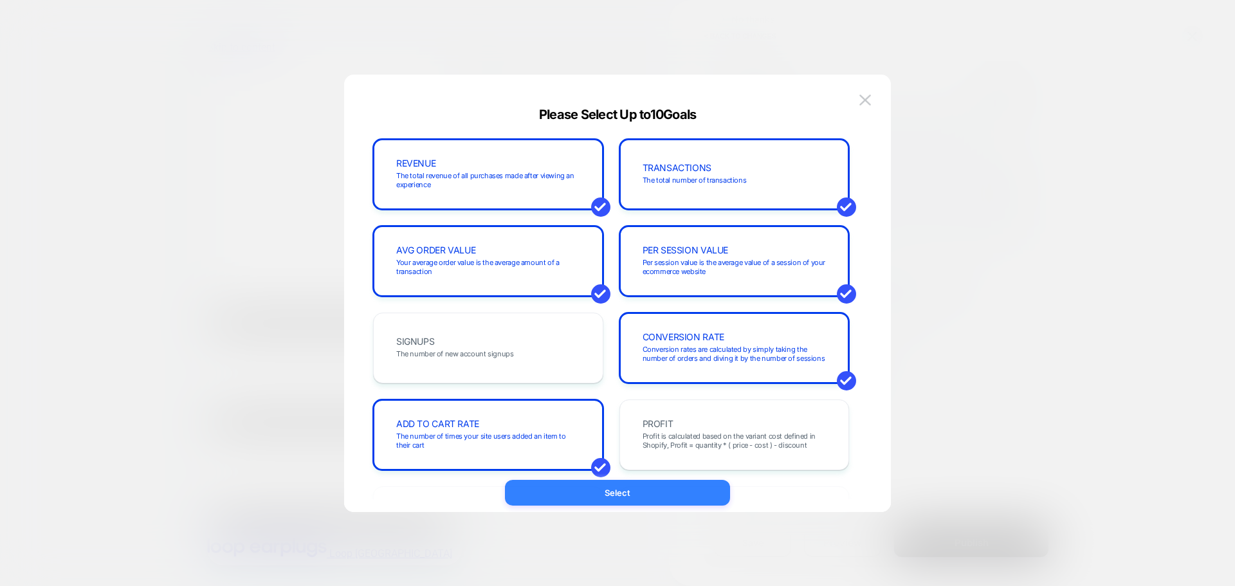
click at [637, 493] on button "Select" at bounding box center [617, 493] width 225 height 26
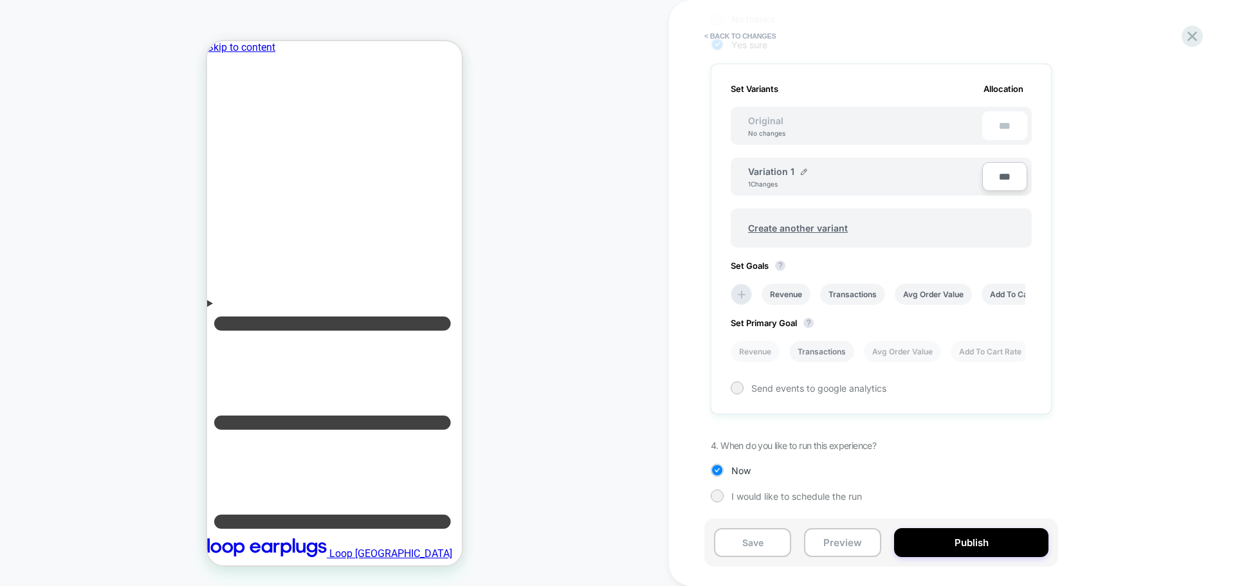
click at [802, 349] on li "Transactions" at bounding box center [821, 351] width 65 height 21
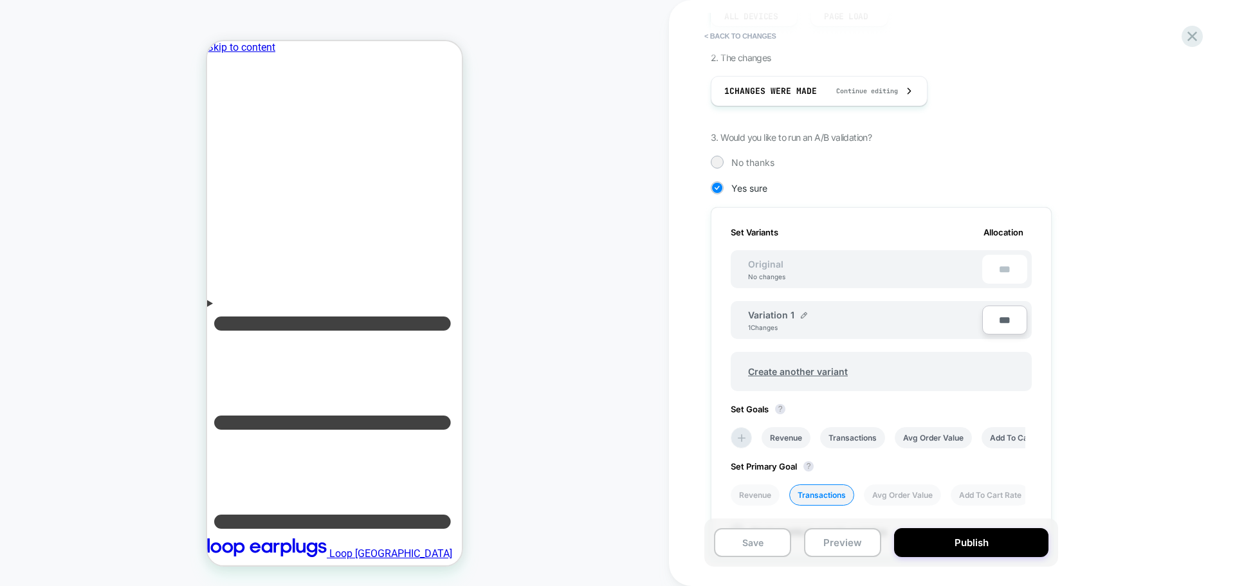
scroll to position [360, 0]
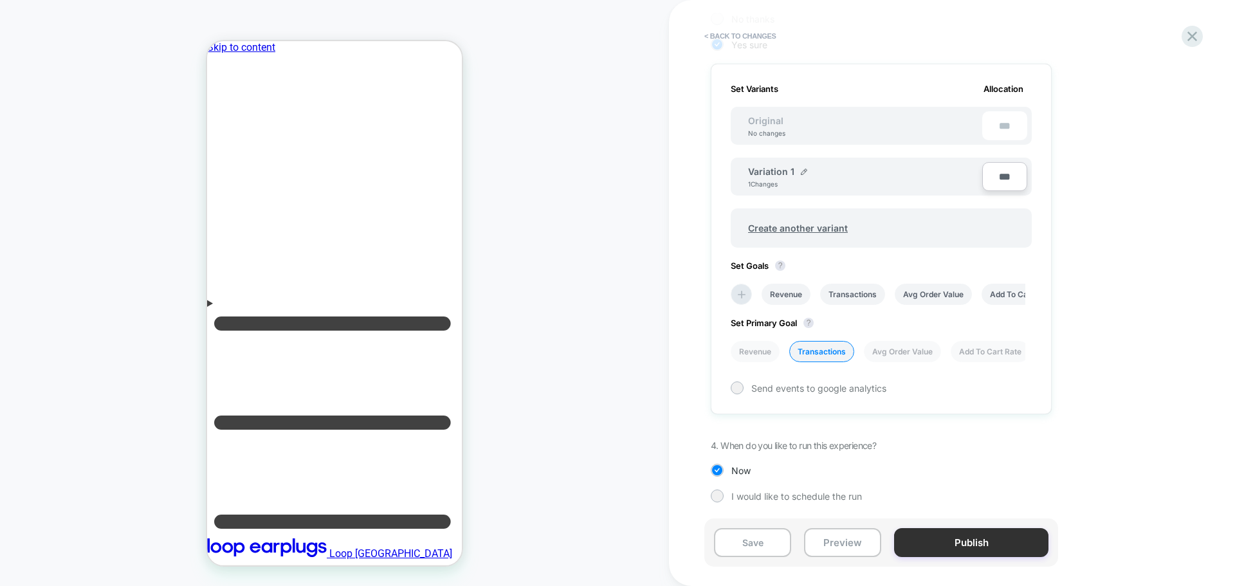
click at [951, 548] on button "Publish" at bounding box center [971, 542] width 154 height 29
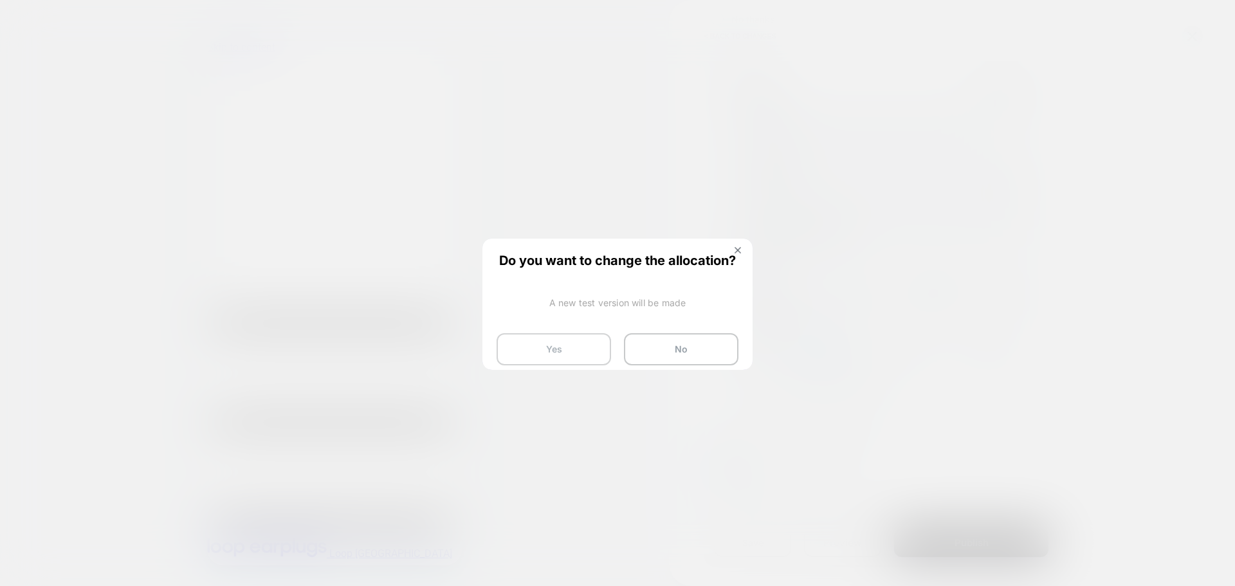
click at [537, 347] on button "Yes" at bounding box center [554, 349] width 115 height 32
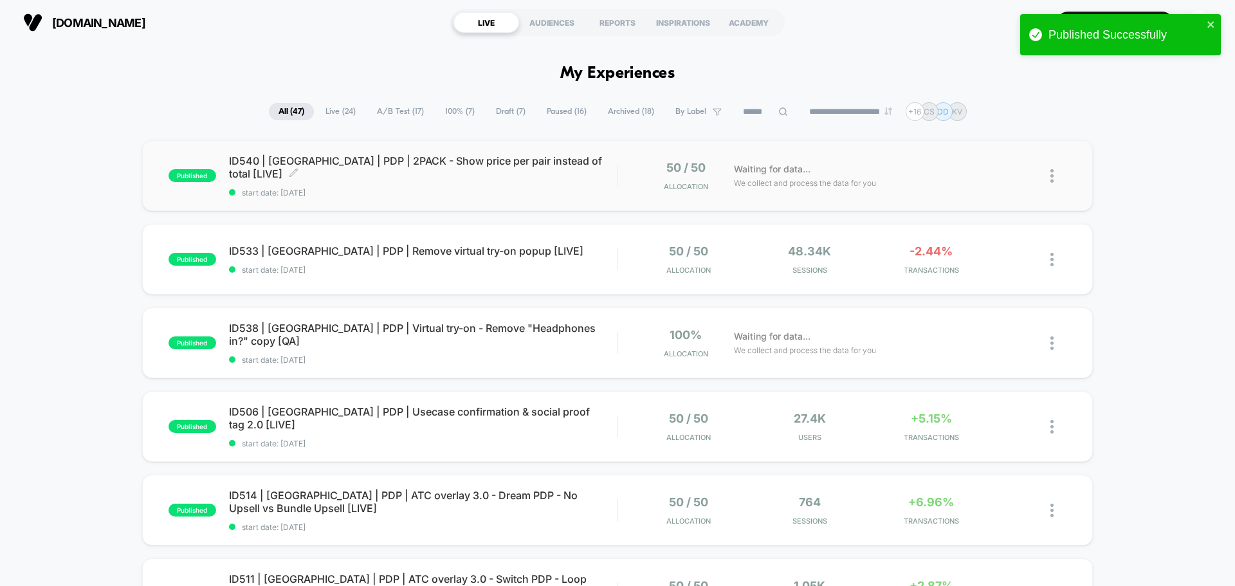
click at [463, 176] on div "ID540 | [GEOGRAPHIC_DATA] | PDP | 2PACK - Show price per pair instead of total …" at bounding box center [423, 175] width 388 height 43
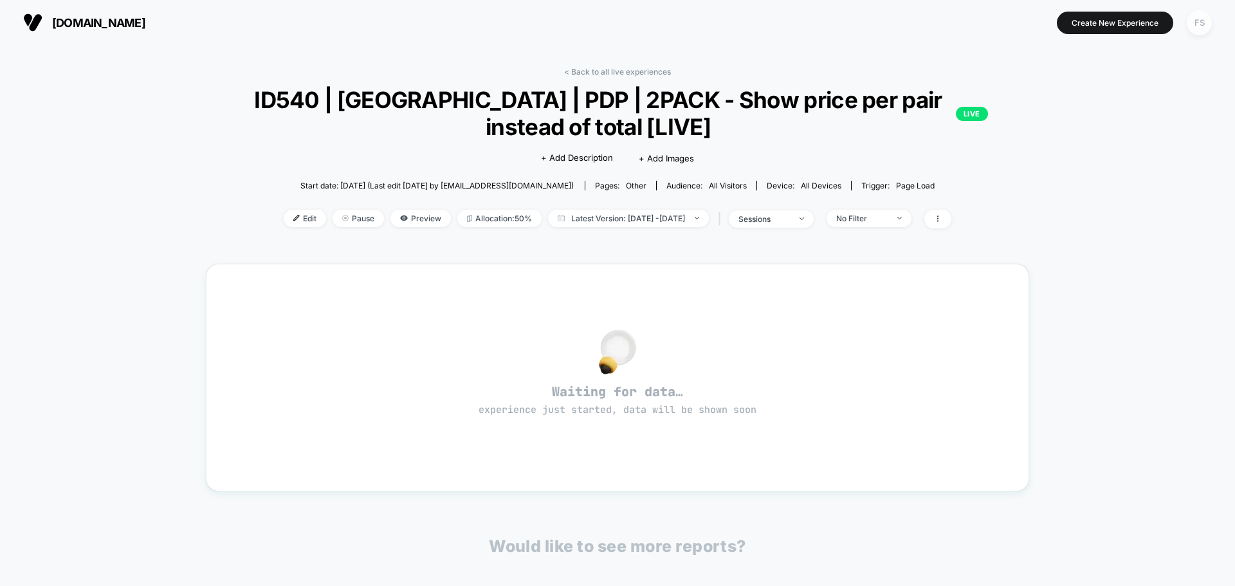
click at [1206, 30] on div "FS" at bounding box center [1199, 22] width 25 height 25
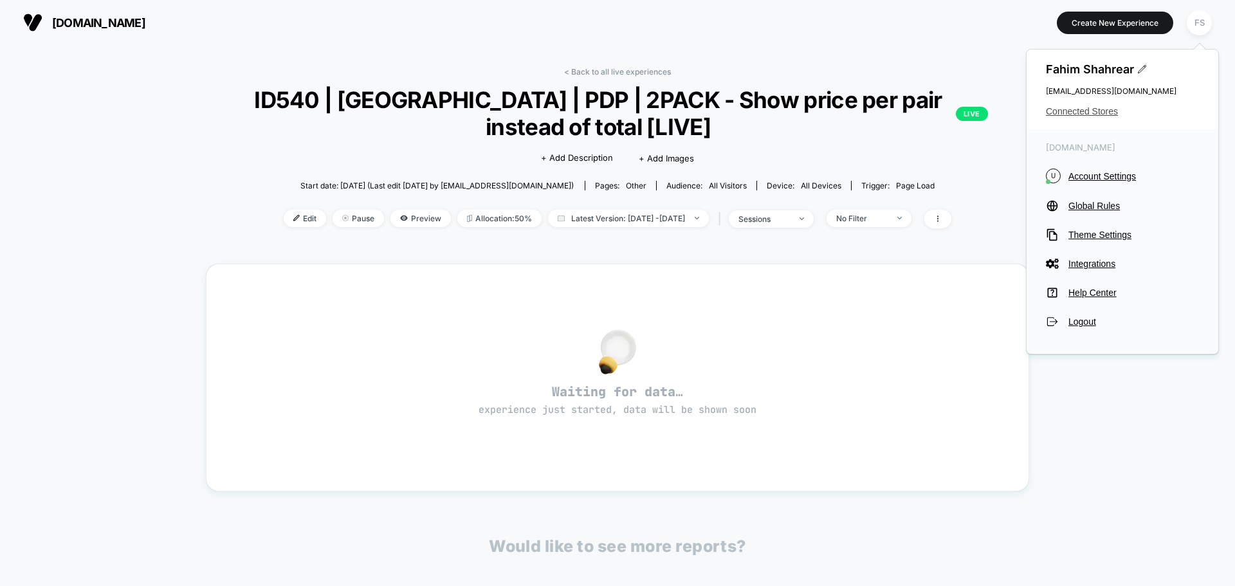
click at [1084, 107] on span "Connected Stores" at bounding box center [1122, 111] width 153 height 10
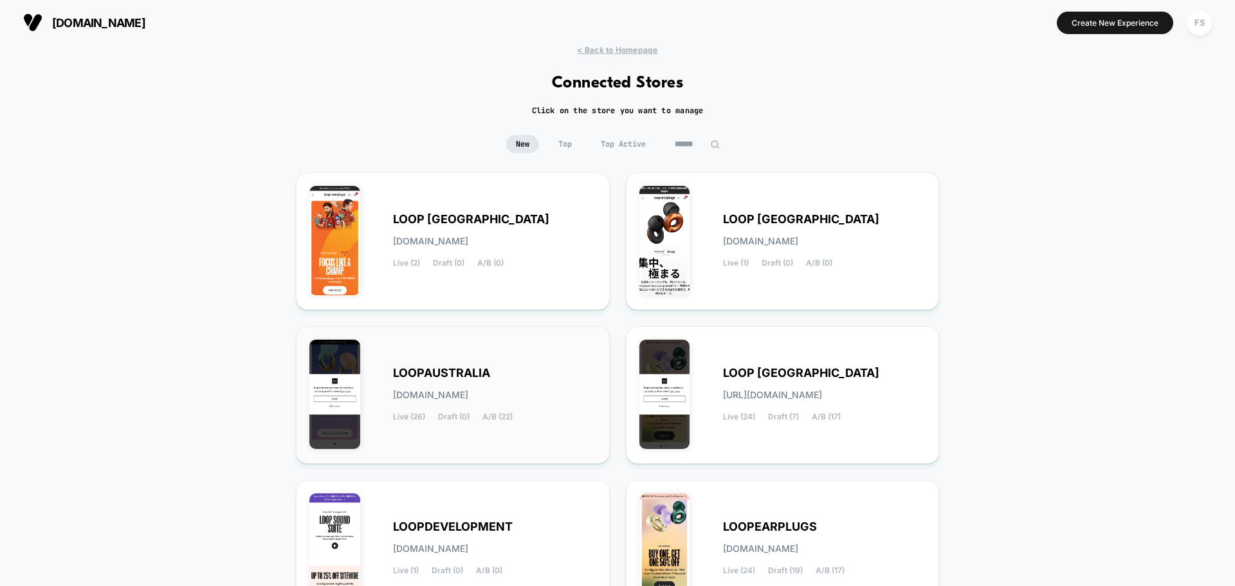
click at [533, 432] on div "LOOPAUSTRALIA [DOMAIN_NAME] Live (26) Draft (0) A/B (22)" at bounding box center [452, 395] width 287 height 111
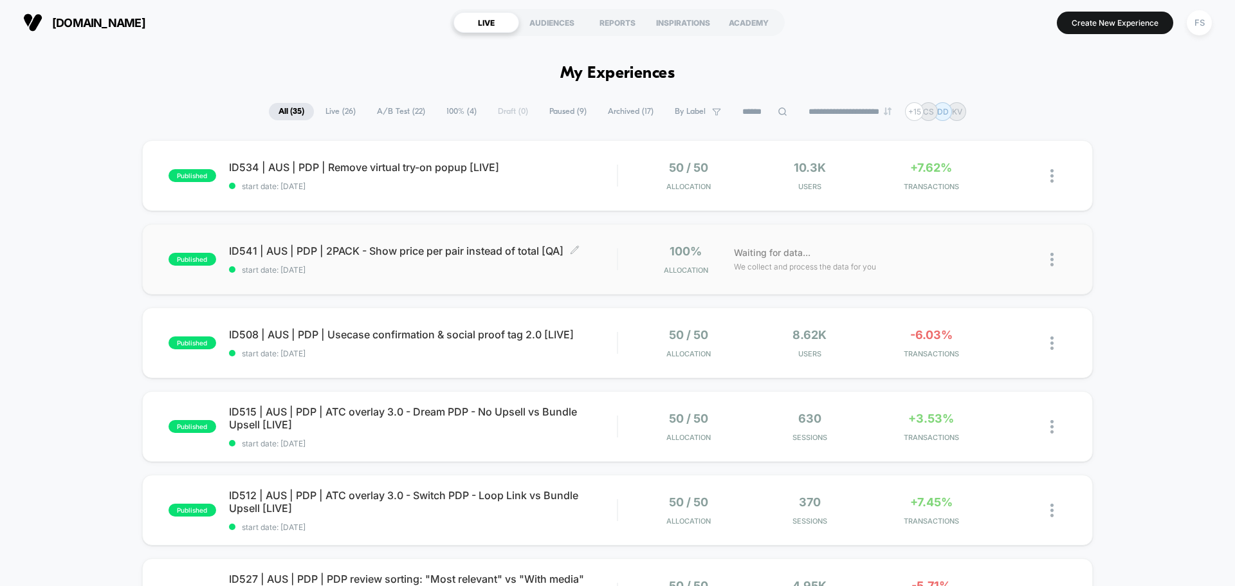
click at [243, 269] on span "start date: [DATE]" at bounding box center [423, 270] width 388 height 10
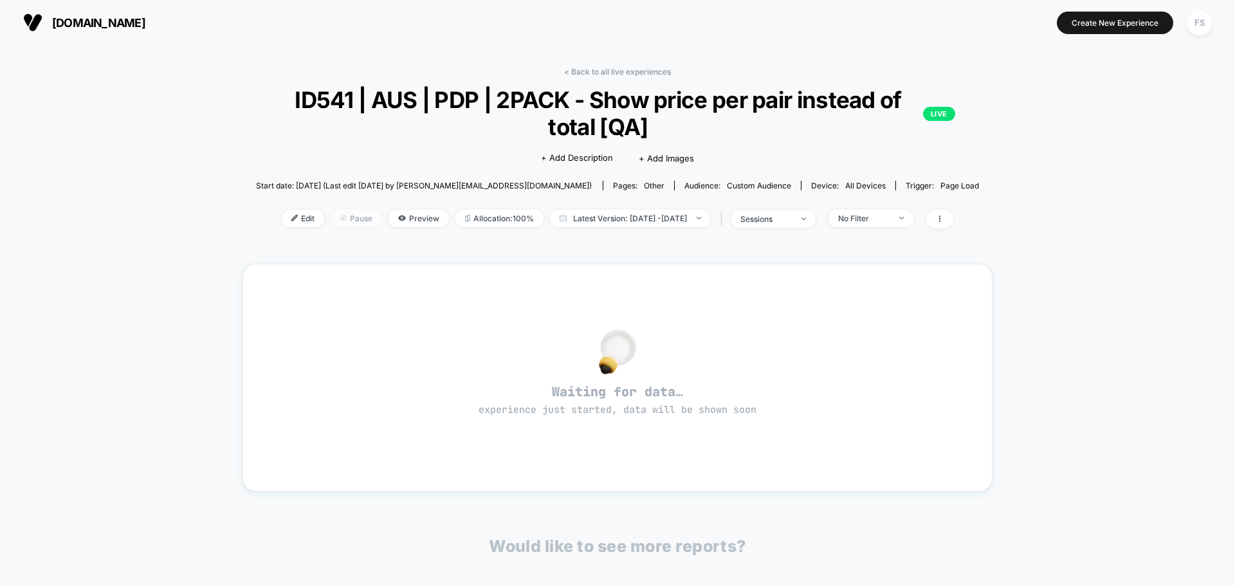
click at [333, 223] on span "Pause" at bounding box center [356, 218] width 51 height 17
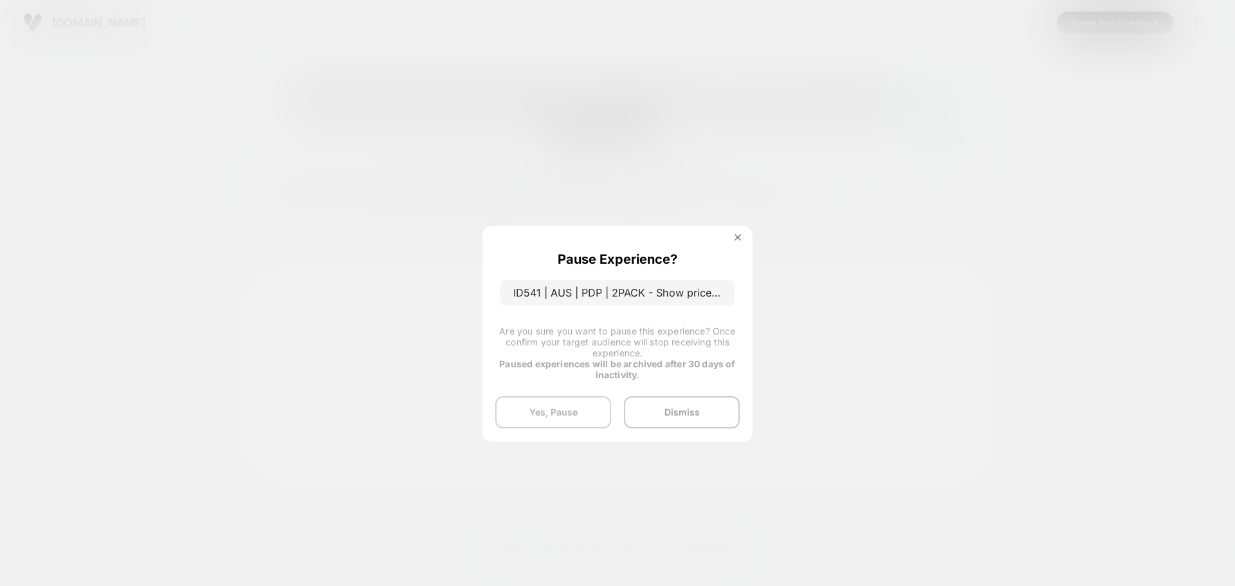
click at [524, 414] on button "Yes, Pause" at bounding box center [553, 412] width 116 height 32
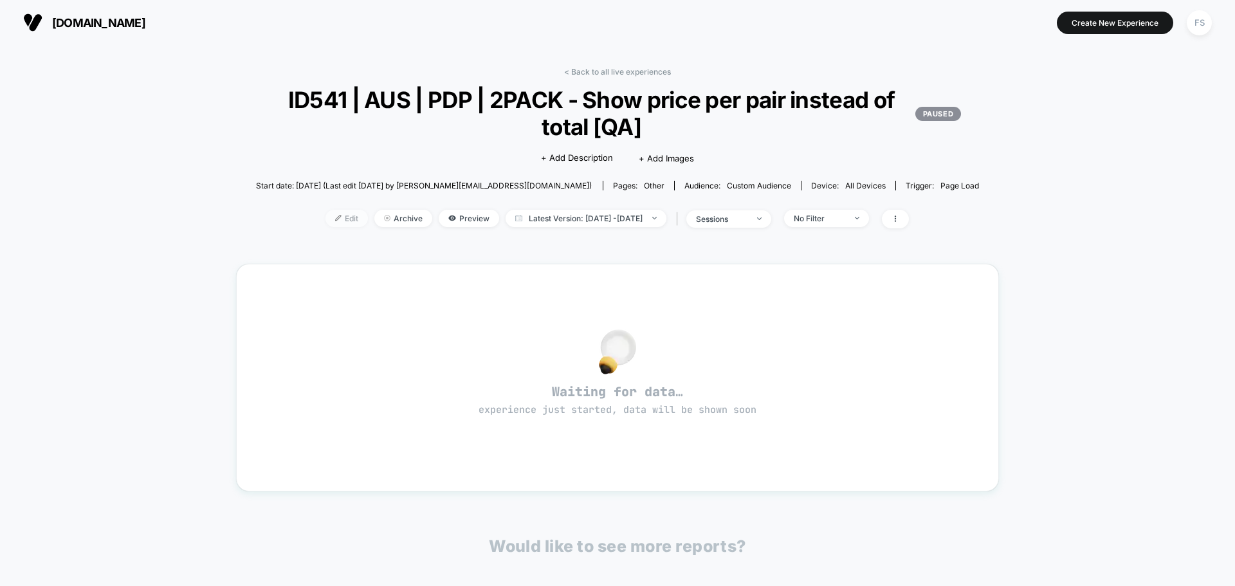
click at [340, 213] on span "Edit" at bounding box center [347, 218] width 42 height 17
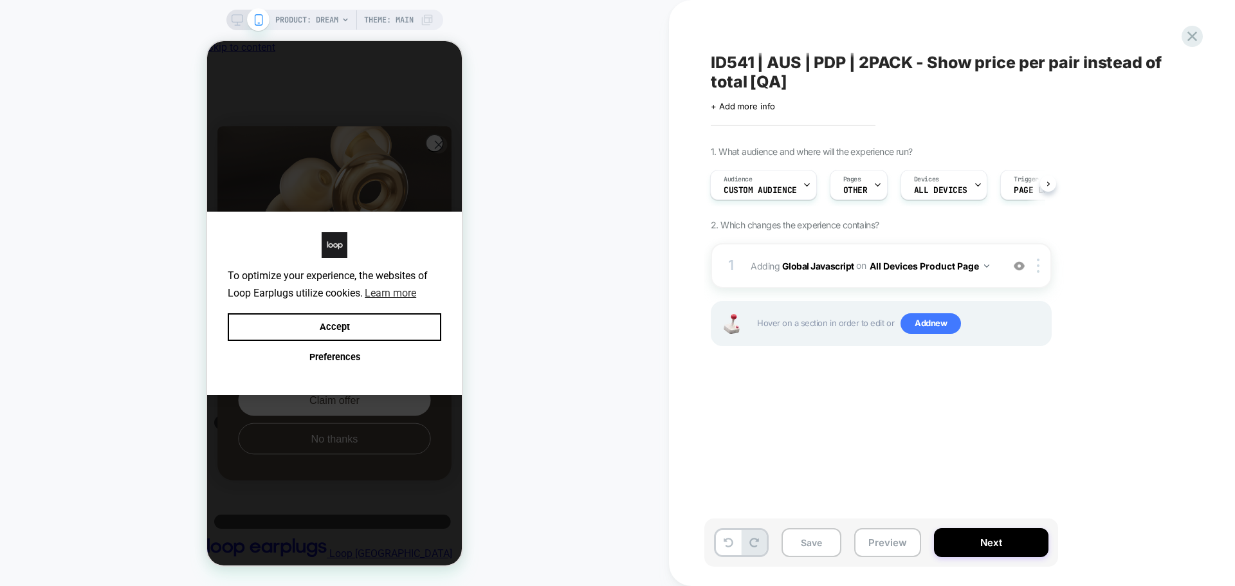
scroll to position [0, 10]
click at [730, 101] on span "+ Add more info" at bounding box center [743, 106] width 64 height 10
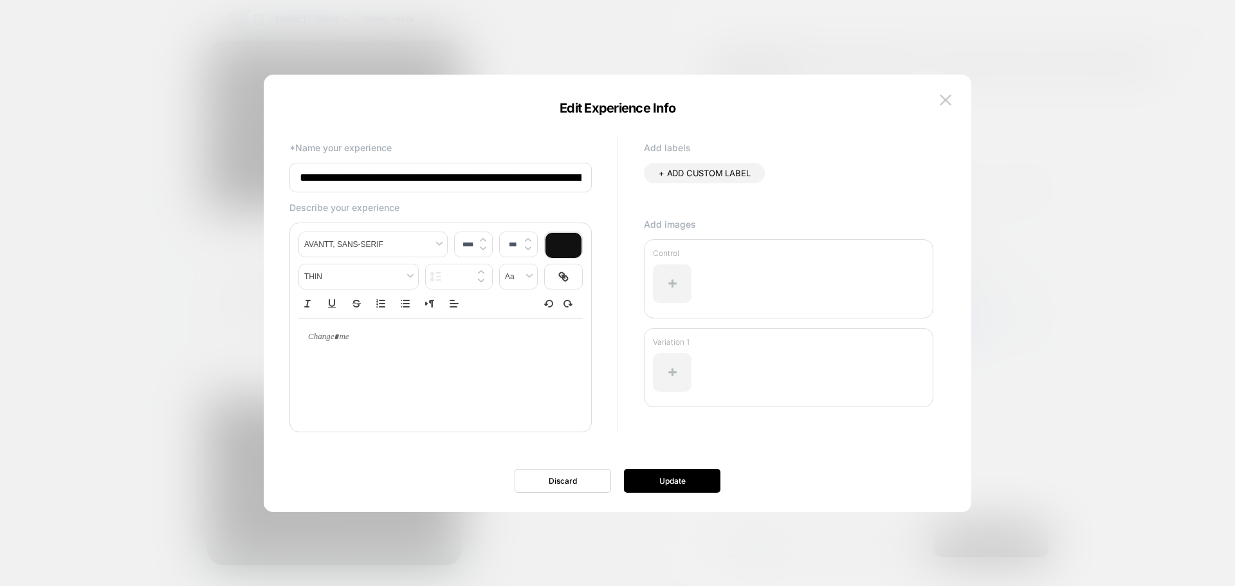
click at [538, 185] on input "**********" at bounding box center [440, 178] width 302 height 30
click at [943, 106] on img at bounding box center [946, 100] width 12 height 11
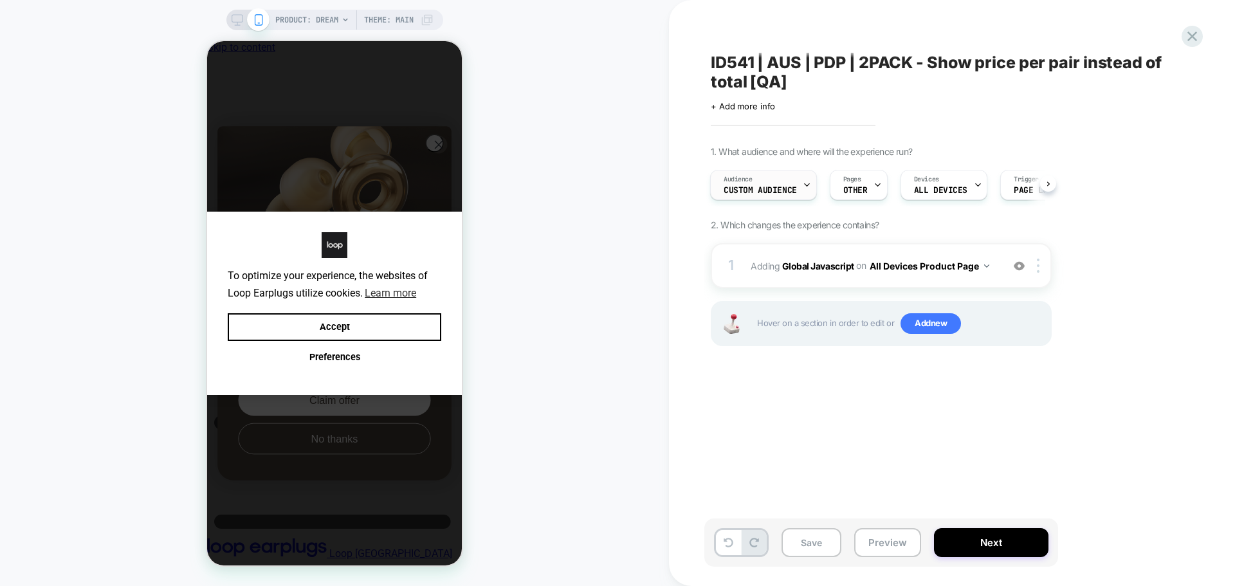
click at [764, 184] on div "Audience Custom Audience" at bounding box center [760, 184] width 99 height 29
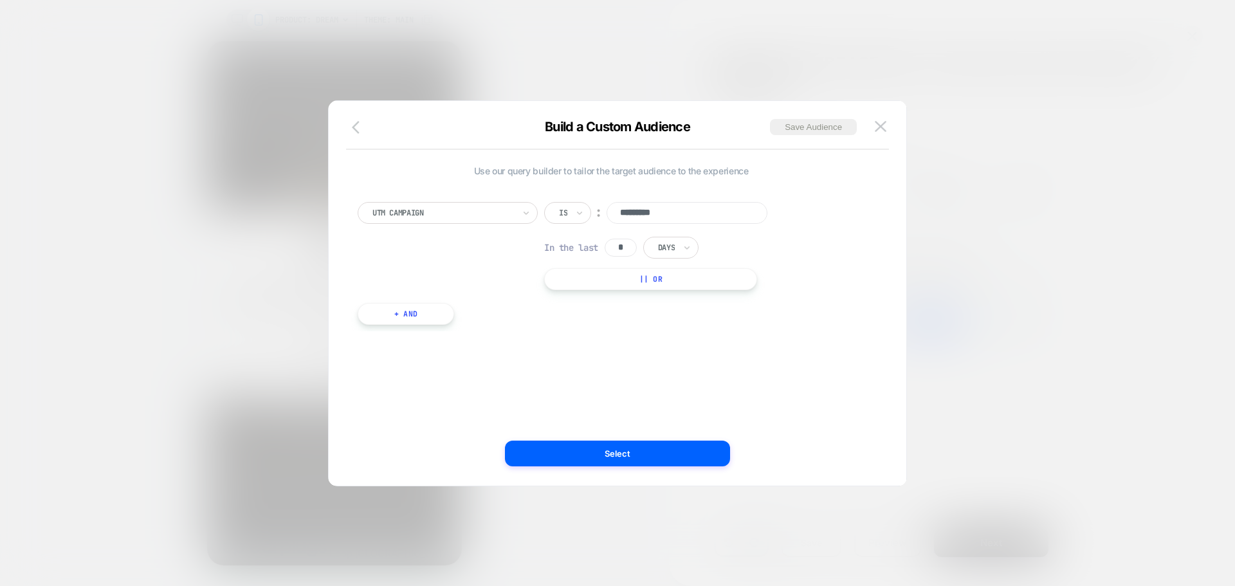
click at [360, 132] on icon "button" at bounding box center [359, 127] width 15 height 15
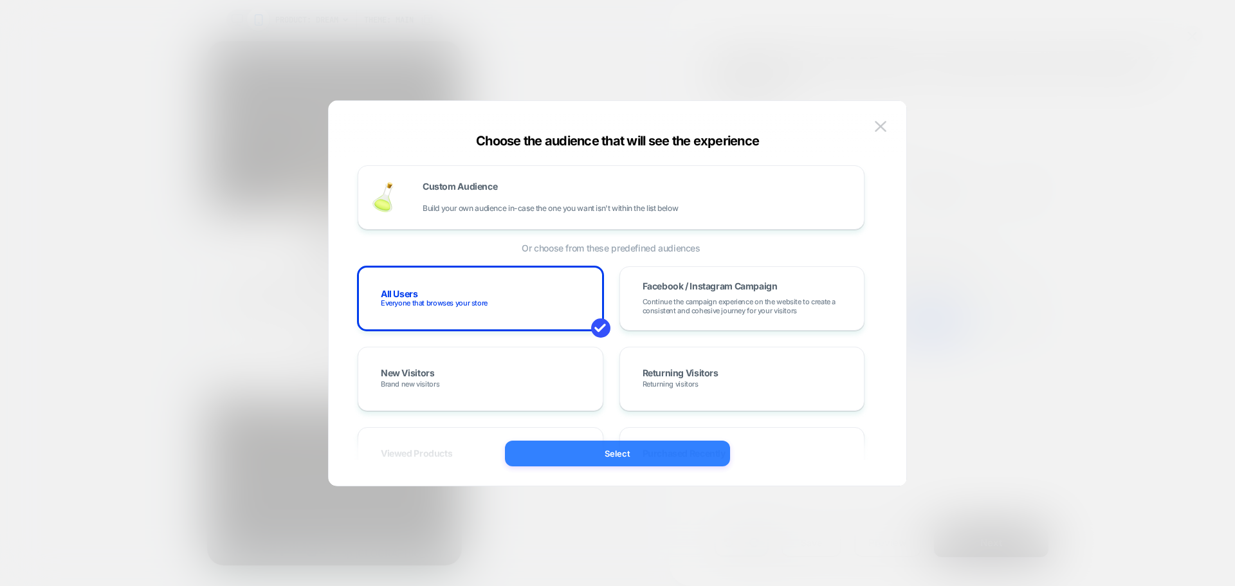
click at [658, 456] on button "Select" at bounding box center [617, 454] width 225 height 26
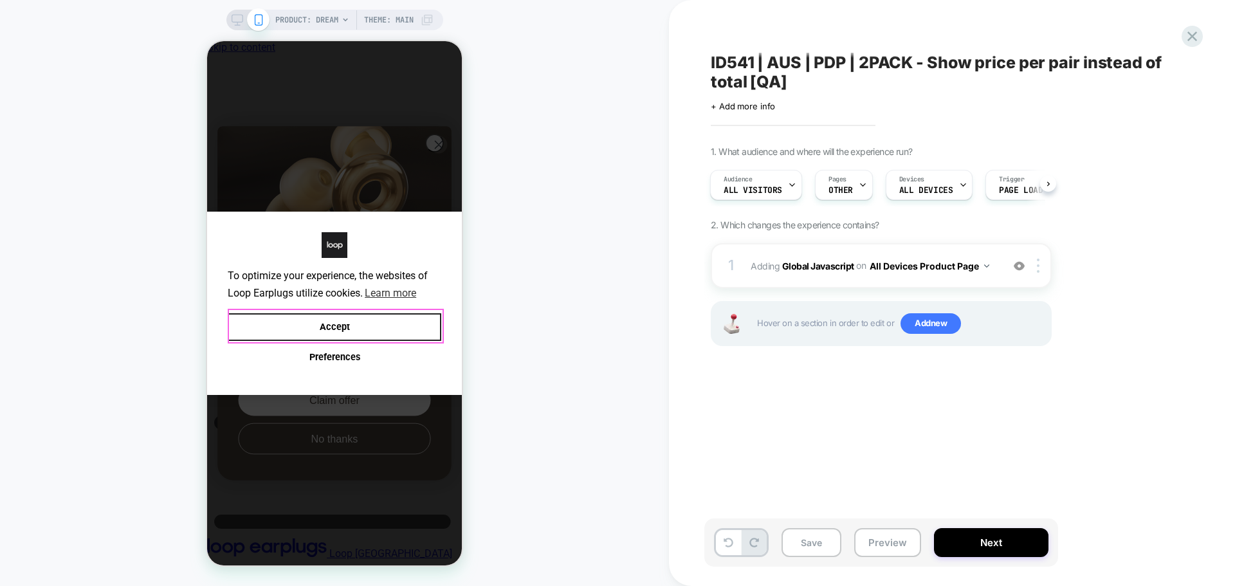
click at [401, 314] on button "Accept" at bounding box center [335, 327] width 214 height 28
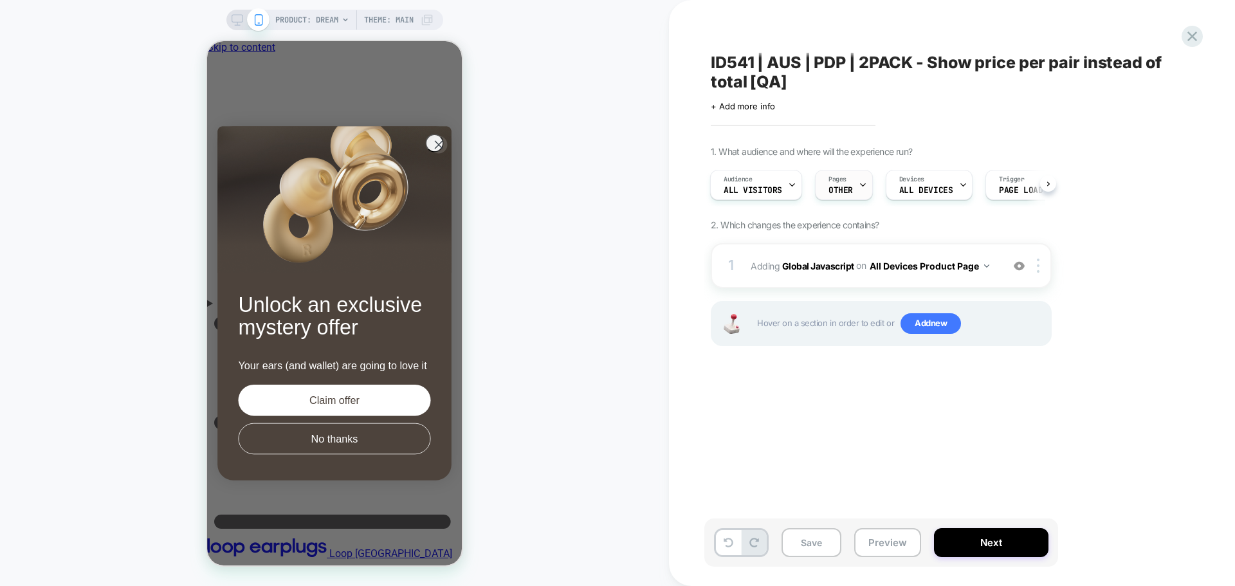
click at [843, 187] on span "OTHER" at bounding box center [841, 190] width 24 height 9
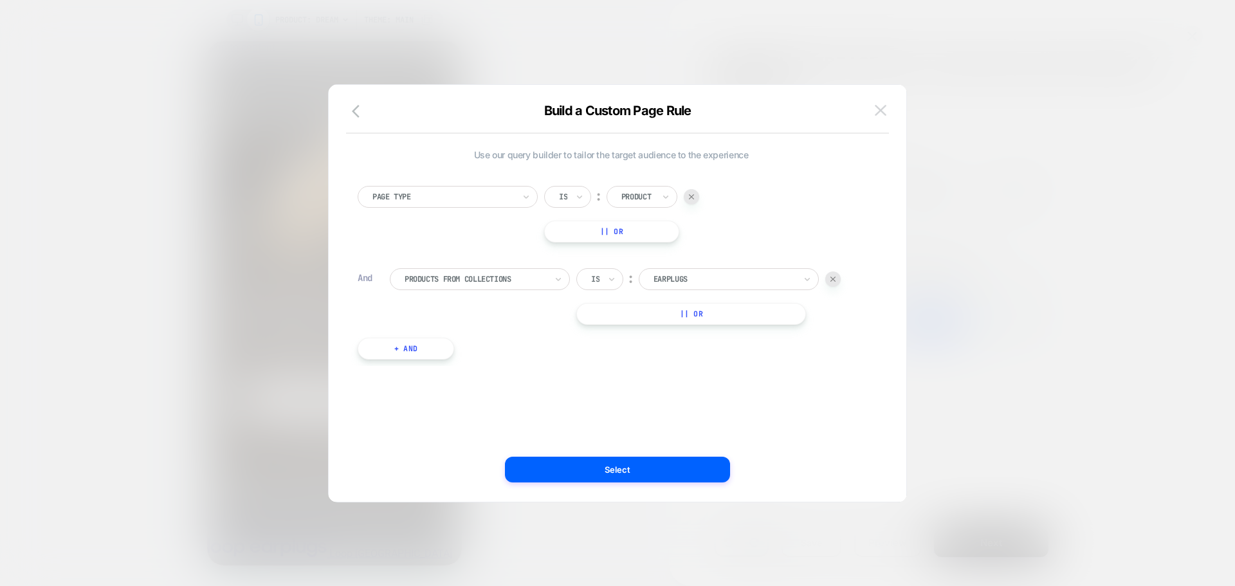
click at [876, 114] on img at bounding box center [881, 110] width 12 height 11
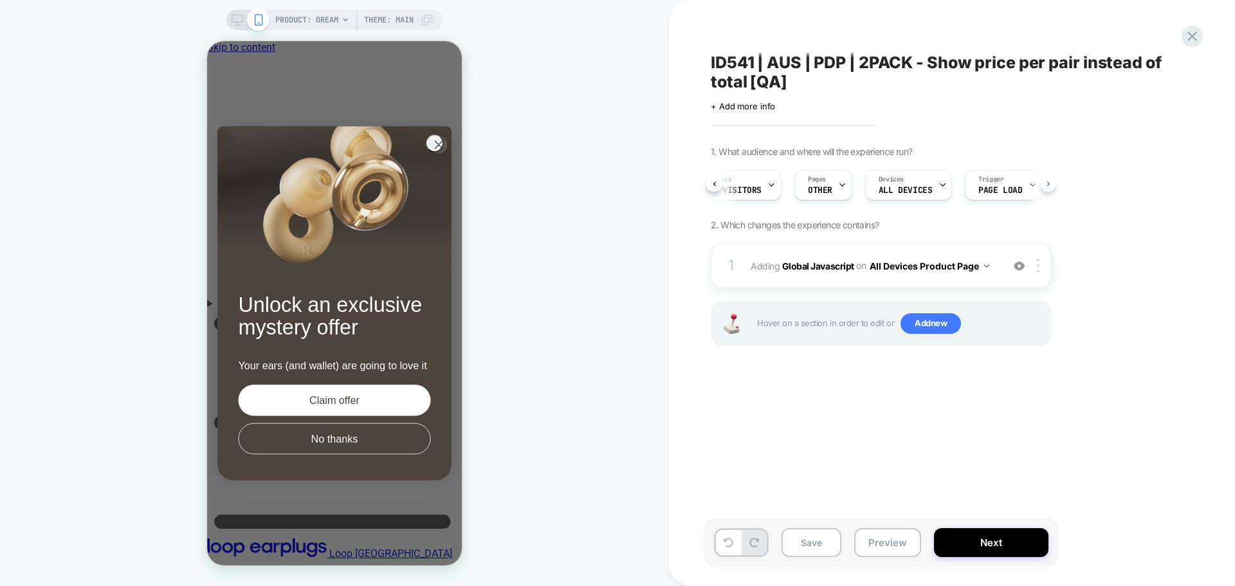
scroll to position [0, 50]
click at [807, 265] on b "Global Javascript" at bounding box center [818, 265] width 72 height 11
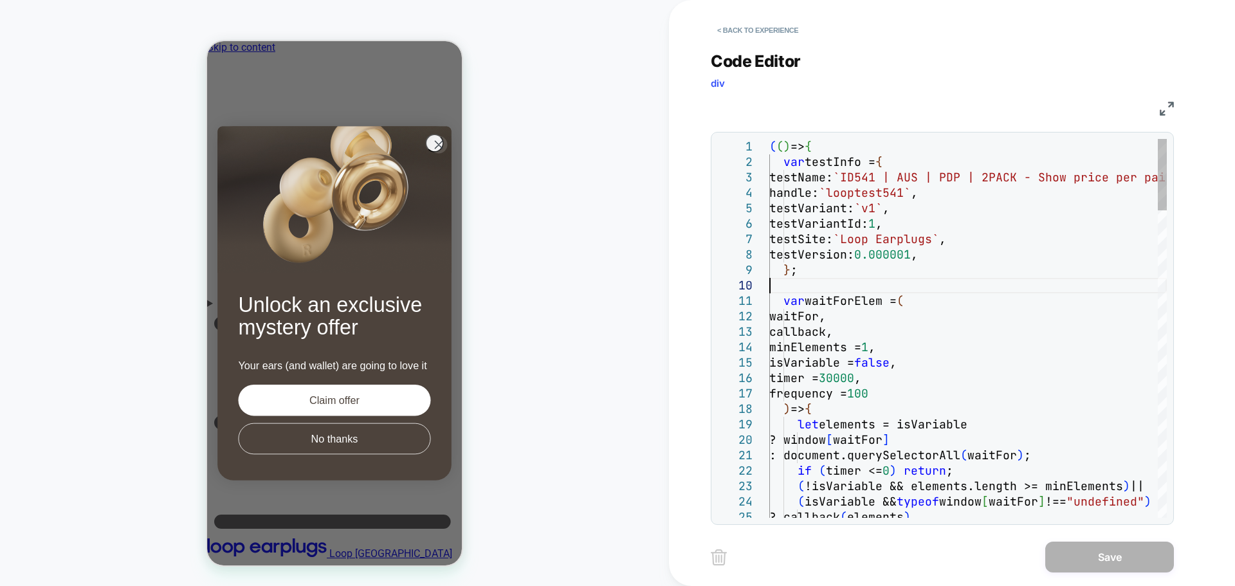
scroll to position [0, 0]
click at [1178, 106] on div "< Back to experience Code Editor div JS 1 2 3 4 5 6 7 8 9 10 11 12 13 14 15 16 …" at bounding box center [952, 293] width 482 height 586
click at [1163, 111] on img at bounding box center [1167, 109] width 14 height 14
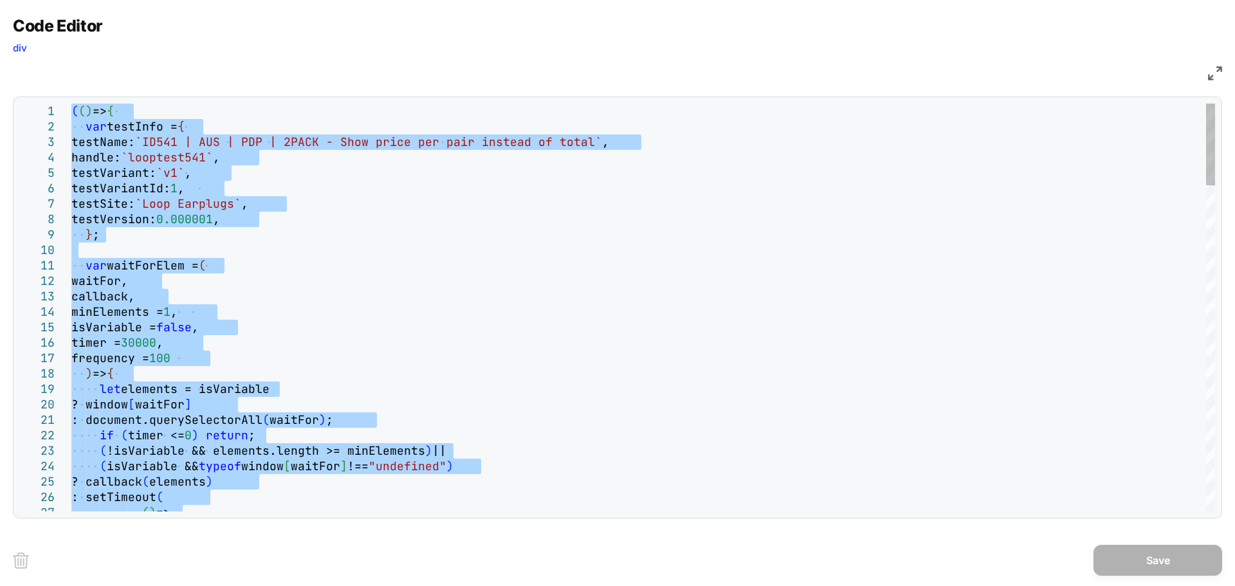
type textarea "**********"
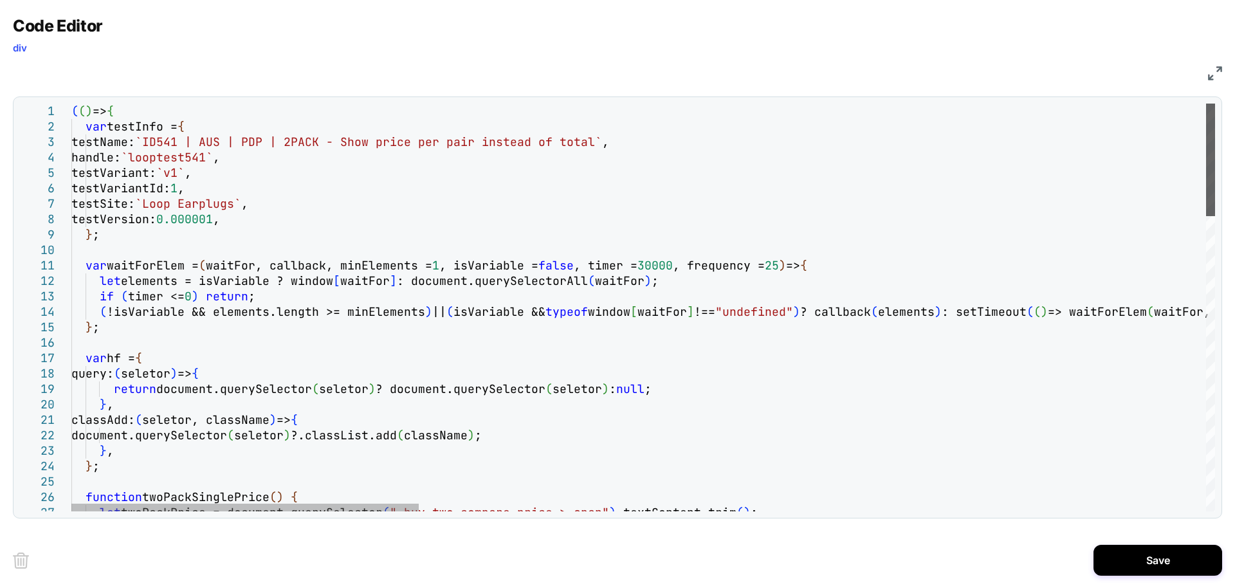
click at [1211, 141] on div at bounding box center [1210, 160] width 9 height 113
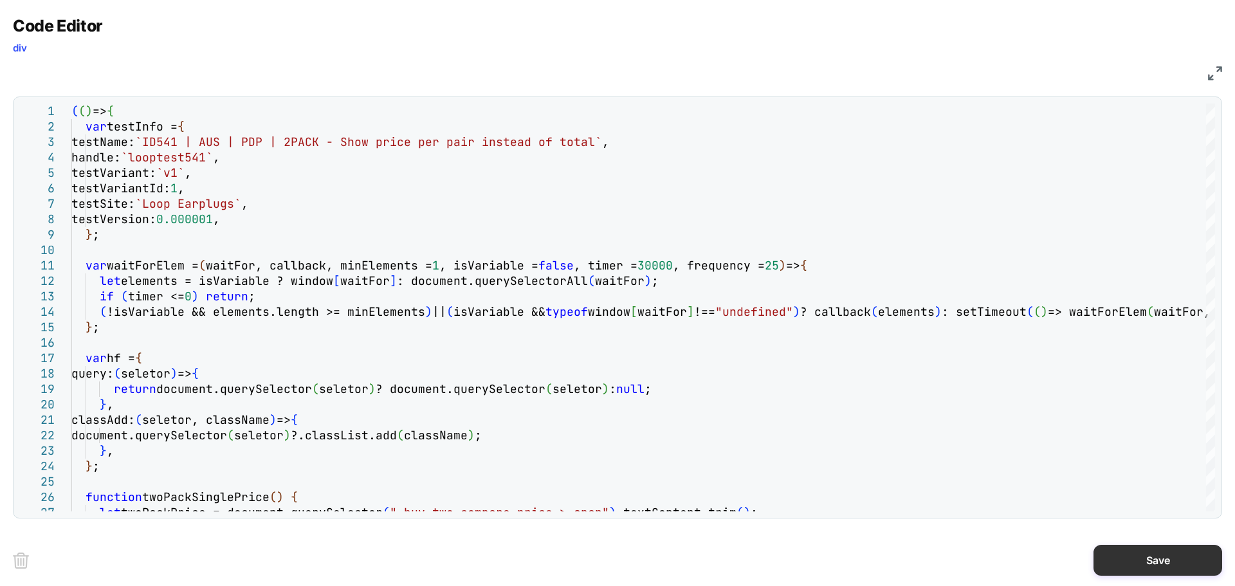
click at [1135, 556] on button "Save" at bounding box center [1158, 560] width 129 height 31
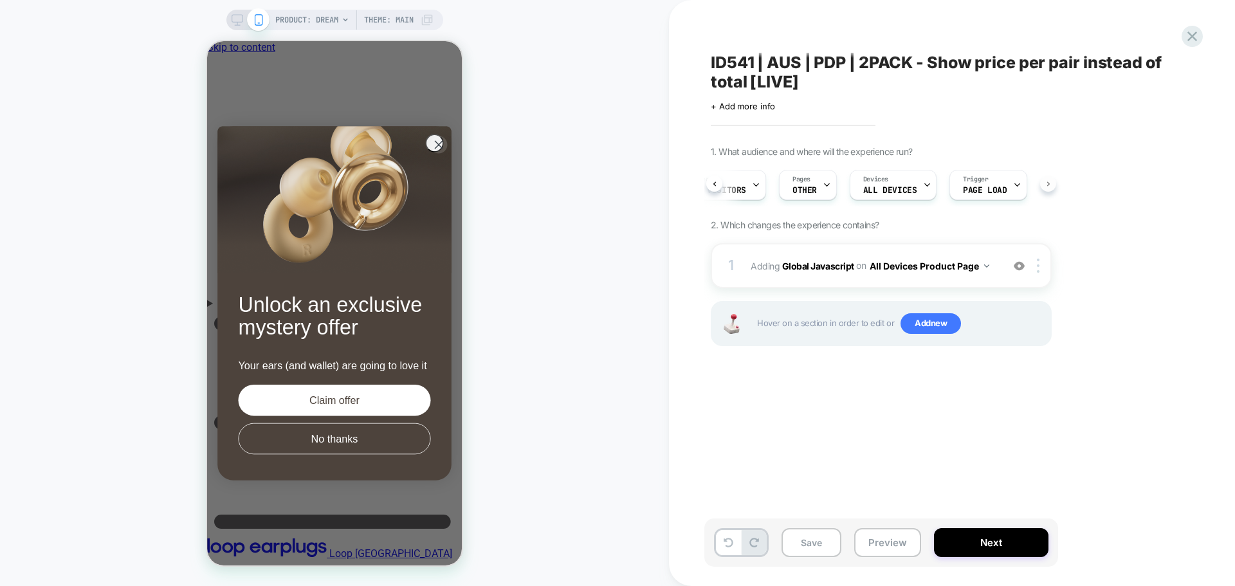
scroll to position [0, 50]
click at [1008, 538] on button "Next" at bounding box center [991, 542] width 115 height 29
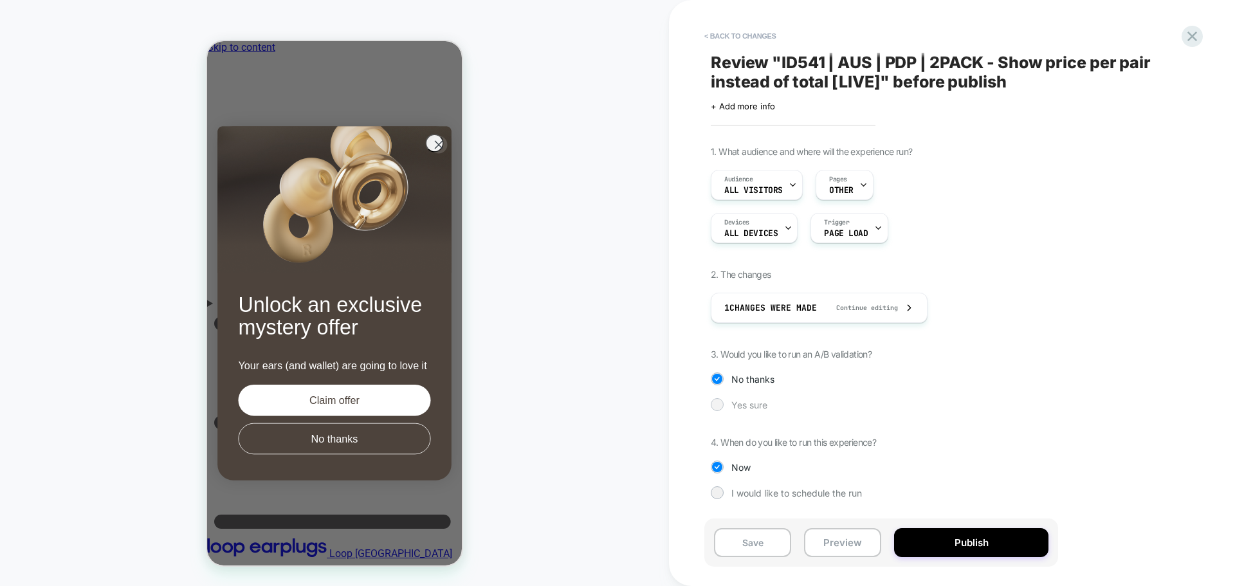
click at [753, 405] on span "Yes sure" at bounding box center [749, 405] width 36 height 11
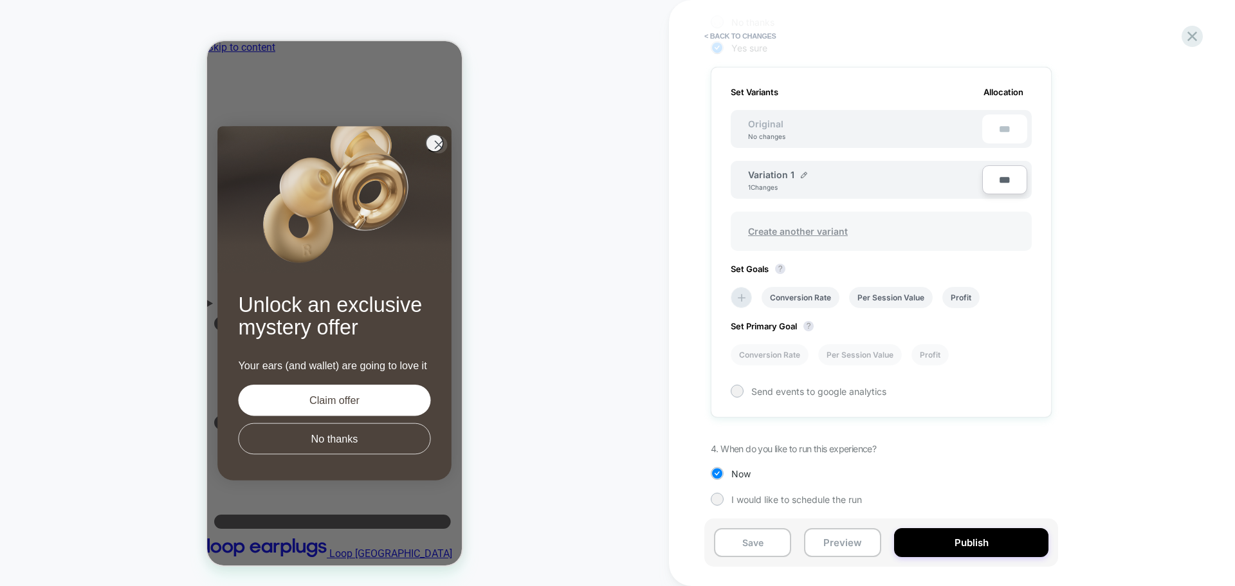
scroll to position [360, 0]
click at [744, 289] on icon at bounding box center [741, 294] width 13 height 13
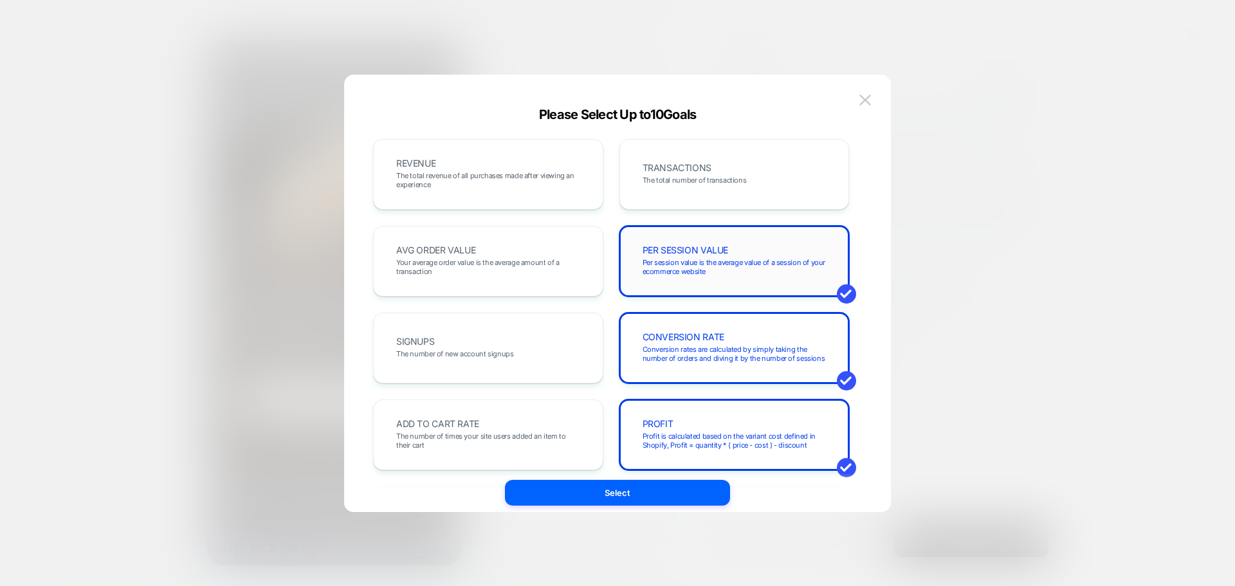
click at [694, 271] on span "Per session value is the average value of a session of your ecommerce website" at bounding box center [735, 267] width 184 height 18
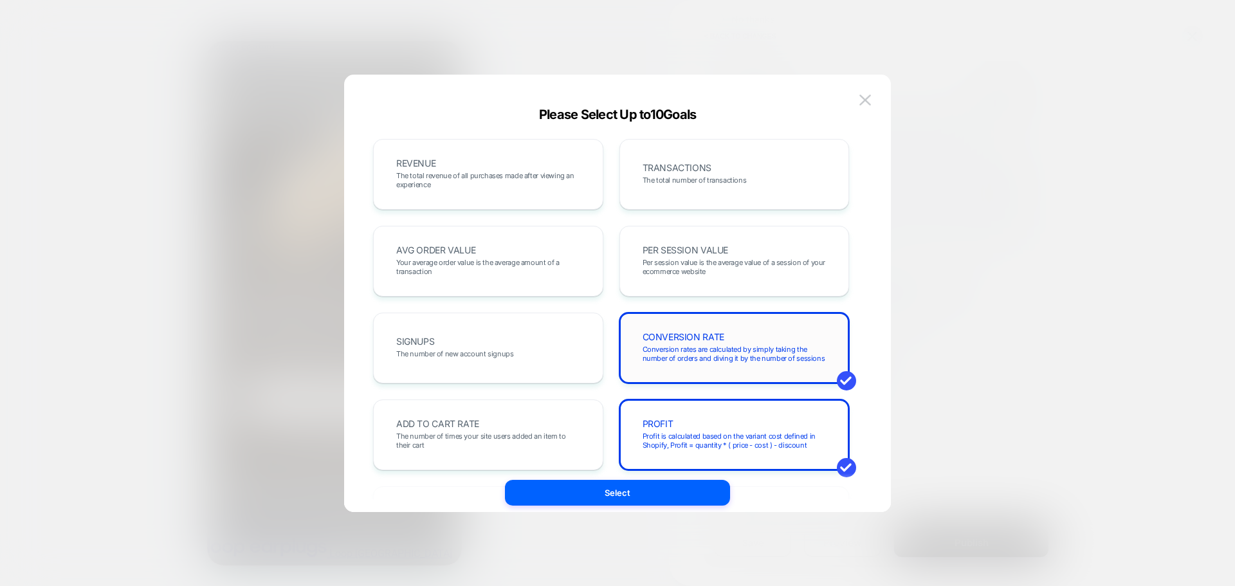
click at [667, 378] on div "CONVERSION RATE Conversion rates are calculated by simply taking the number of …" at bounding box center [735, 348] width 230 height 71
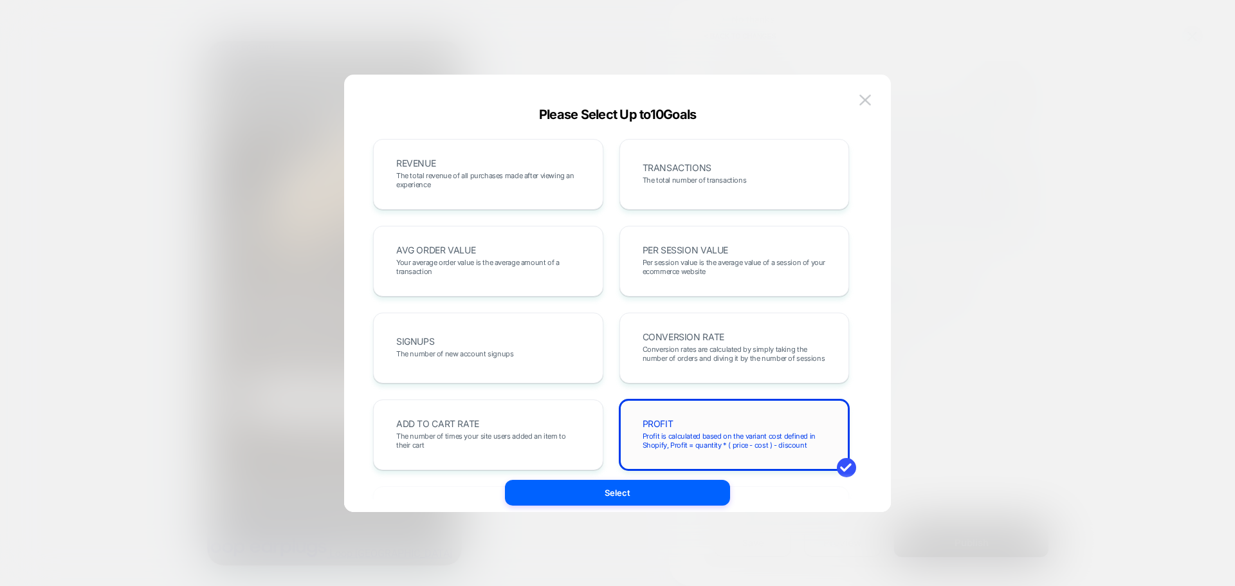
click at [677, 425] on div "PROFIT Profit is calculated based on the variant cost defined in Shopify, Profi…" at bounding box center [734, 435] width 203 height 44
click at [492, 183] on span "The total revenue of all purchases made after viewing an experience" at bounding box center [488, 180] width 184 height 18
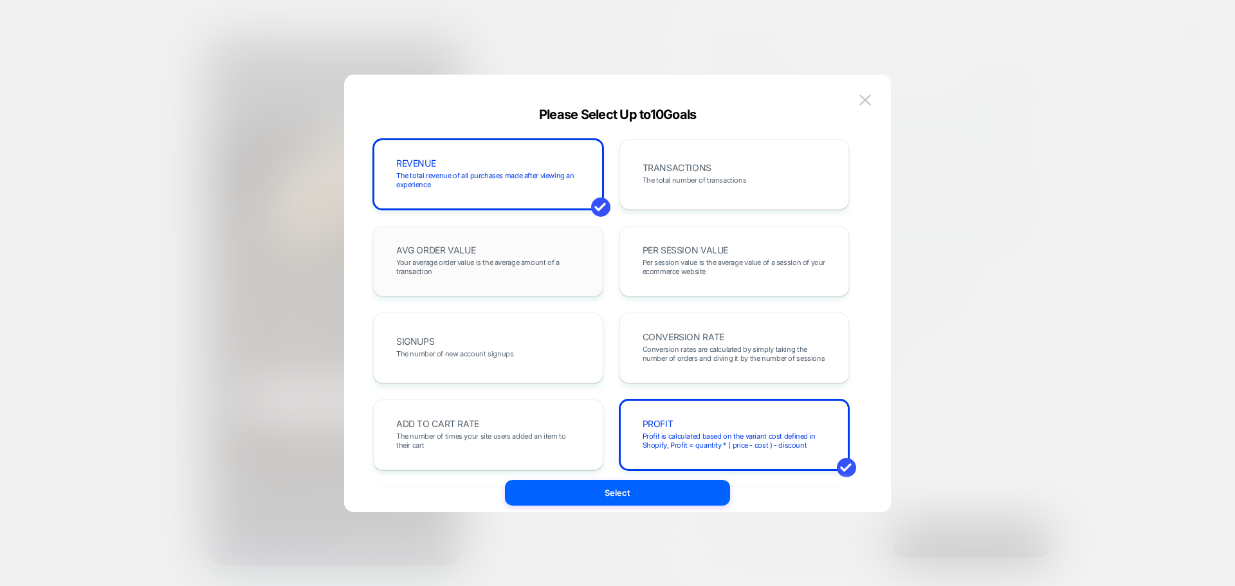
click at [503, 266] on span "Your average order value is the average amount of a transaction" at bounding box center [488, 267] width 184 height 18
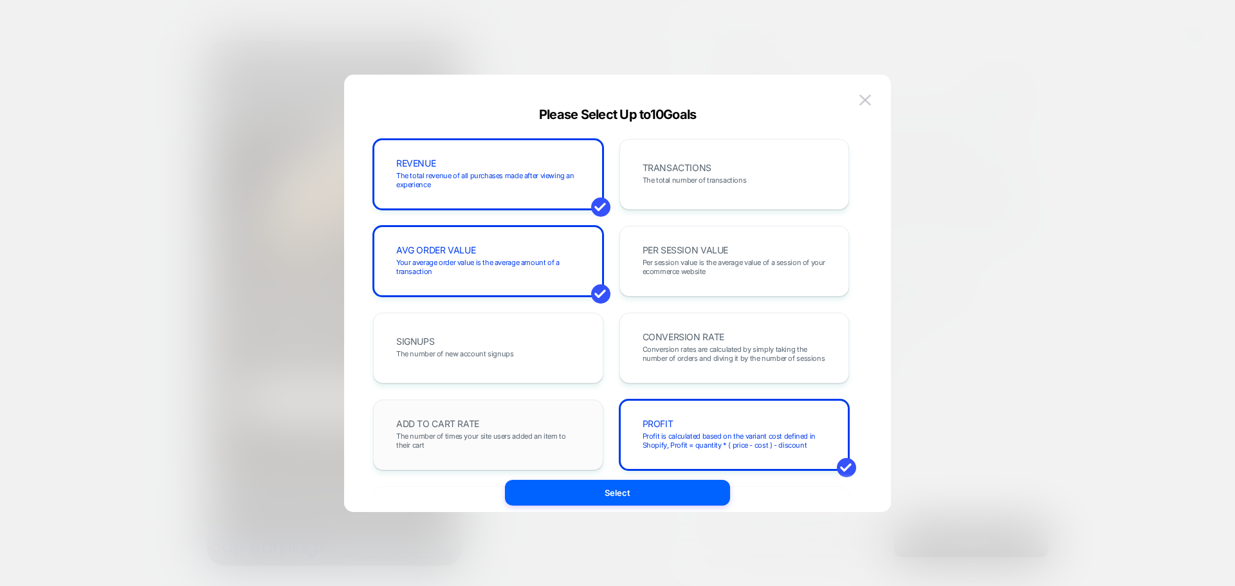
click at [499, 412] on div "ADD TO CART RATE The number of times your site users added an item to their cart" at bounding box center [488, 435] width 230 height 71
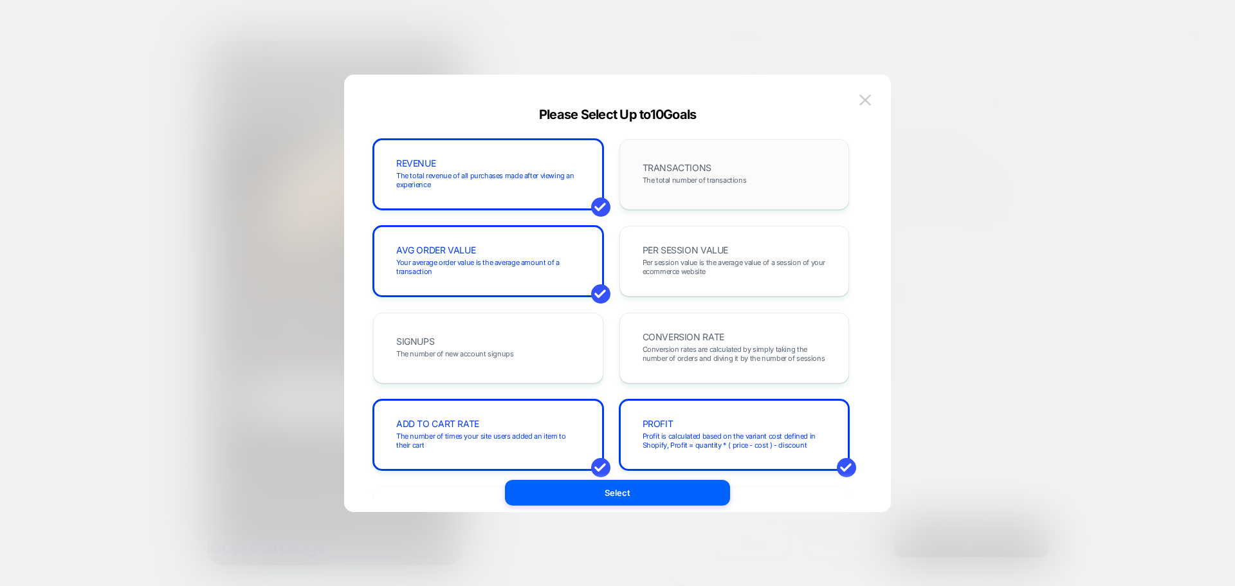
click at [689, 174] on div "TRANSACTIONS The total number of transactions" at bounding box center [734, 174] width 203 height 44
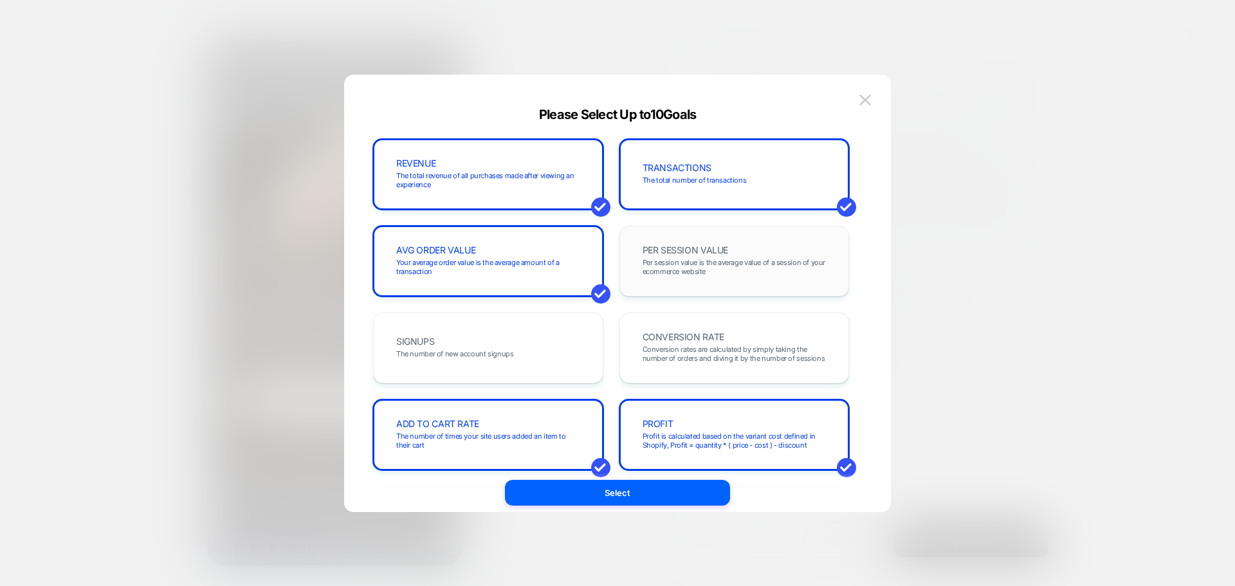
click at [684, 256] on div "PER SESSION VALUE Per session value is the average value of a session of your e…" at bounding box center [734, 261] width 203 height 44
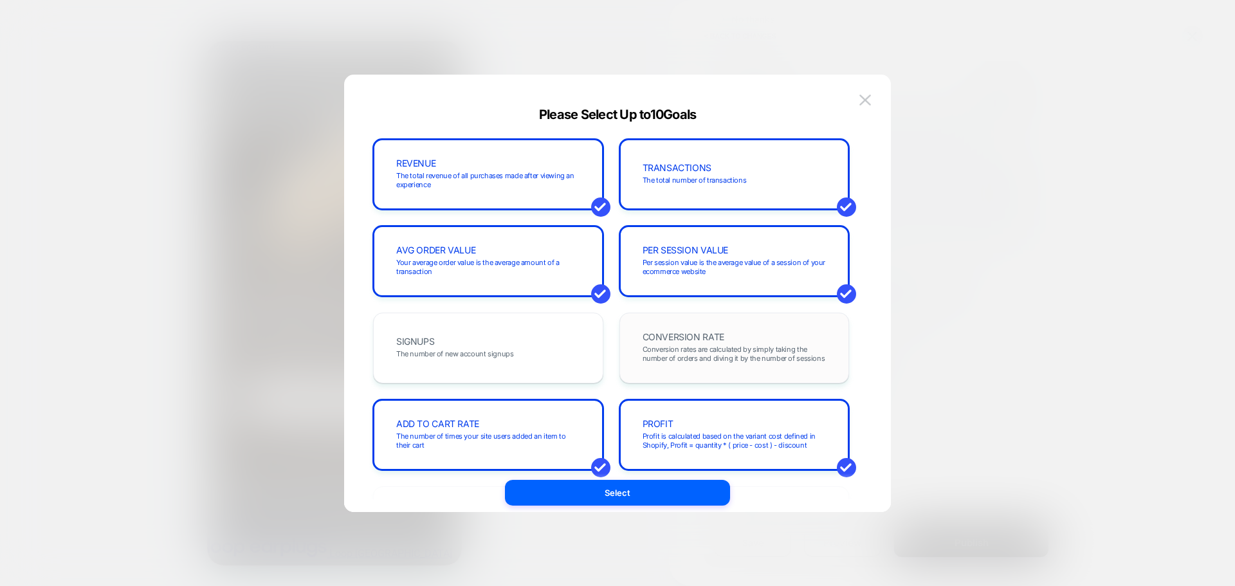
click at [685, 322] on div "CONVERSION RATE Conversion rates are calculated by simply taking the number of …" at bounding box center [735, 348] width 230 height 71
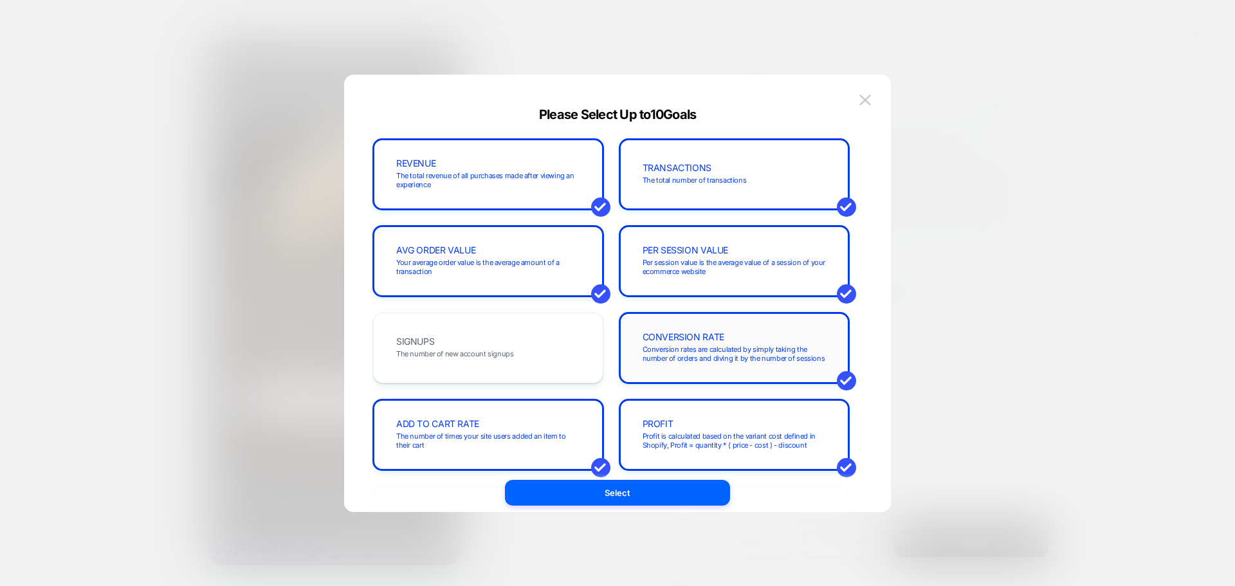
click at [692, 378] on div "CONVERSION RATE Conversion rates are calculated by simply taking the number of …" at bounding box center [735, 348] width 230 height 71
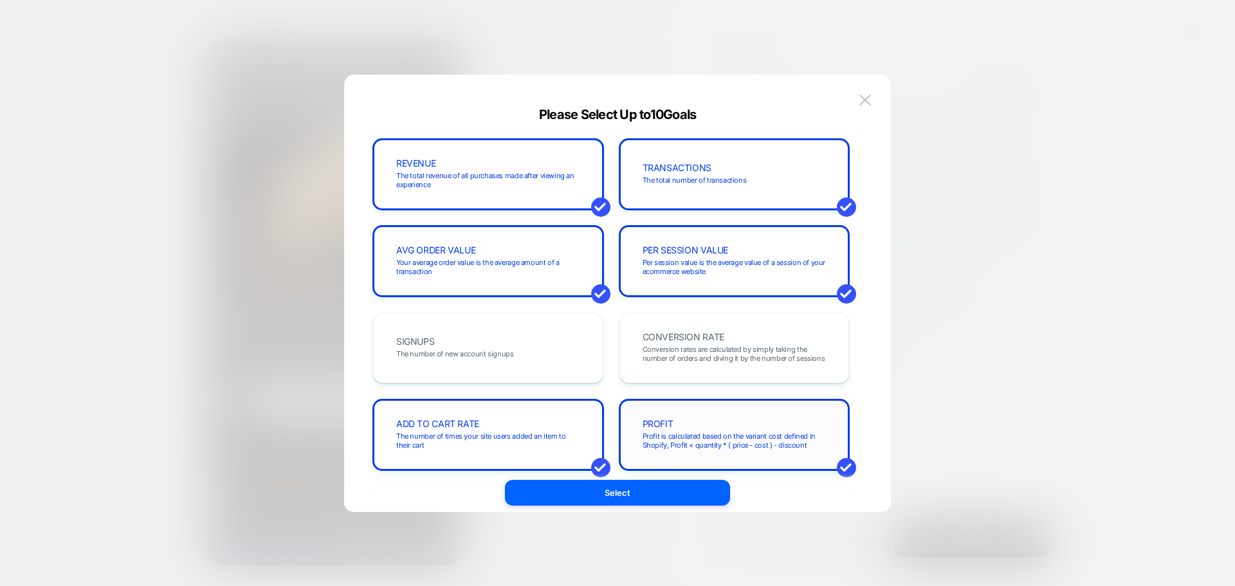
click at [695, 416] on div "PROFIT Profit is calculated based on the variant cost defined in Shopify, Profi…" at bounding box center [734, 435] width 203 height 44
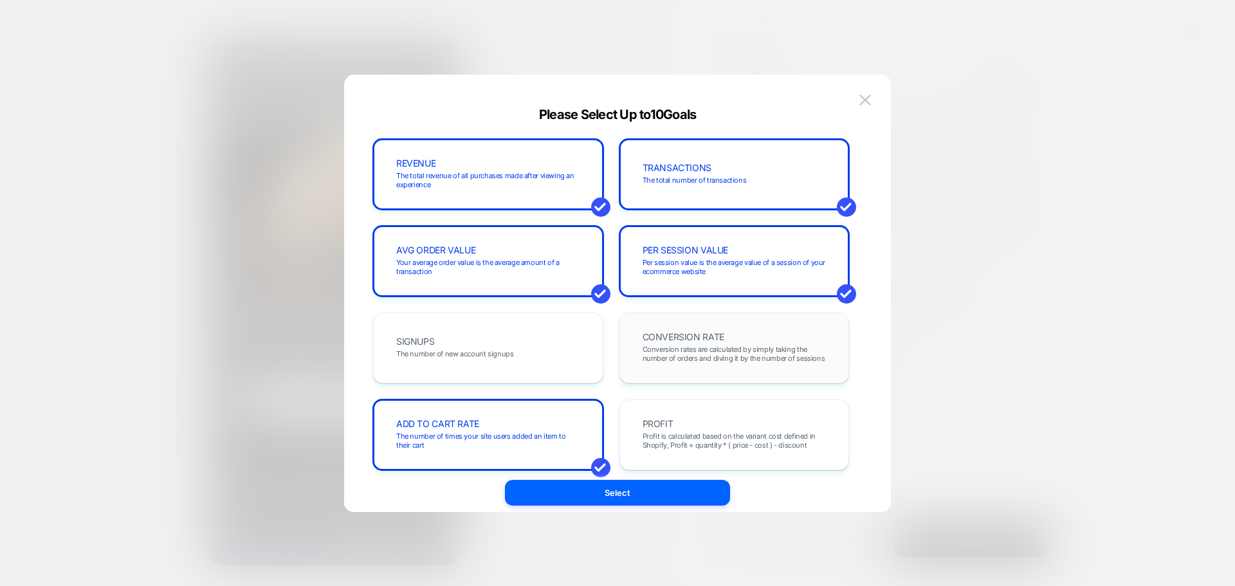
click at [724, 368] on div "CONVERSION RATE Conversion rates are calculated by simply taking the number of …" at bounding box center [734, 348] width 203 height 44
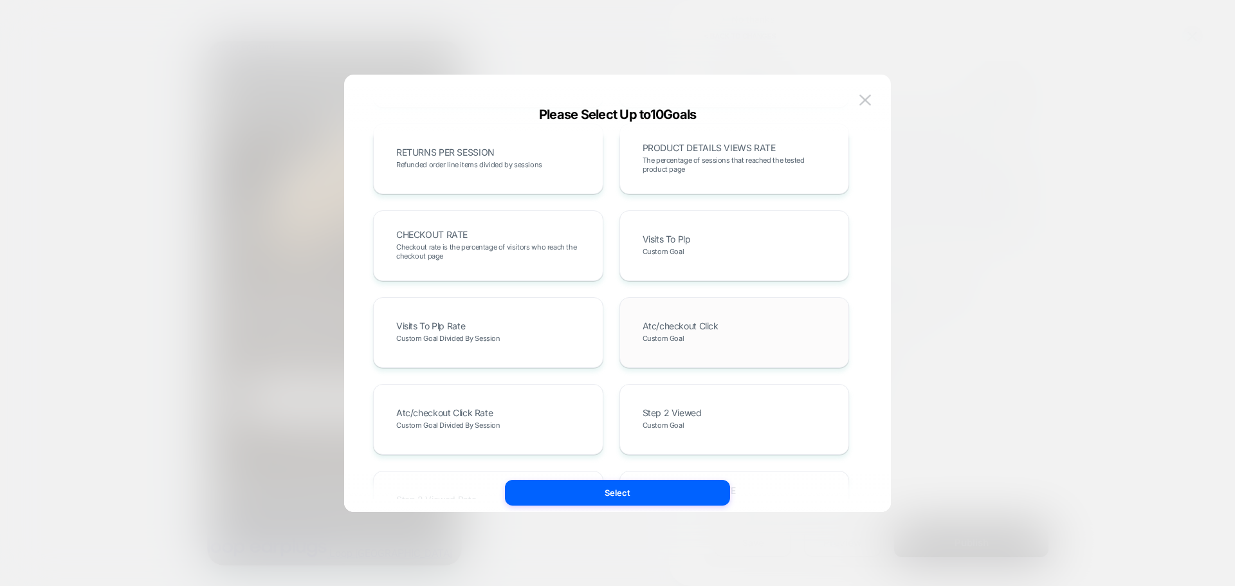
scroll to position [450, 0]
click at [716, 158] on span "The percentage of sessions that reached the tested product page" at bounding box center [735, 164] width 184 height 18
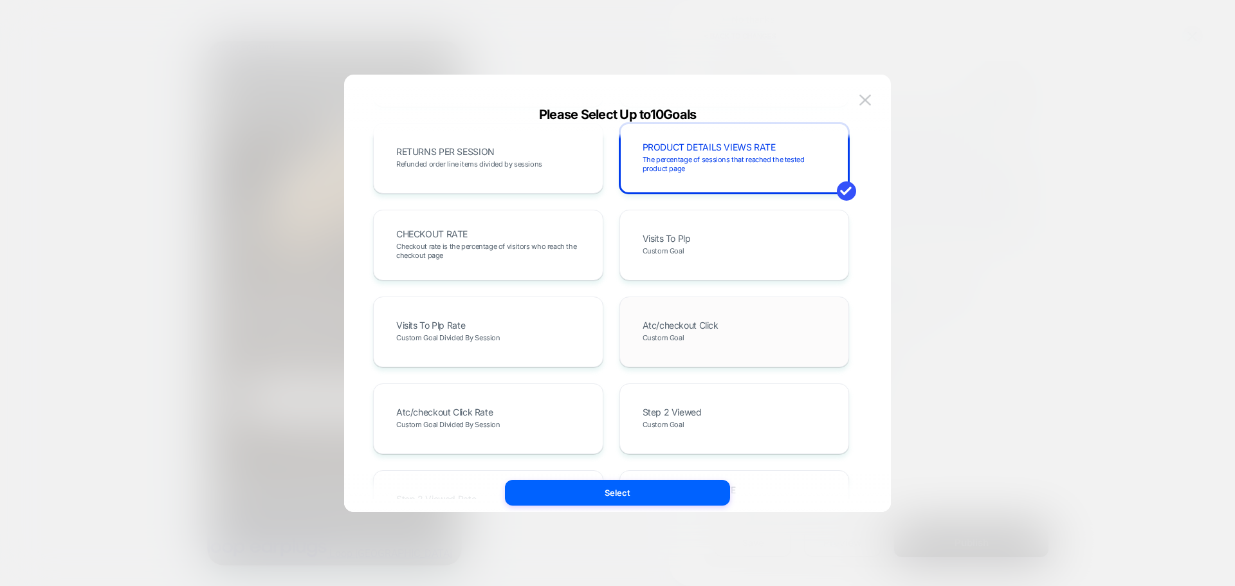
click at [680, 324] on span "Atc/checkout Click" at bounding box center [681, 325] width 76 height 9
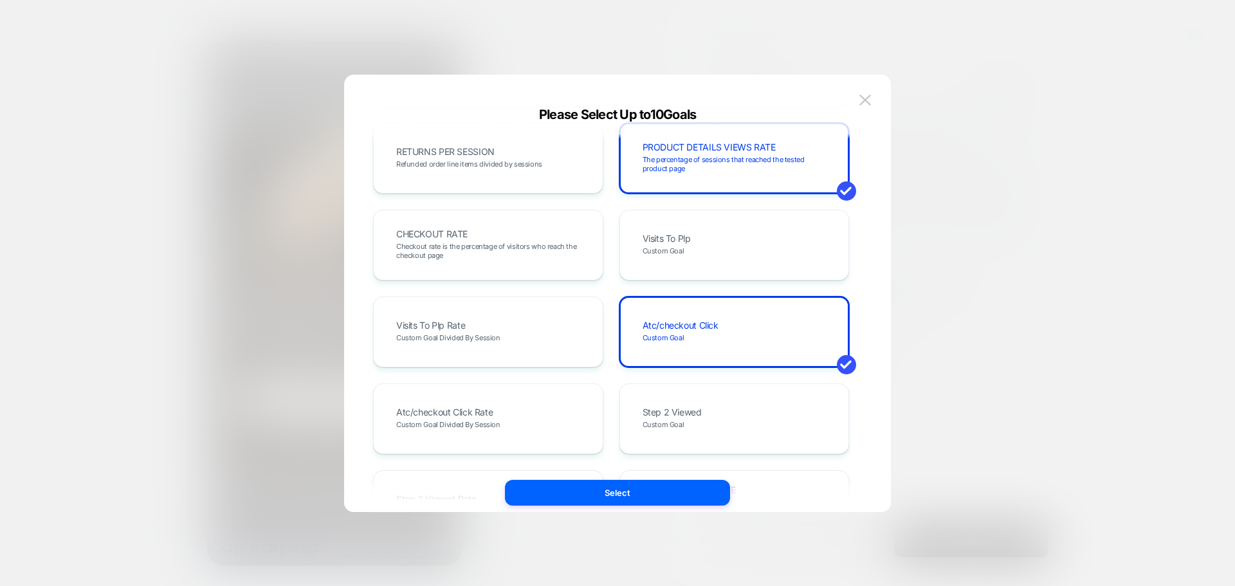
click at [634, 375] on div "REVENUE The total revenue of all purchases made after viewing an experience TRA…" at bounding box center [611, 202] width 476 height 1026
click at [706, 246] on div "Visits To Plp Custom Goal" at bounding box center [734, 245] width 203 height 44
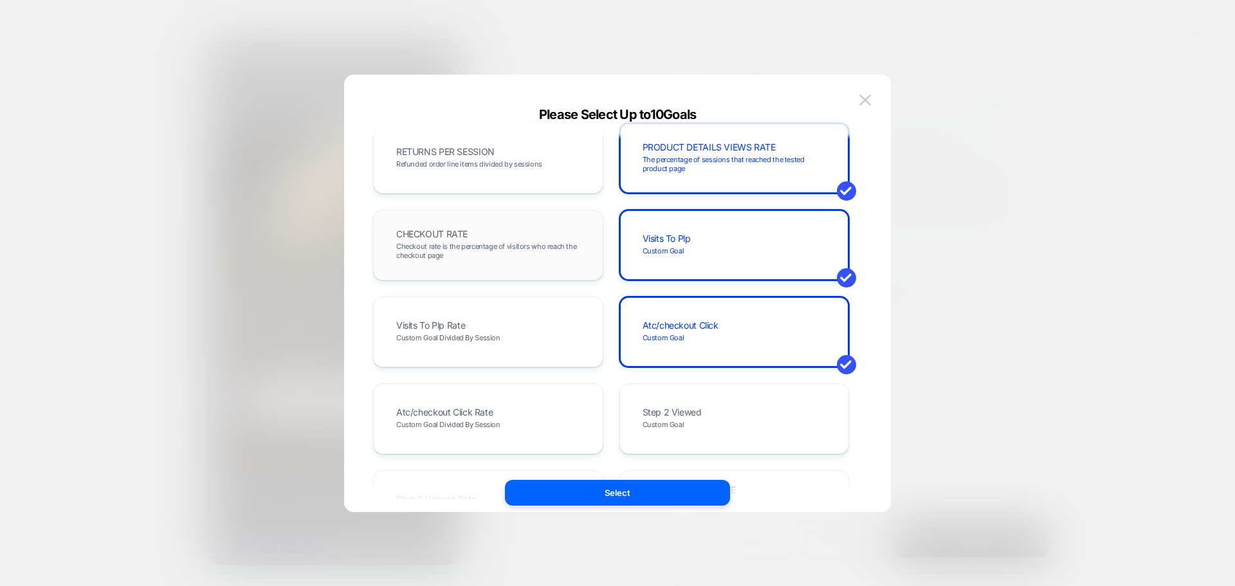
click at [498, 244] on span "Checkout rate is the percentage of visitors who reach the checkout page" at bounding box center [488, 251] width 184 height 18
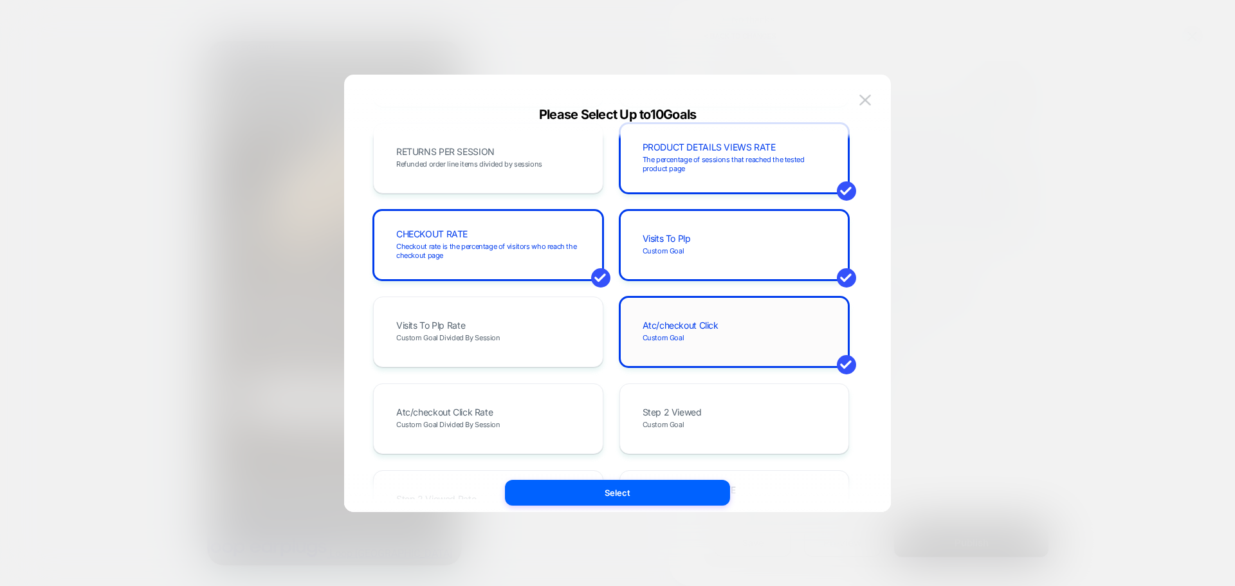
click at [704, 313] on div "Atc/checkout Click Custom Goal" at bounding box center [734, 332] width 203 height 44
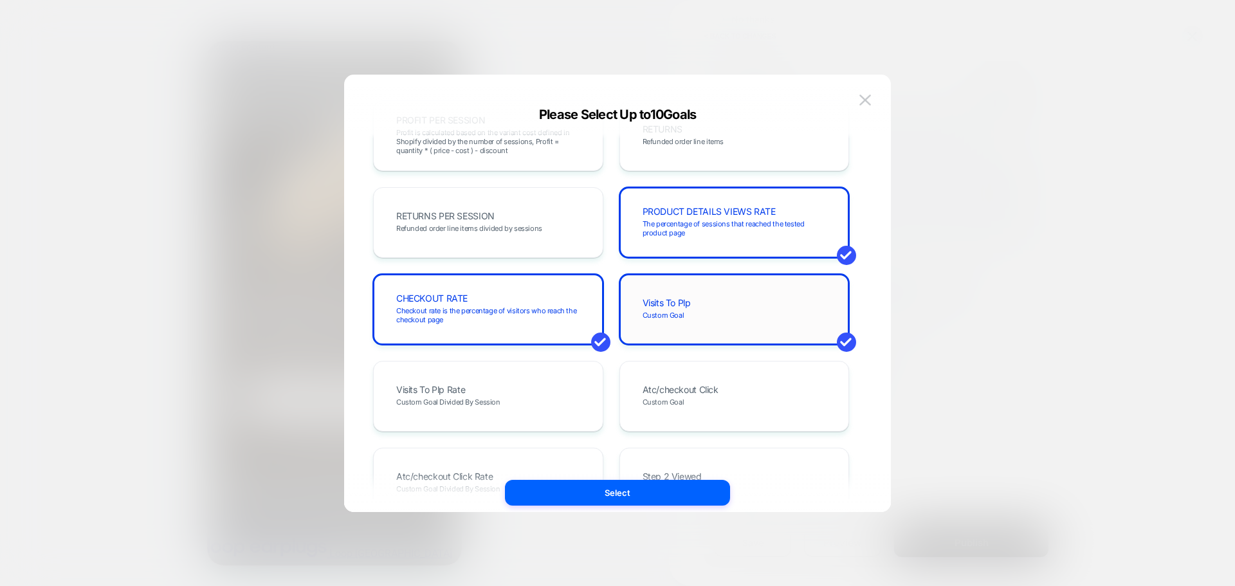
scroll to position [704, 0]
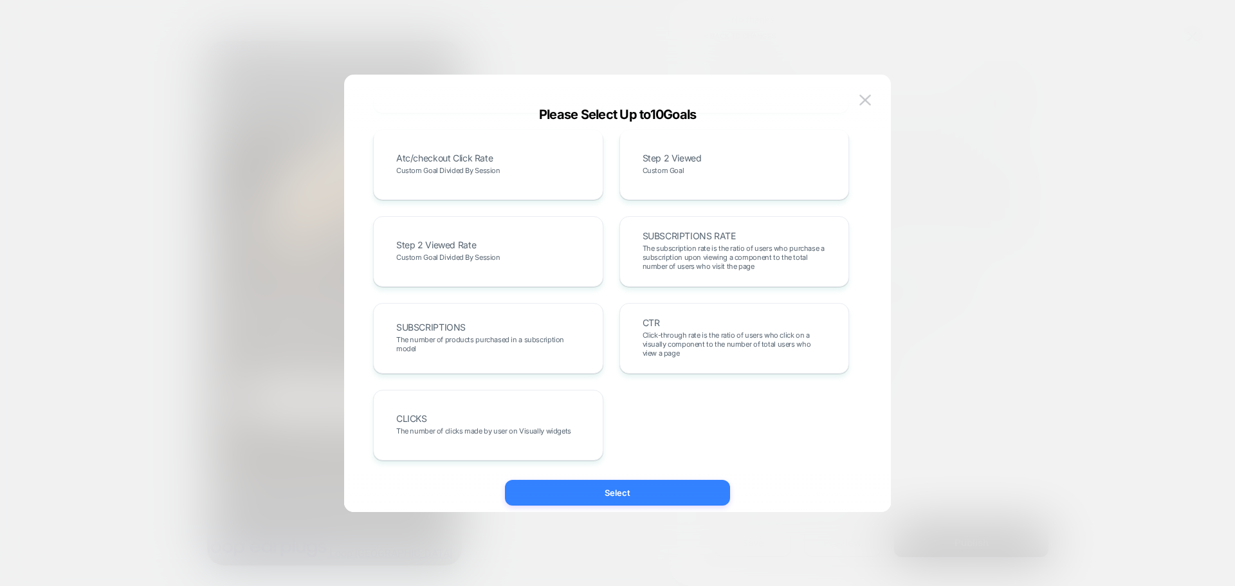
click at [656, 484] on button "Select" at bounding box center [617, 493] width 225 height 26
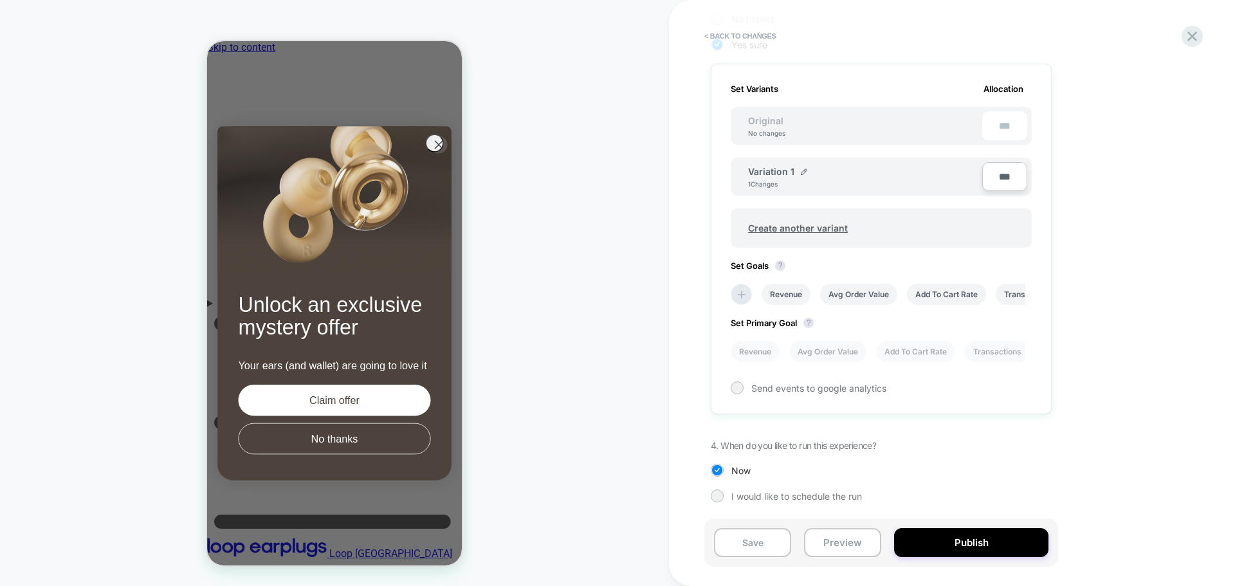
click at [988, 340] on div "Set Primary Goal ? Revenue Avg Order Value Add To Cart Rate Transactions Per Se…" at bounding box center [881, 333] width 301 height 57
click at [980, 350] on li "Transactions" at bounding box center [997, 351] width 65 height 21
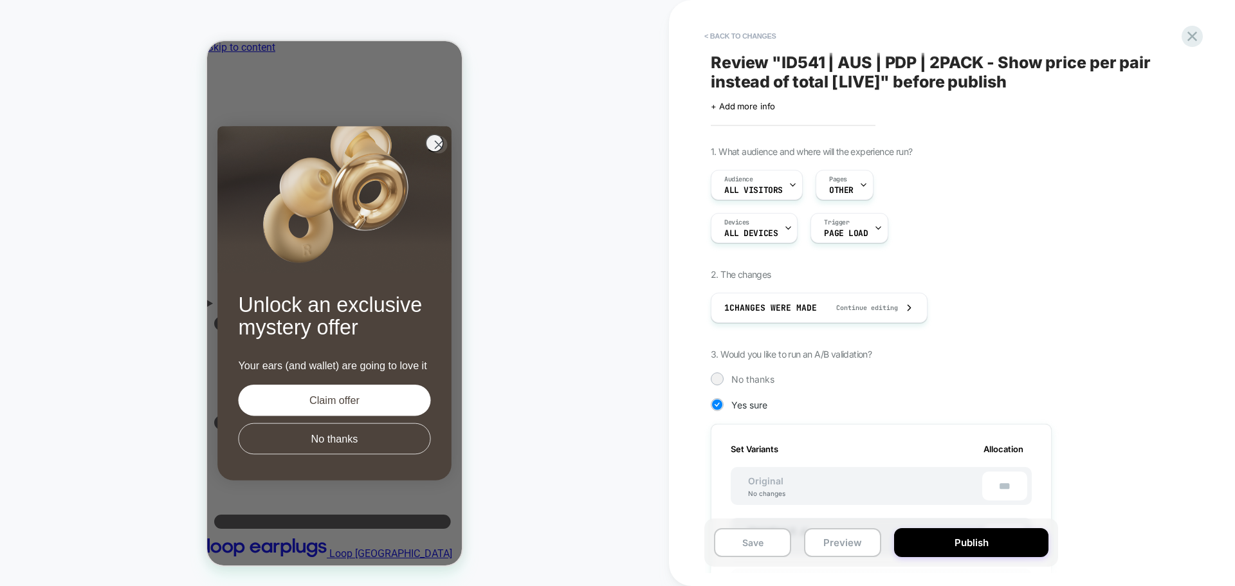
scroll to position [64, 0]
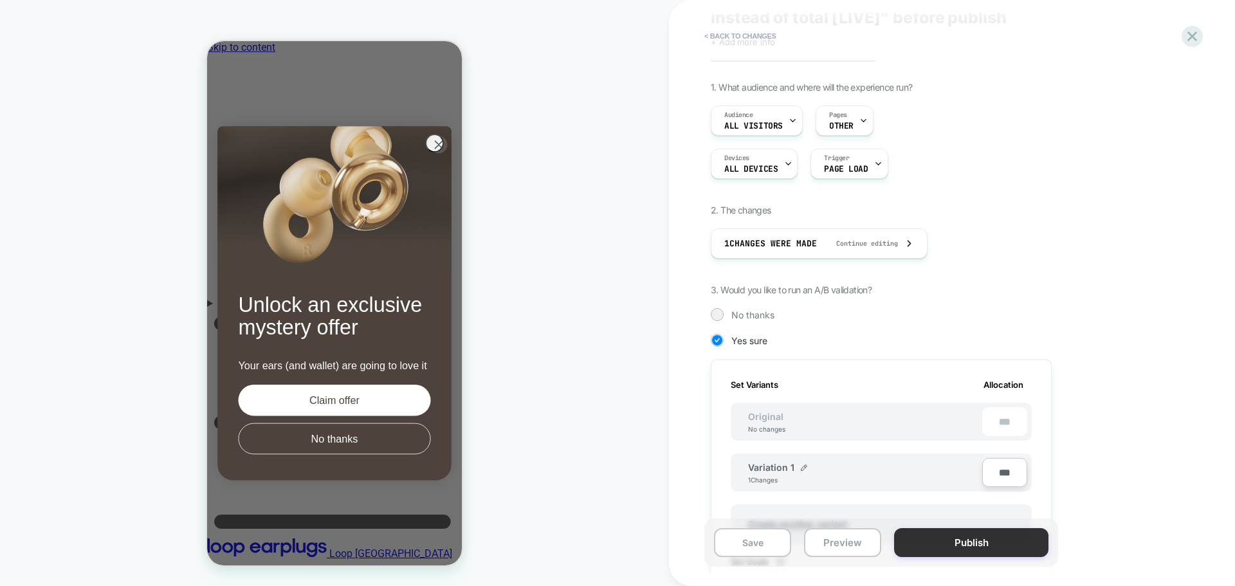
click at [1009, 539] on button "Publish" at bounding box center [971, 542] width 154 height 29
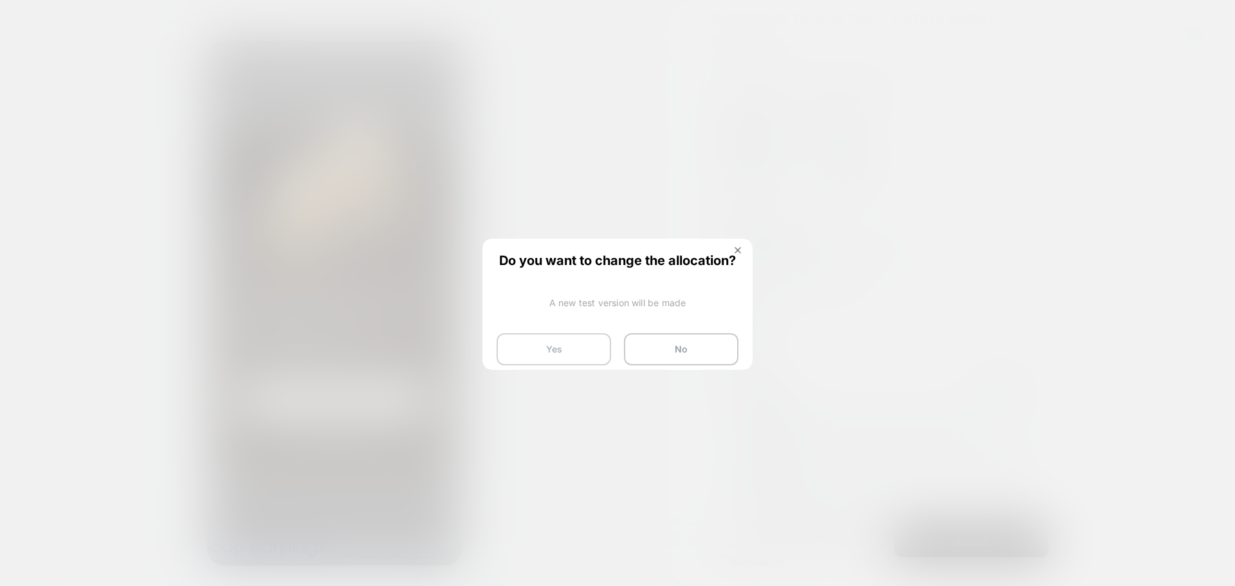
click at [513, 360] on button "Yes" at bounding box center [554, 349] width 115 height 32
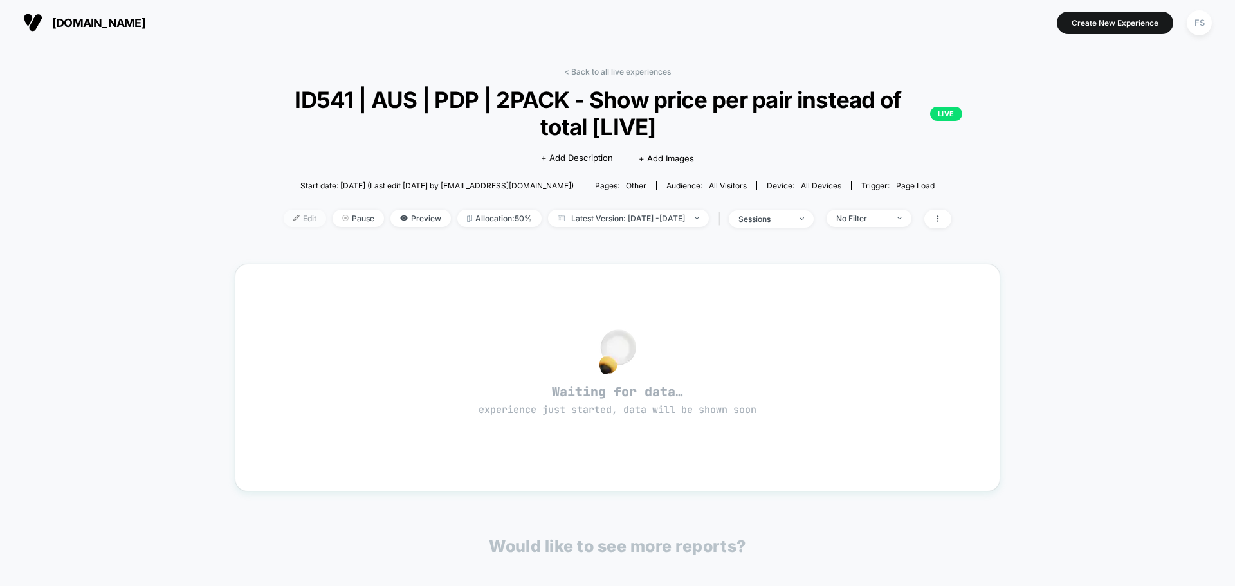
click at [288, 216] on span "Edit" at bounding box center [305, 218] width 42 height 17
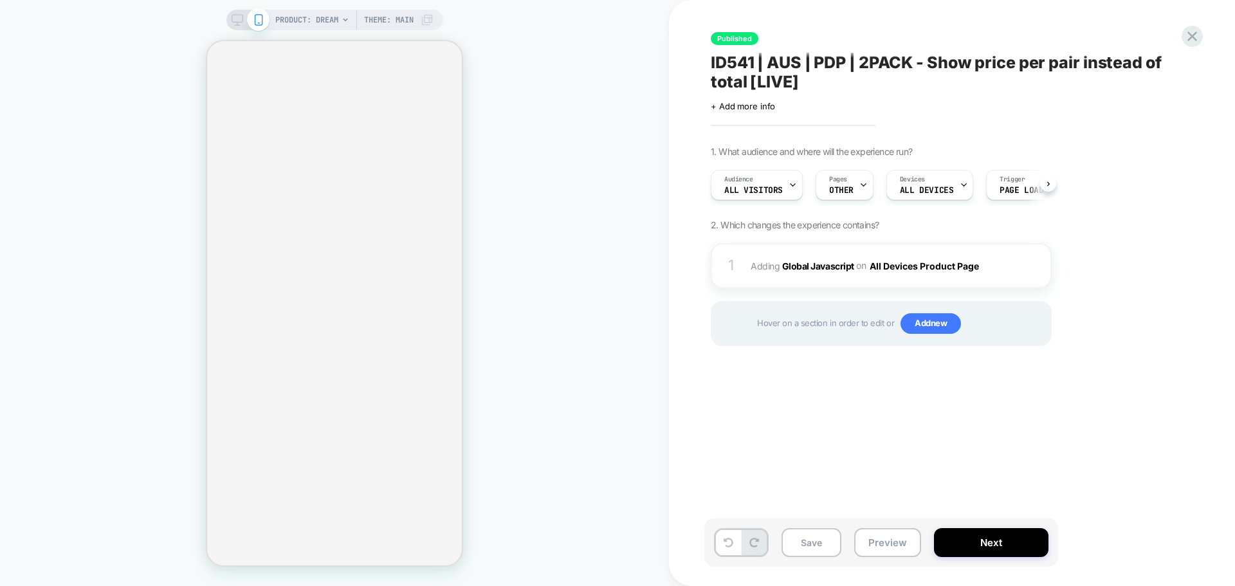
scroll to position [0, 1]
click at [826, 268] on b "Global Javascript" at bounding box center [818, 265] width 72 height 11
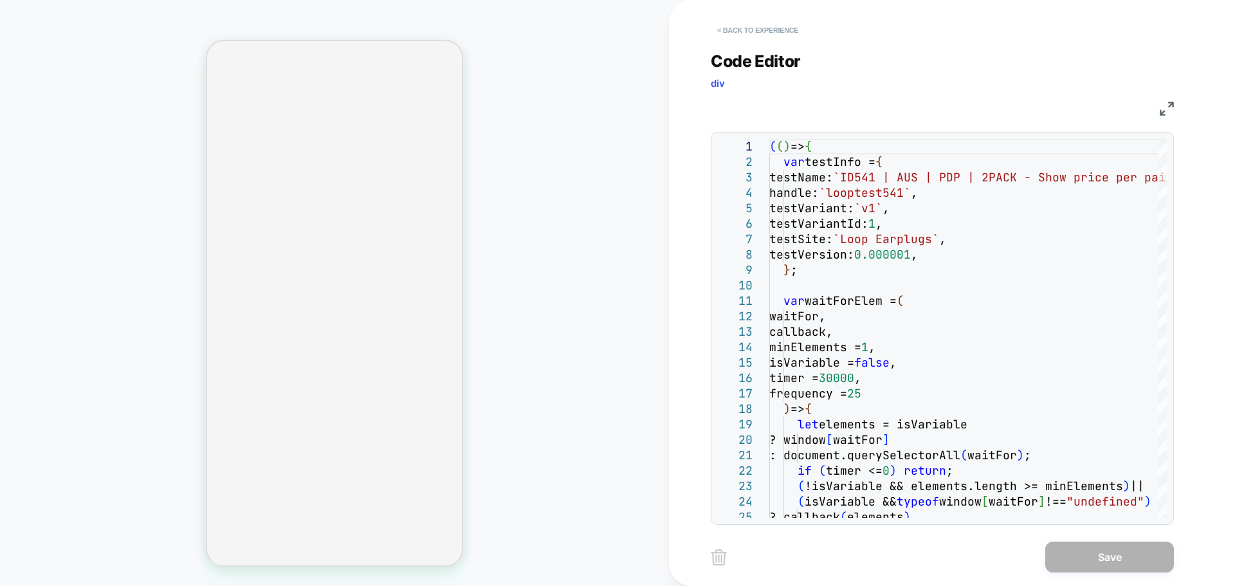
click at [745, 35] on button "< Back to experience" at bounding box center [758, 30] width 94 height 21
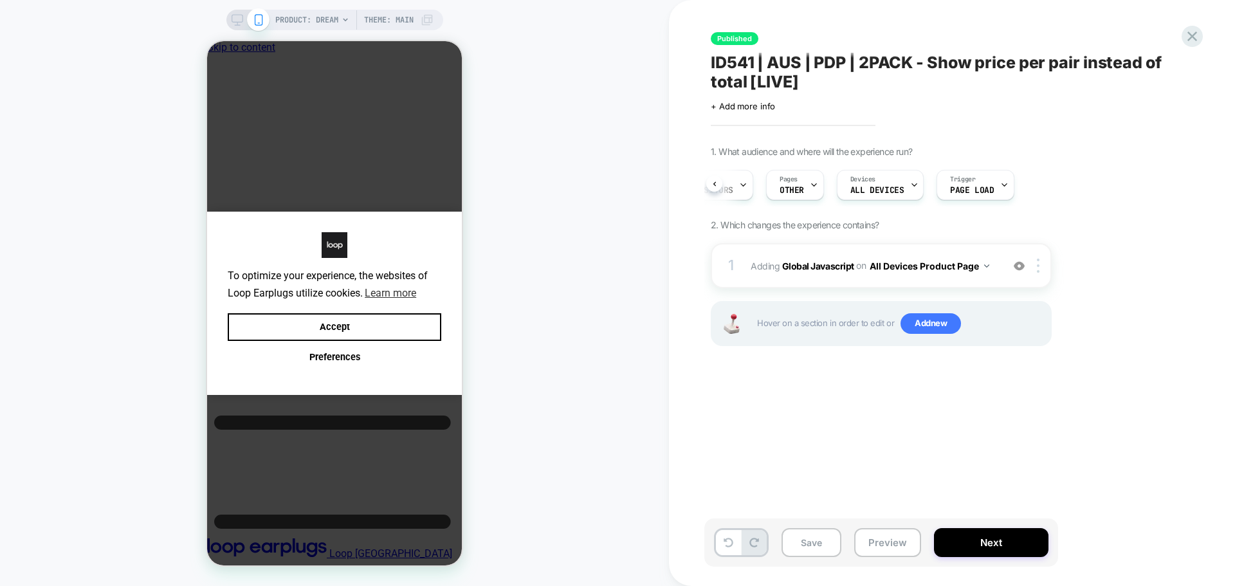
scroll to position [0, 10]
click at [1188, 46] on div at bounding box center [1192, 36] width 26 height 26
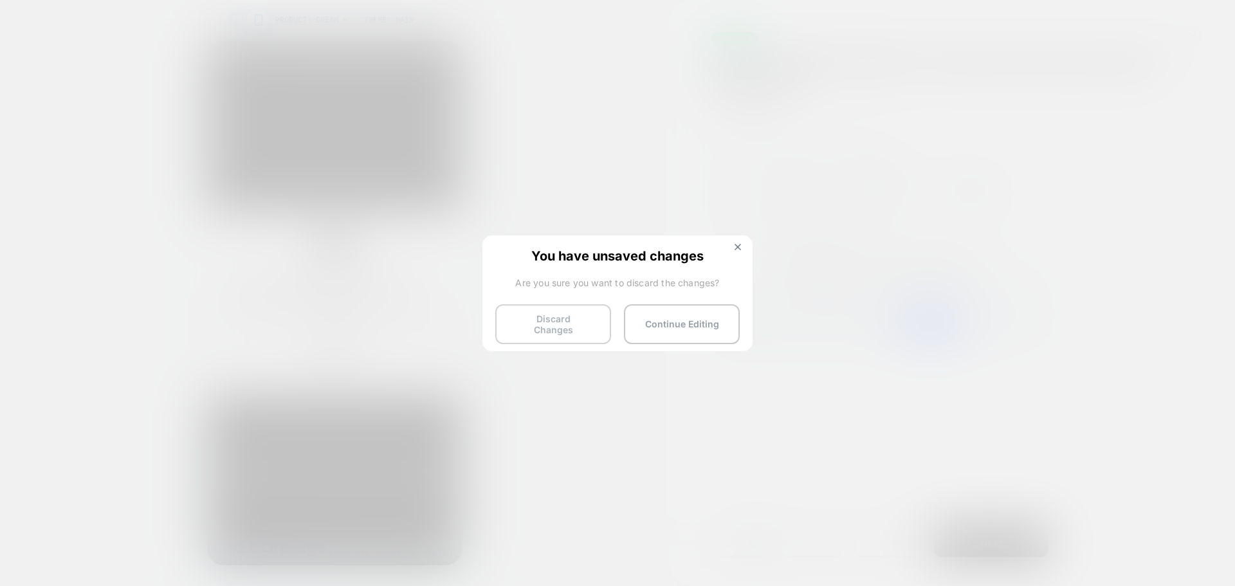
click at [531, 309] on button "Discard Changes" at bounding box center [553, 324] width 116 height 40
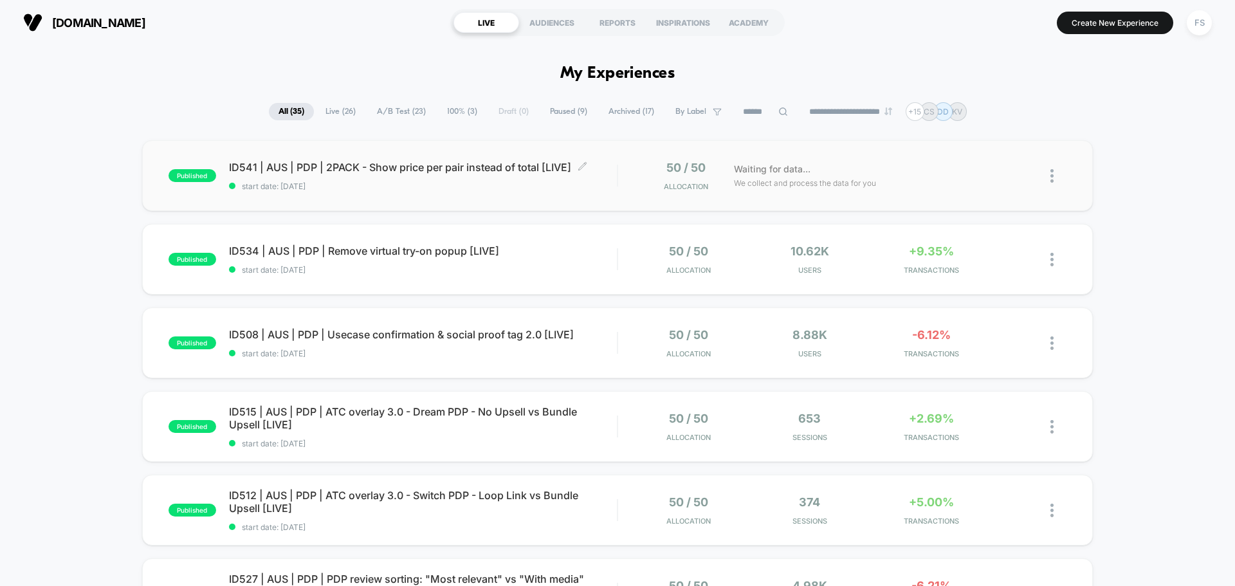
click at [495, 188] on span "start date: [DATE]" at bounding box center [423, 186] width 388 height 10
